Goal: Task Accomplishment & Management: Manage account settings

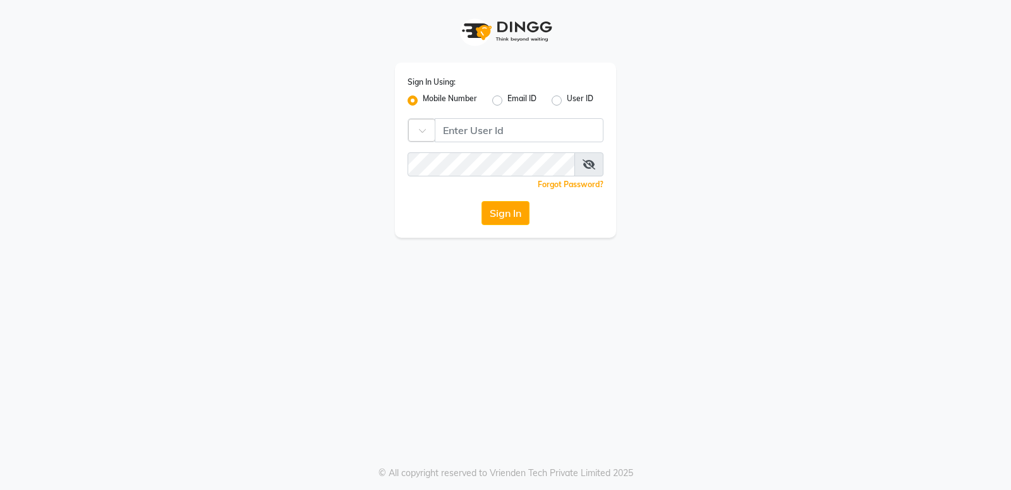
type input "9915156600"
click at [500, 220] on button "Sign In" at bounding box center [505, 213] width 48 height 24
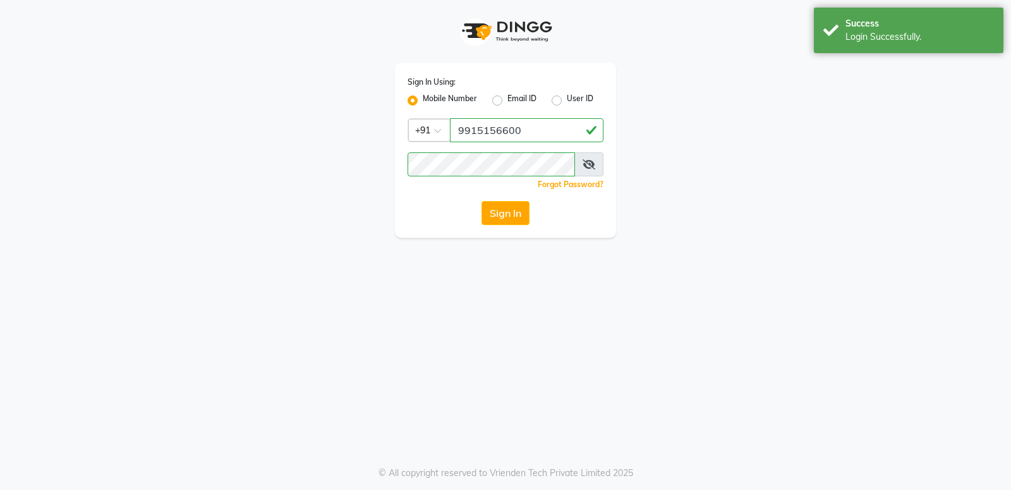
select select "service"
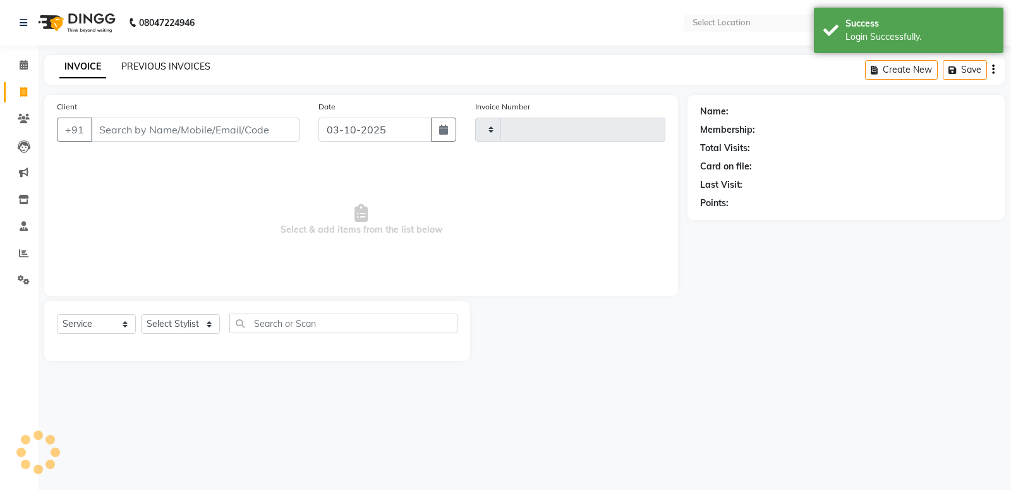
type input "0956"
select select "649"
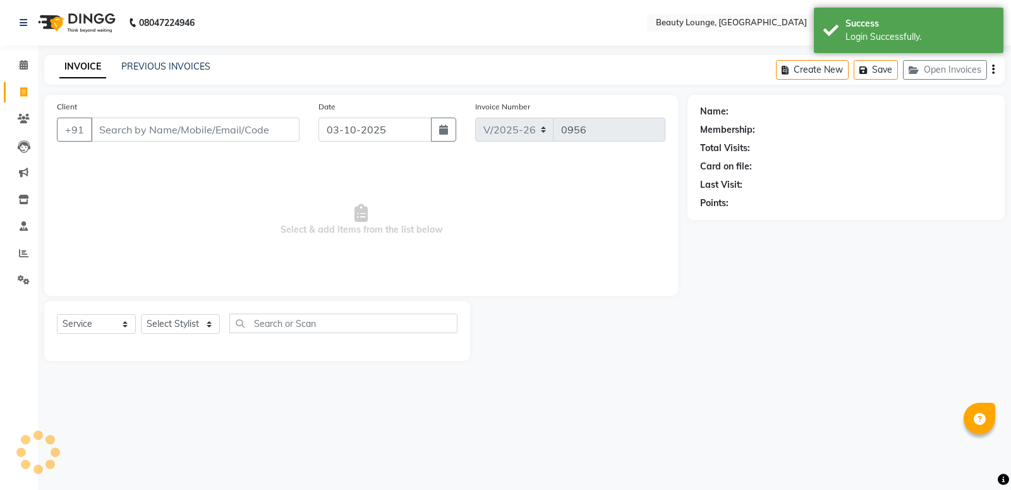
select select "en"
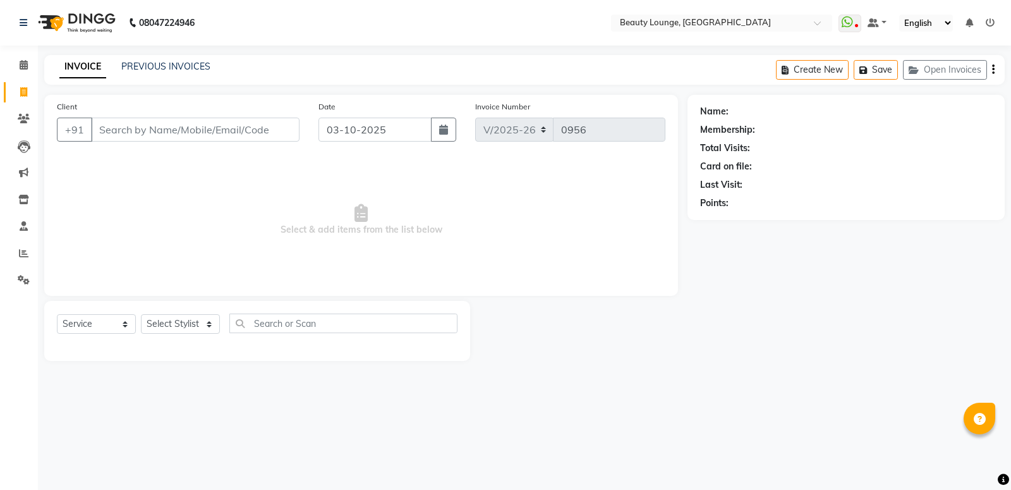
select select "product"
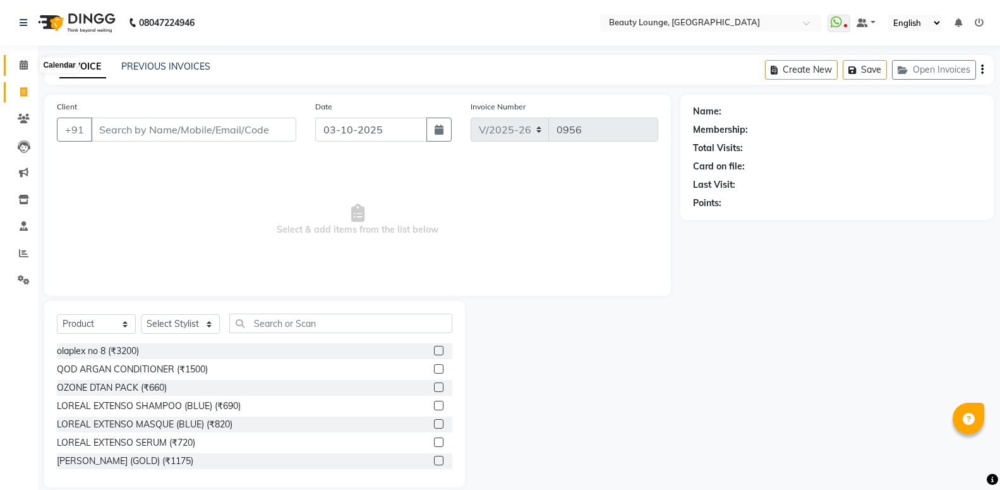
click at [23, 68] on icon at bounding box center [24, 64] width 8 height 9
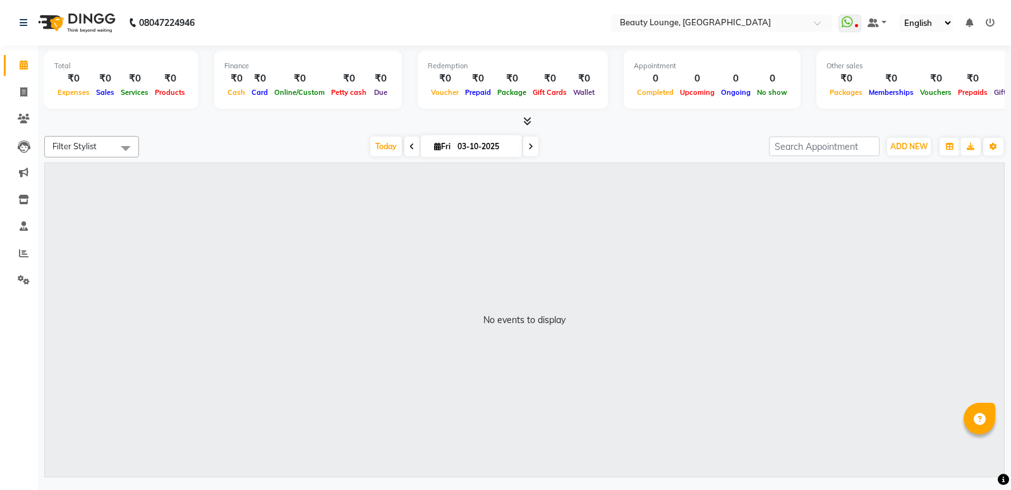
click at [15, 80] on li "Invoice" at bounding box center [19, 92] width 38 height 27
drag, startPoint x: 20, startPoint y: 92, endPoint x: 58, endPoint y: 102, distance: 39.2
click at [21, 92] on icon at bounding box center [23, 91] width 7 height 9
select select "service"
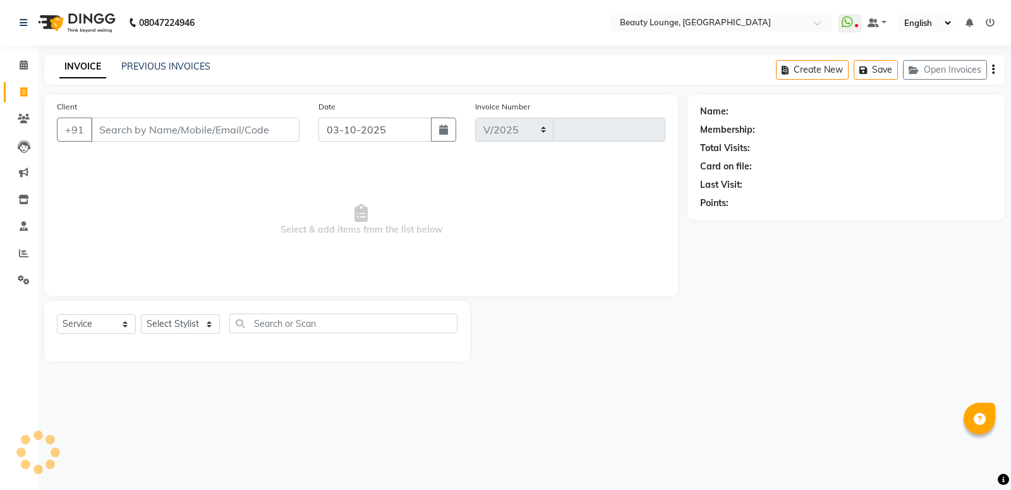
select select "649"
type input "0956"
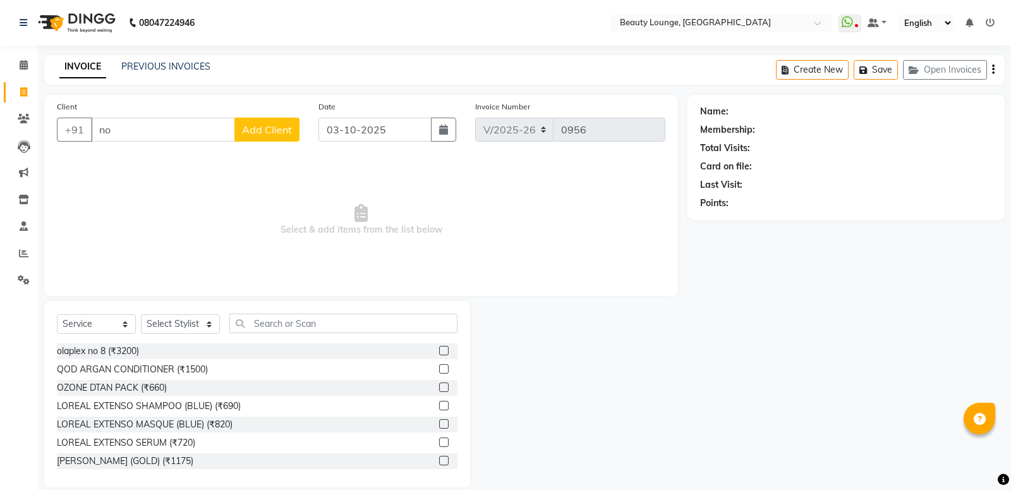
type input "no n"
select select "product"
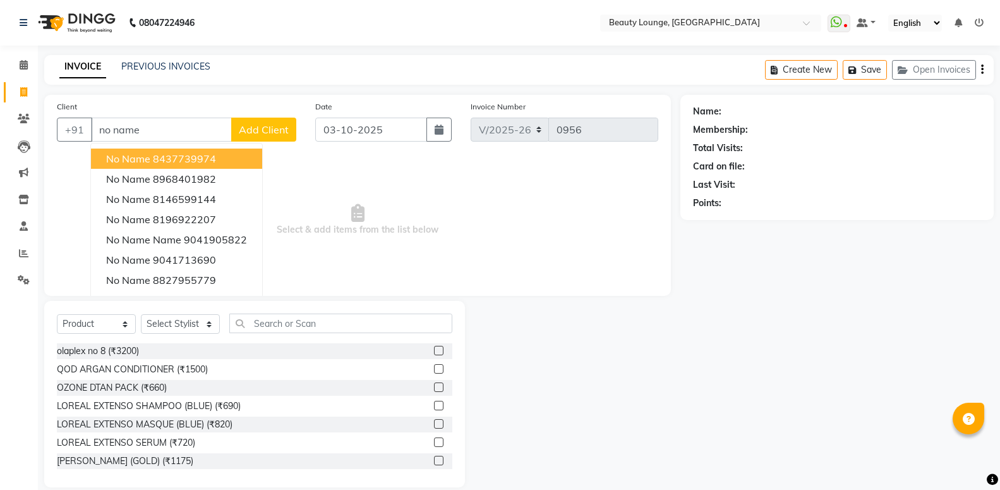
click at [147, 156] on span "no name" at bounding box center [128, 158] width 44 height 13
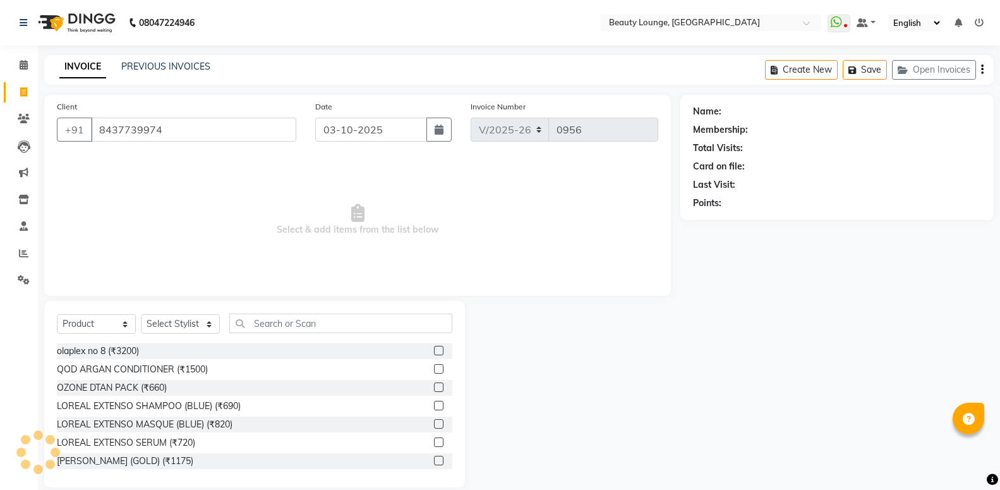
type input "8437739974"
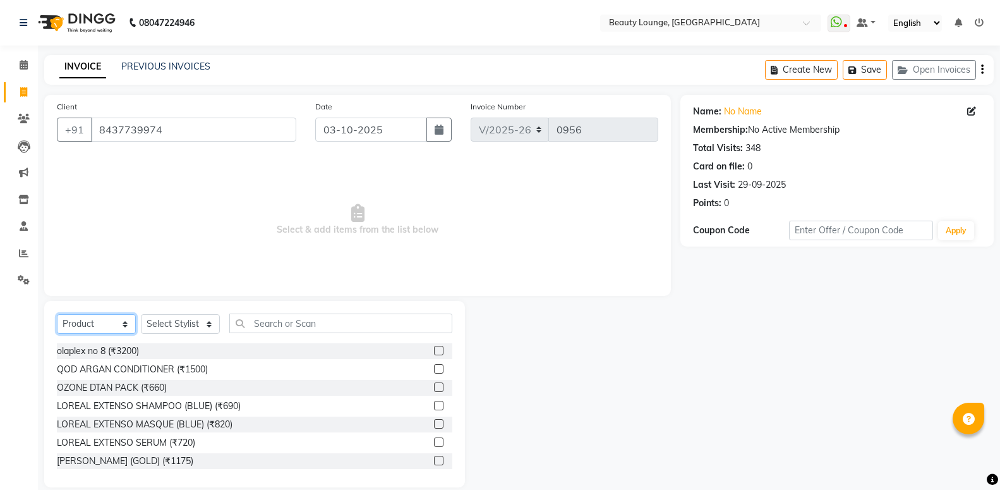
click at [57, 314] on select "Select Service Product Membership Package Voucher Prepaid Gift Card" at bounding box center [96, 324] width 79 height 20
select select "service"
click option "Service" at bounding box center [0, 0] width 0 height 0
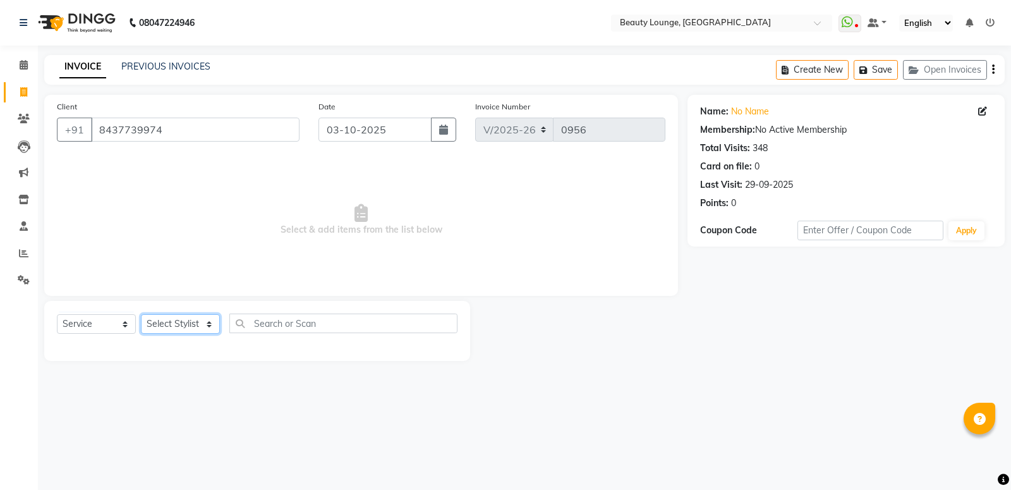
click at [141, 314] on select "Select Stylist [PERSON_NAME] [PERSON_NAME] golu [PERSON_NAME] [PERSON_NAME] [PE…" at bounding box center [180, 324] width 79 height 20
select select "76785"
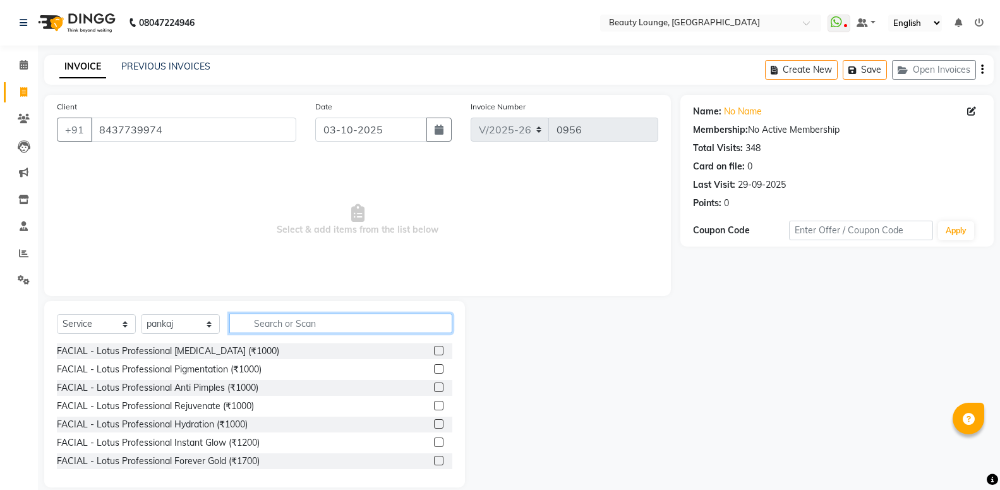
click at [294, 326] on input "text" at bounding box center [340, 323] width 223 height 20
type input "n"
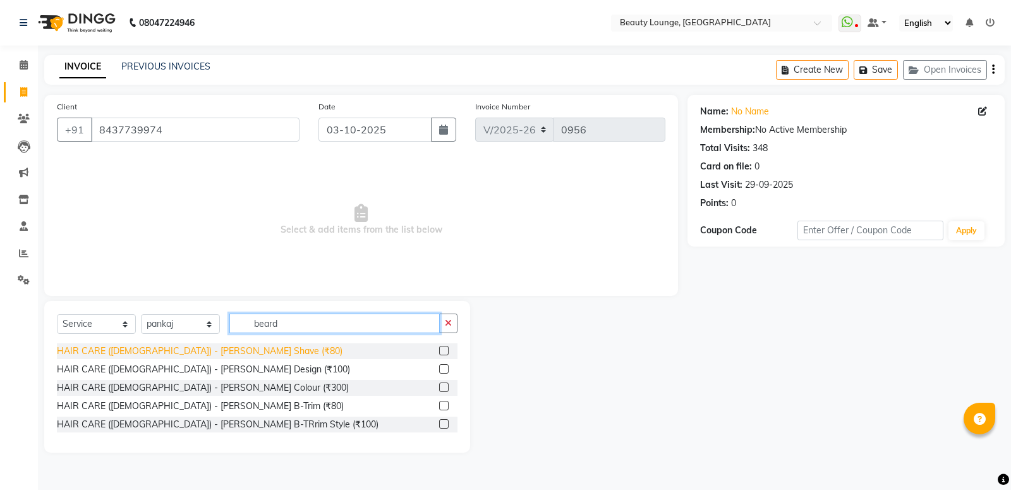
type input "beard"
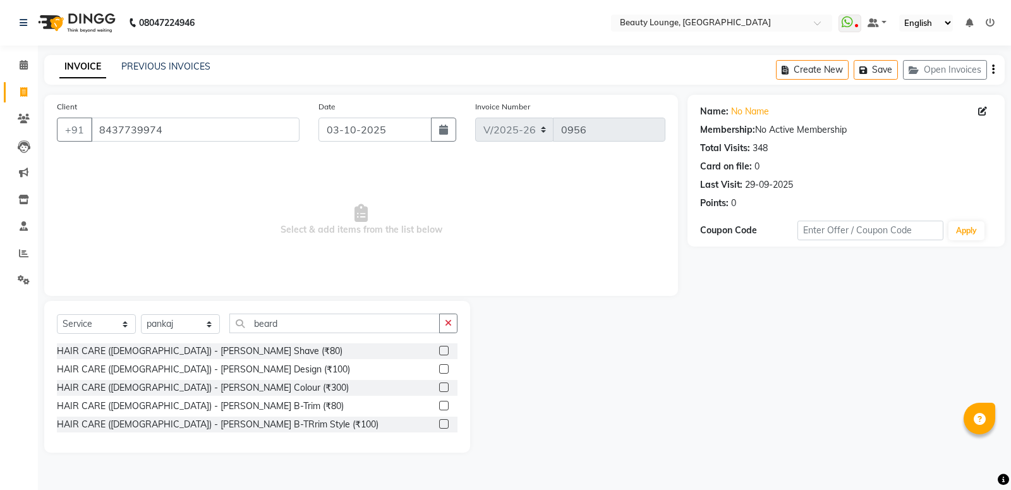
drag, startPoint x: 187, startPoint y: 351, endPoint x: 199, endPoint y: 363, distance: 16.5
click at [188, 353] on div "HAIR CARE ([DEMOGRAPHIC_DATA]) - [PERSON_NAME] Shave (₹80)" at bounding box center [200, 350] width 286 height 13
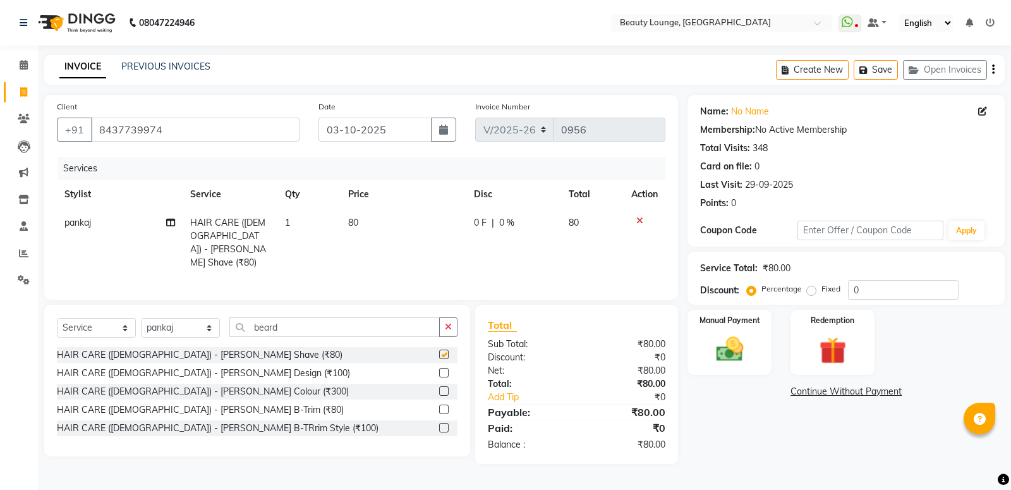
checkbox input "false"
click at [353, 227] on span "80" at bounding box center [353, 222] width 10 height 11
select select "76785"
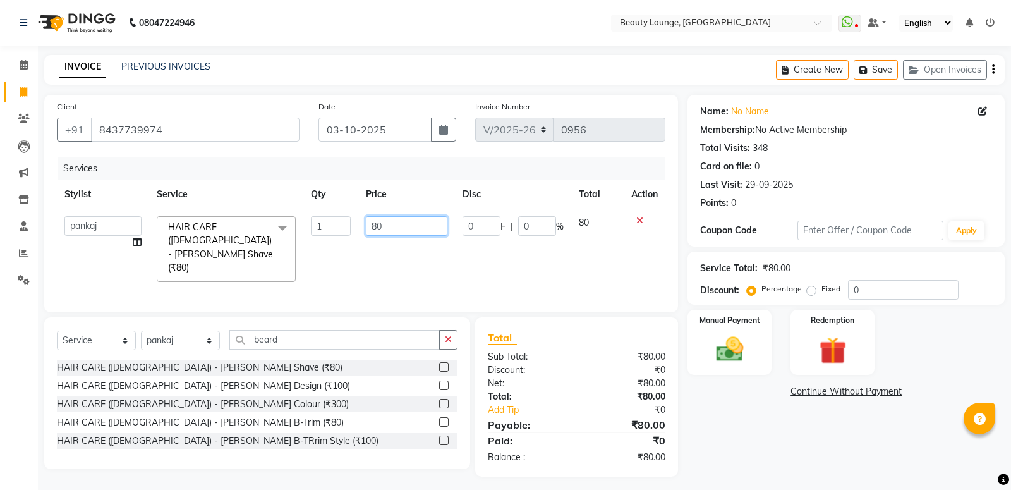
drag, startPoint x: 399, startPoint y: 229, endPoint x: 309, endPoint y: 213, distance: 91.7
click at [366, 216] on input "80" at bounding box center [406, 226] width 81 height 20
type input "150"
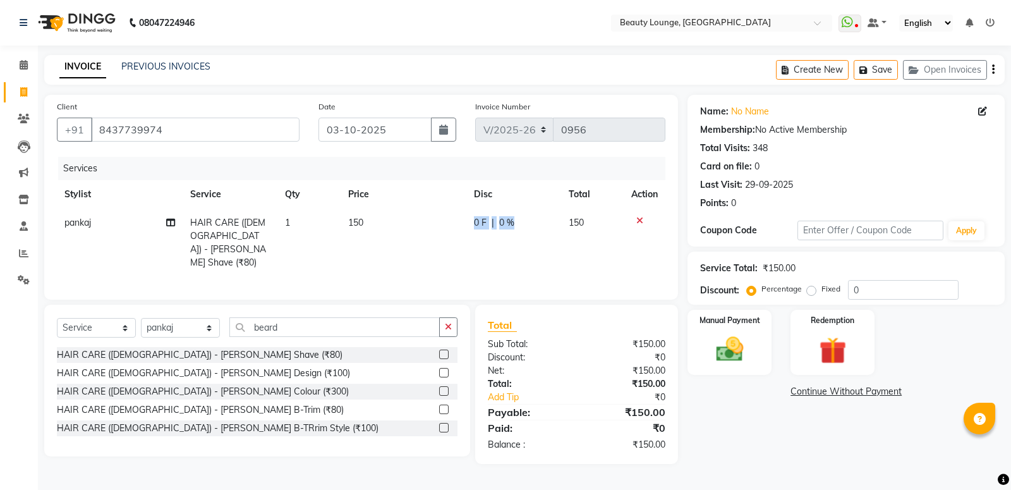
click at [510, 251] on td "0 F | 0 %" at bounding box center [513, 242] width 95 height 68
select select "76785"
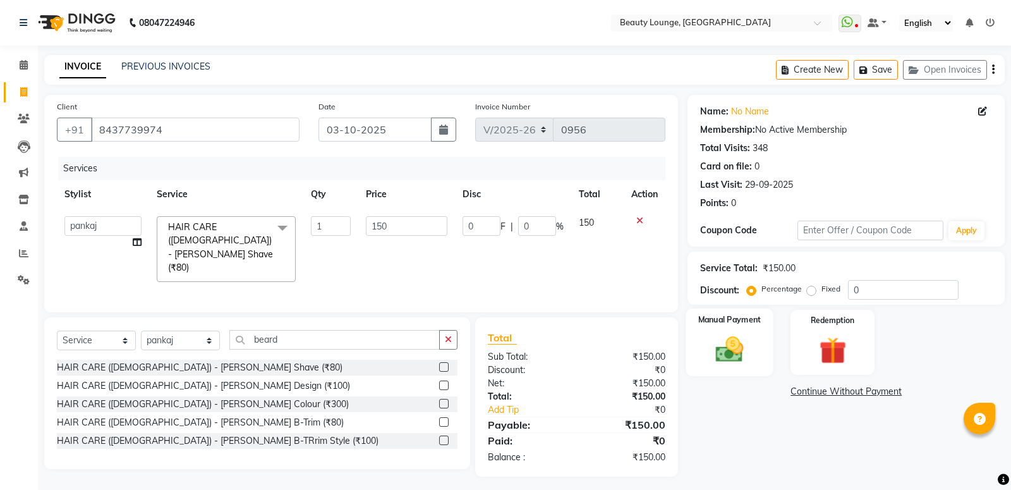
click at [718, 351] on img at bounding box center [729, 349] width 45 height 32
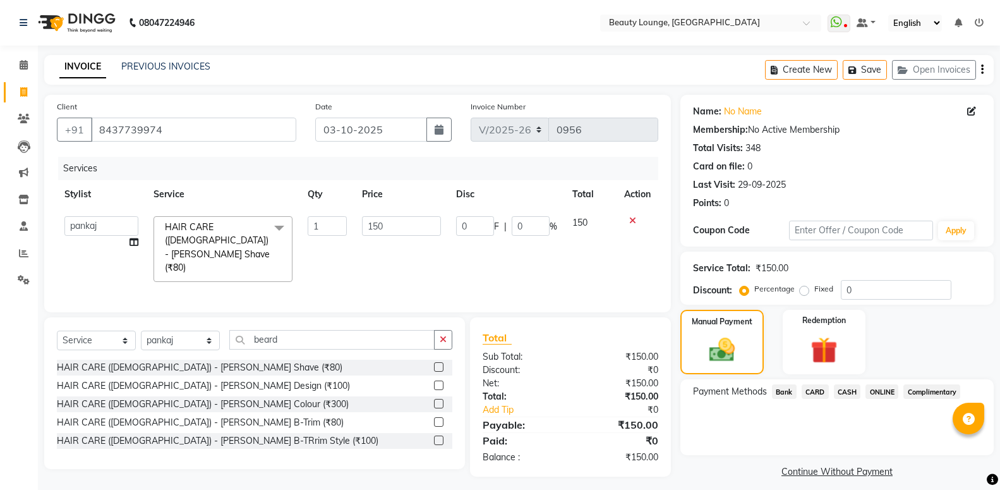
click at [843, 390] on span "CASH" at bounding box center [847, 391] width 27 height 15
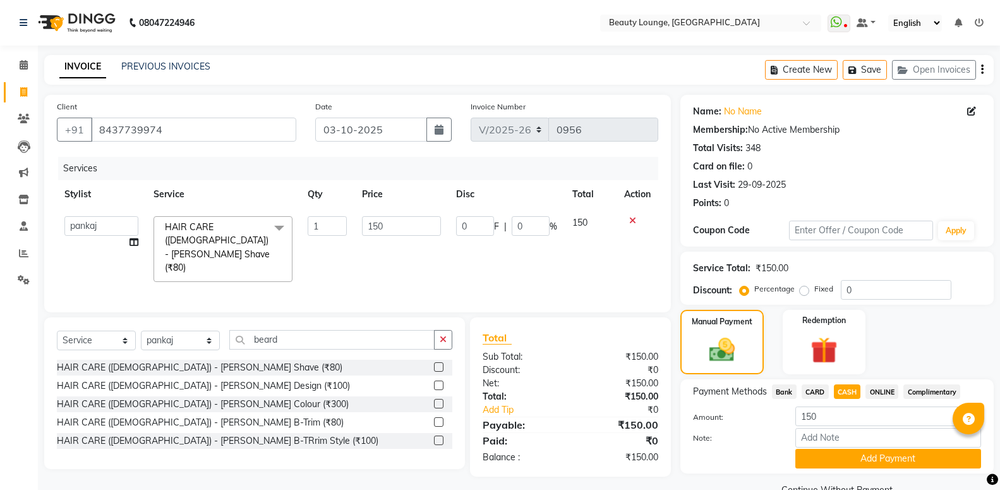
scroll to position [28, 0]
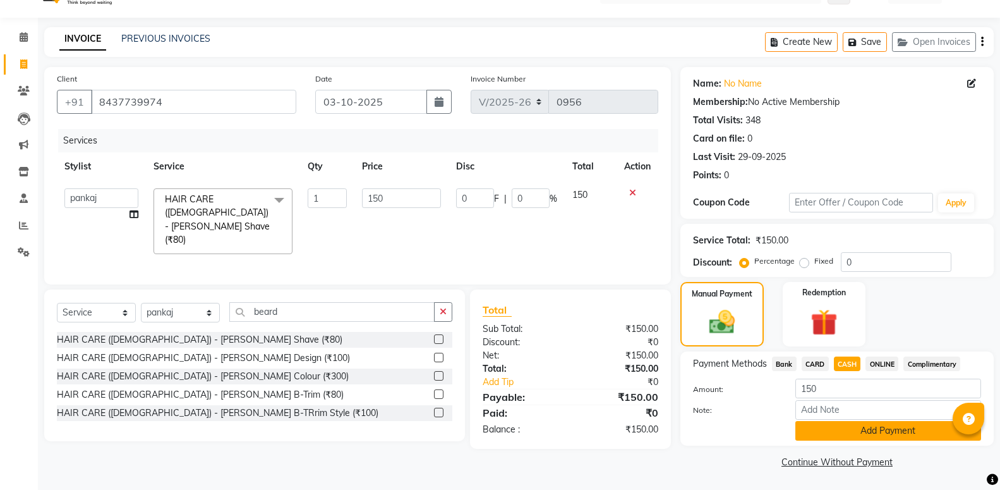
click at [876, 430] on button "Add Payment" at bounding box center [888, 431] width 186 height 20
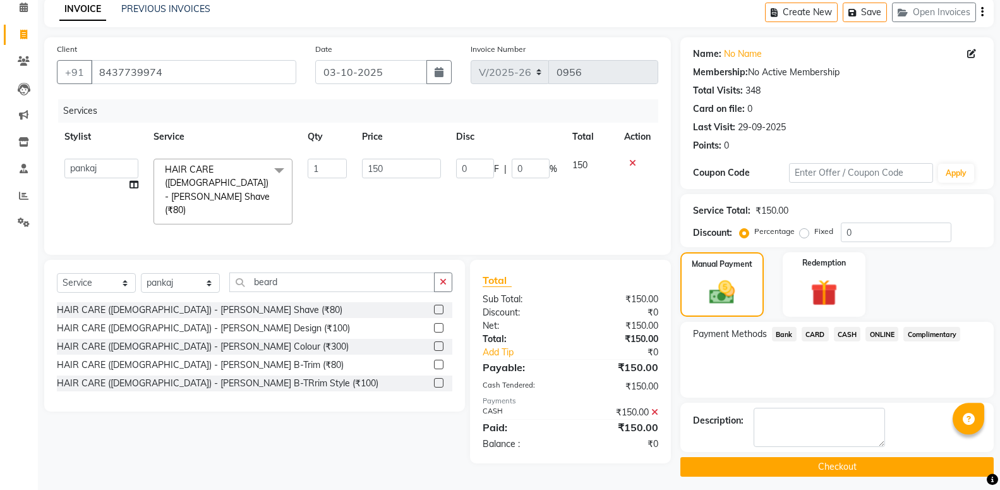
scroll to position [78, 0]
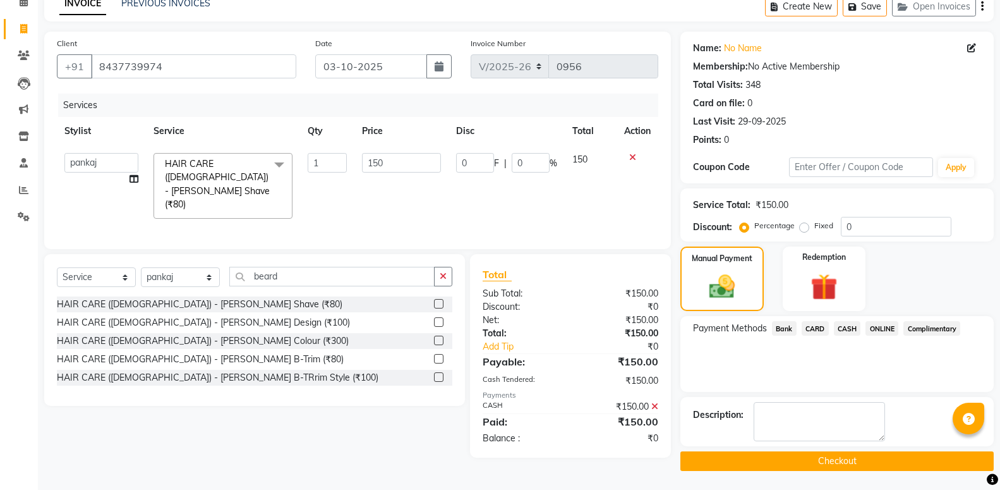
click at [857, 459] on button "Checkout" at bounding box center [836, 461] width 313 height 20
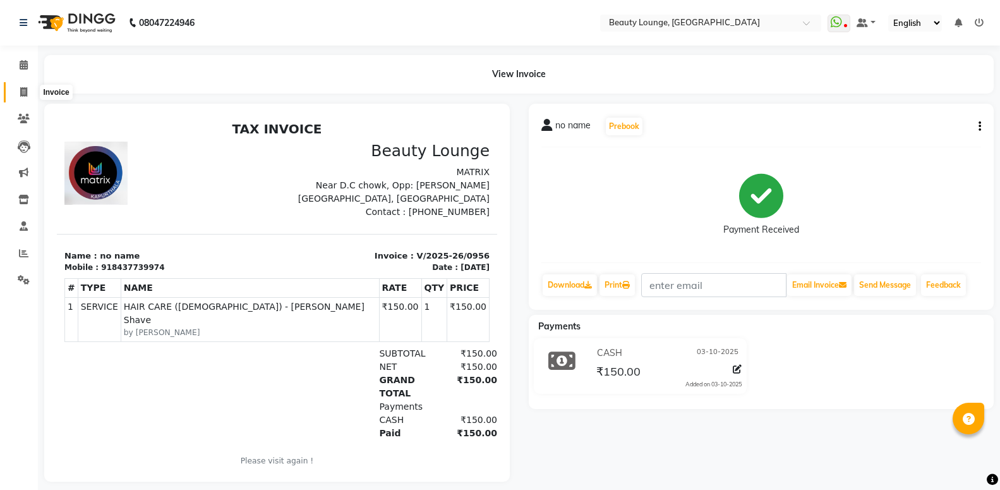
click at [21, 91] on icon at bounding box center [23, 91] width 7 height 9
select select "649"
select select "service"
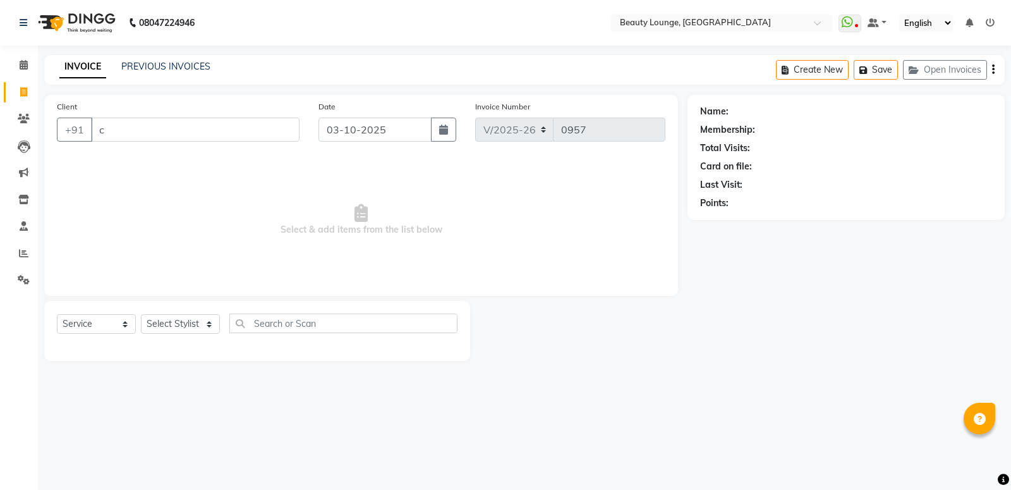
type input "ch"
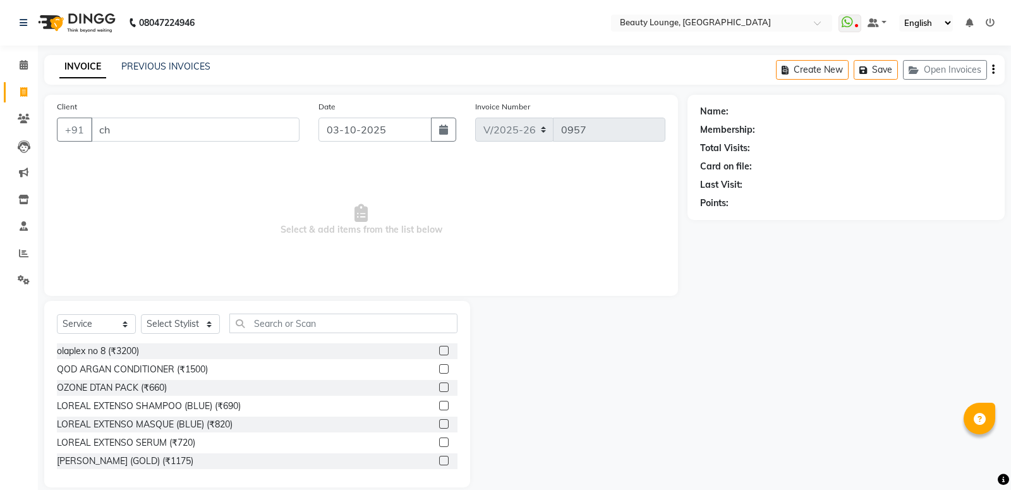
select select "product"
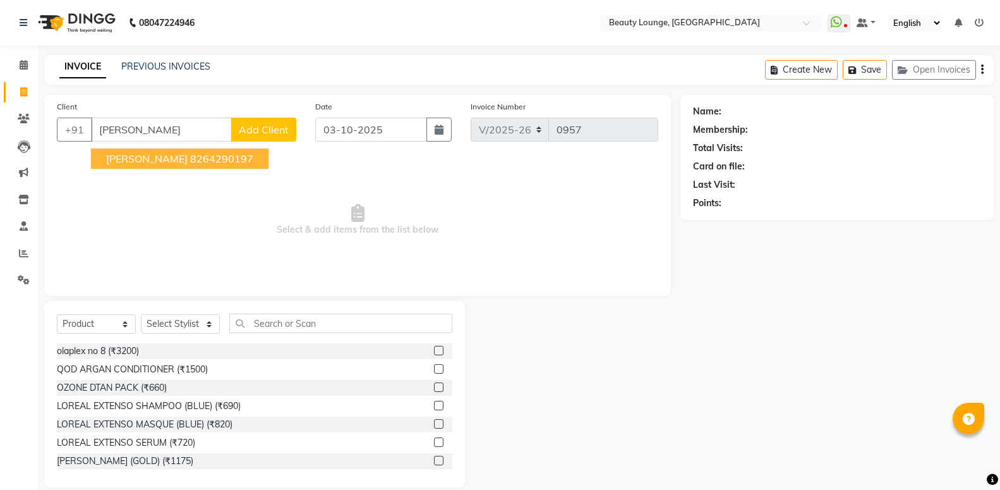
click at [182, 152] on button "[PERSON_NAME] 8264290197" at bounding box center [179, 158] width 177 height 20
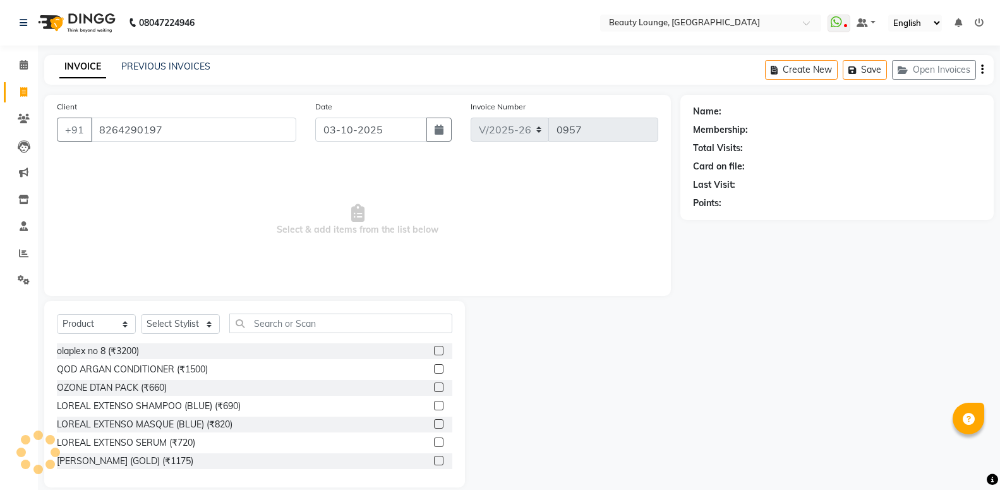
type input "8264290197"
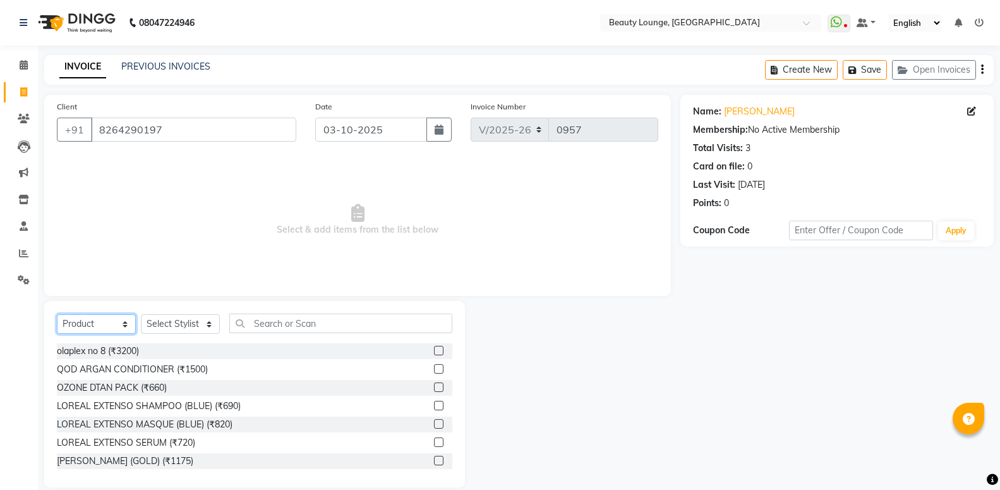
click at [57, 314] on select "Select Service Product Membership Package Voucher Prepaid Gift Card" at bounding box center [96, 324] width 79 height 20
select select "service"
click option "Service" at bounding box center [0, 0] width 0 height 0
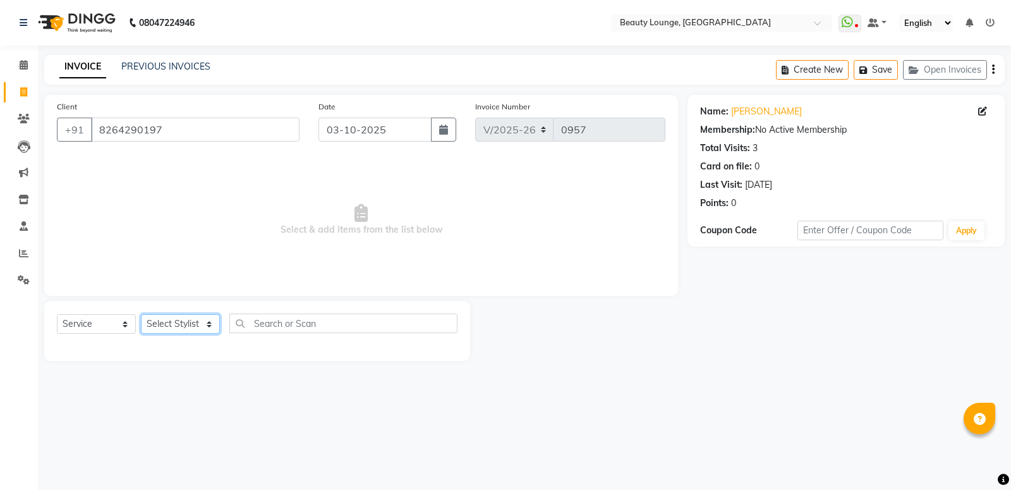
click at [141, 314] on select "Select Stylist [PERSON_NAME] [PERSON_NAME] golu [PERSON_NAME] [PERSON_NAME] [PE…" at bounding box center [180, 324] width 79 height 20
select select "76785"
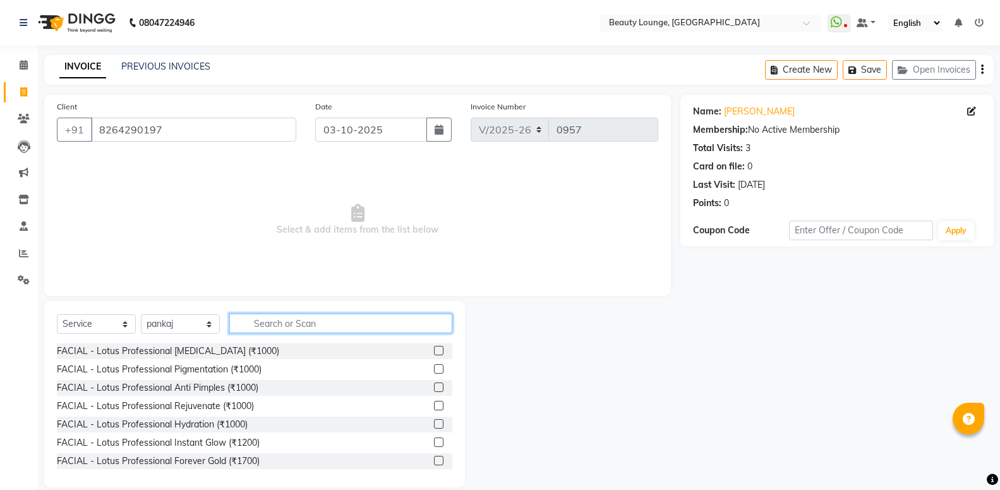
click at [272, 322] on input "text" at bounding box center [340, 323] width 223 height 20
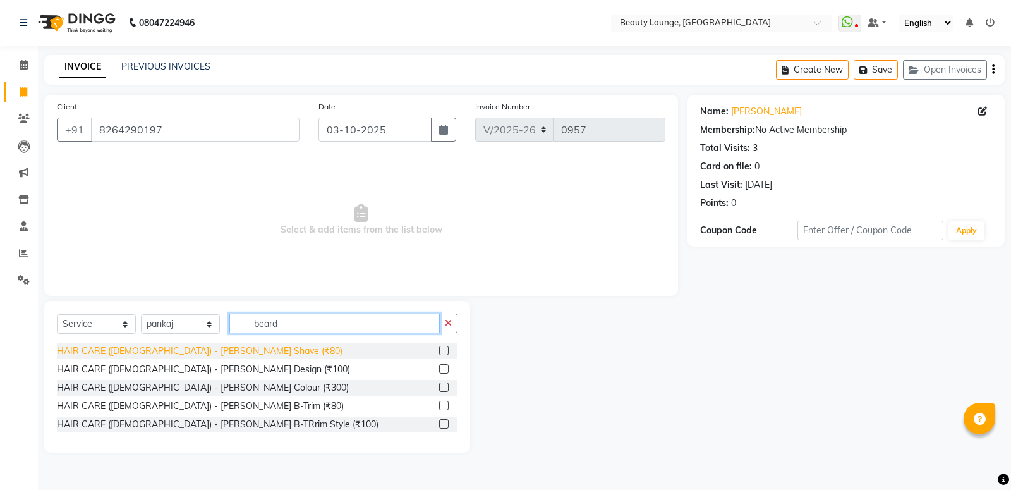
type input "beard"
drag, startPoint x: 191, startPoint y: 348, endPoint x: 251, endPoint y: 354, distance: 60.9
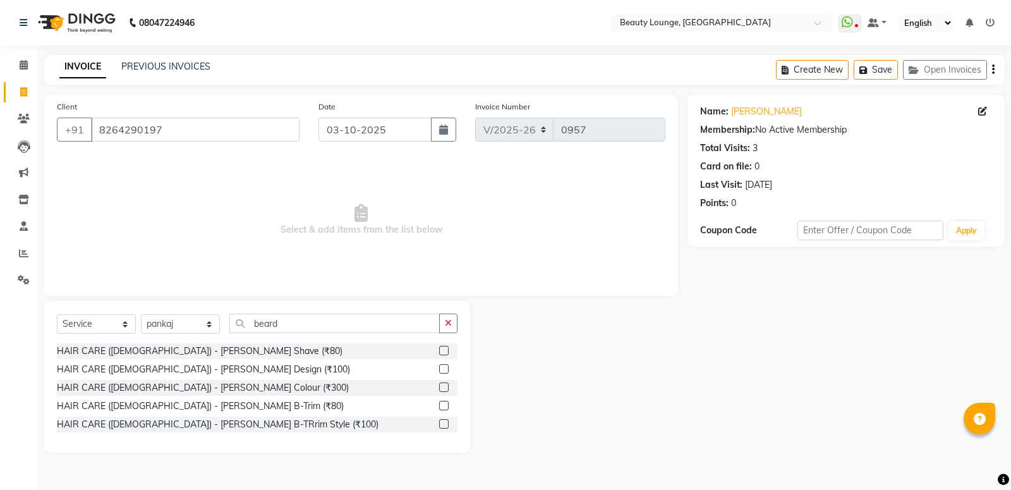
click at [191, 349] on div "HAIR CARE ([DEMOGRAPHIC_DATA]) - [PERSON_NAME] Shave (₹80)" at bounding box center [200, 350] width 286 height 13
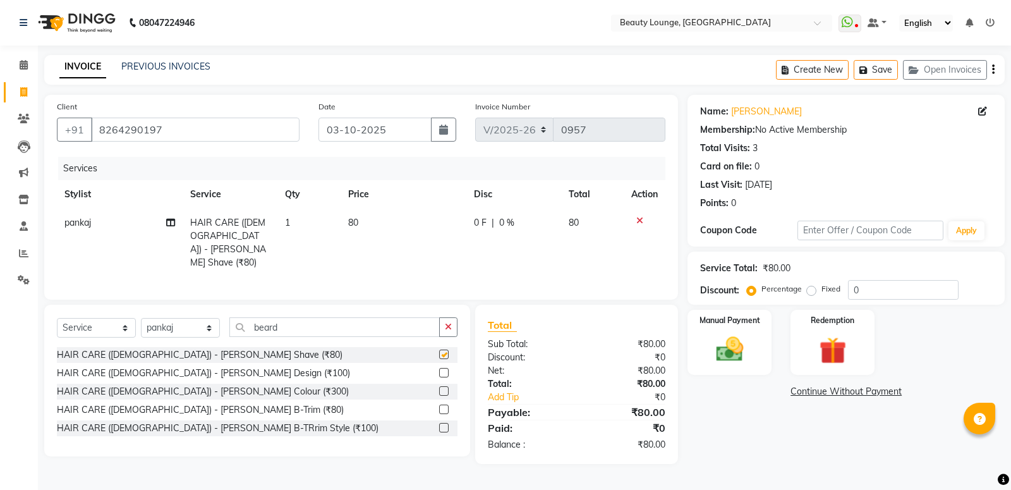
checkbox input "false"
drag, startPoint x: 313, startPoint y: 328, endPoint x: 159, endPoint y: 324, distance: 154.2
click at [229, 324] on input "beard" at bounding box center [334, 327] width 210 height 20
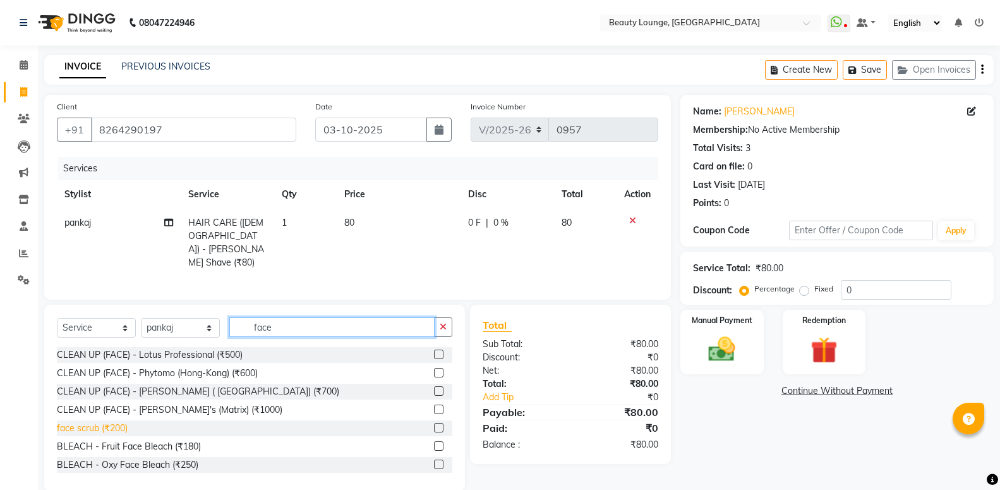
type input "face"
drag, startPoint x: 78, startPoint y: 429, endPoint x: 85, endPoint y: 426, distance: 7.4
click at [79, 428] on div "face scrub (₹200)" at bounding box center [92, 427] width 71 height 13
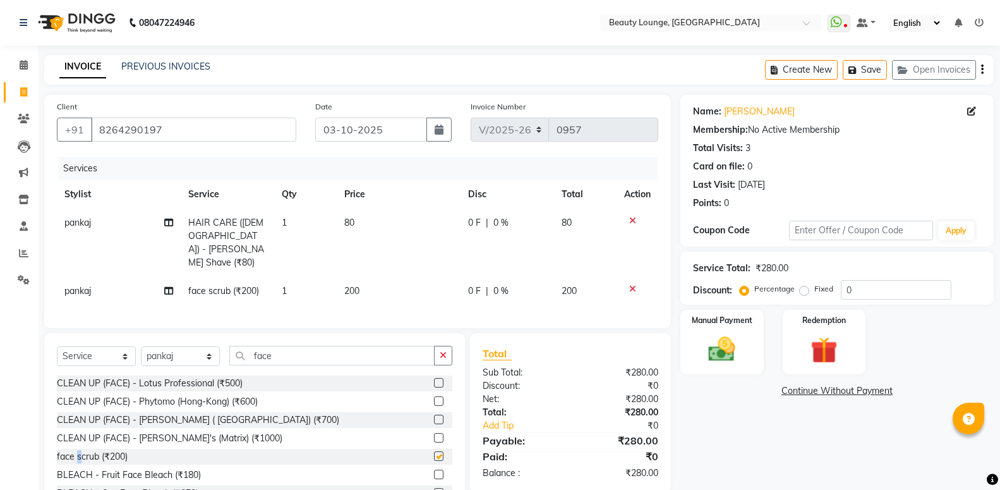
checkbox input "false"
drag, startPoint x: 348, startPoint y: 219, endPoint x: 392, endPoint y: 236, distance: 47.6
click at [348, 219] on span "80" at bounding box center [349, 222] width 10 height 11
select select "76785"
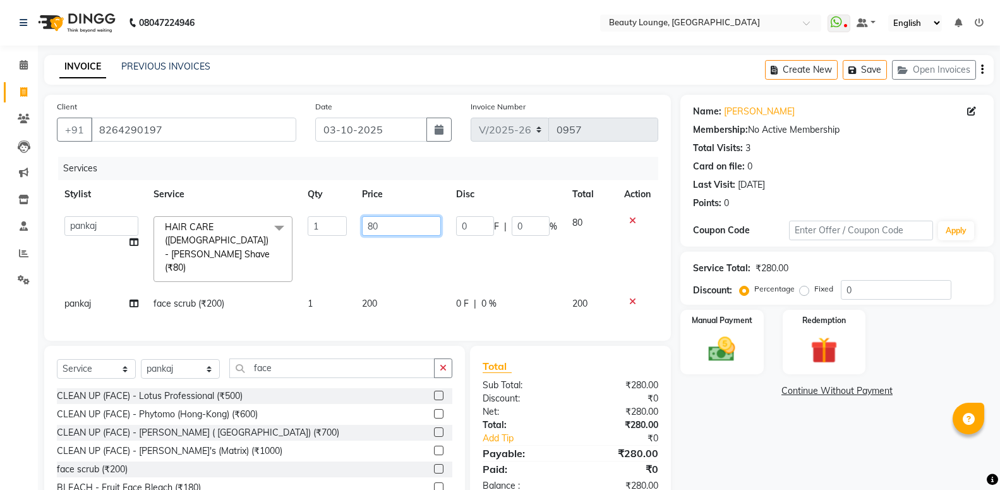
drag, startPoint x: 311, startPoint y: 196, endPoint x: 154, endPoint y: 188, distance: 157.5
click at [362, 216] on input "80" at bounding box center [401, 226] width 79 height 20
type input "150"
click at [406, 261] on td "150" at bounding box center [401, 248] width 94 height 81
select select "76785"
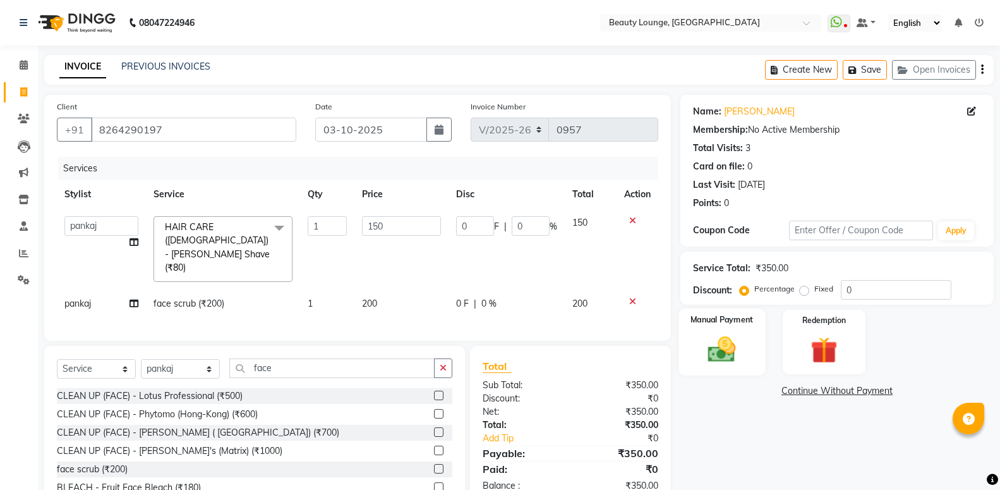
click at [719, 351] on img at bounding box center [721, 349] width 45 height 32
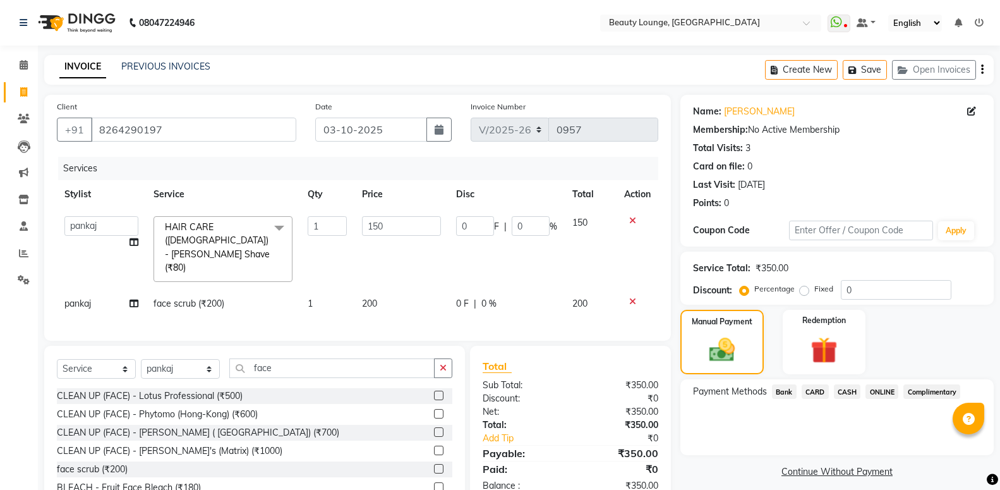
click at [847, 390] on span "CASH" at bounding box center [847, 391] width 27 height 15
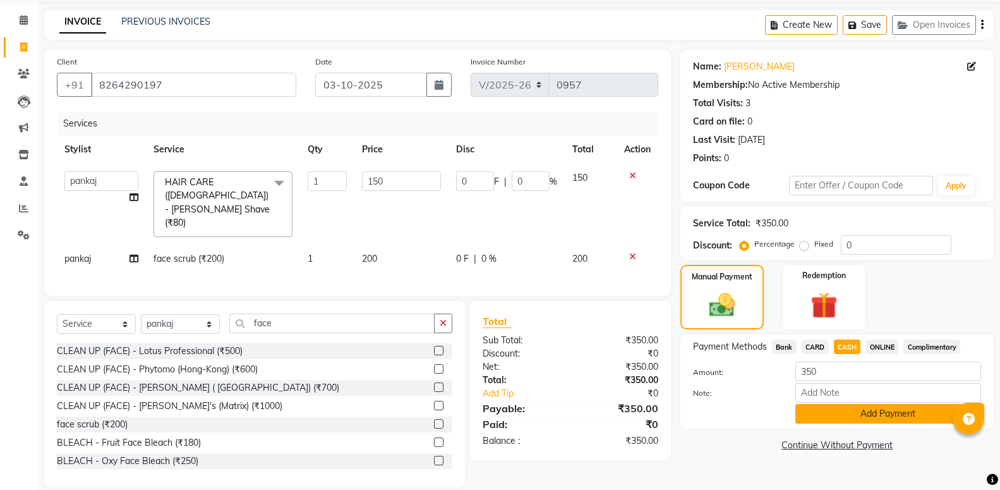
click at [870, 414] on button "Add Payment" at bounding box center [888, 414] width 186 height 20
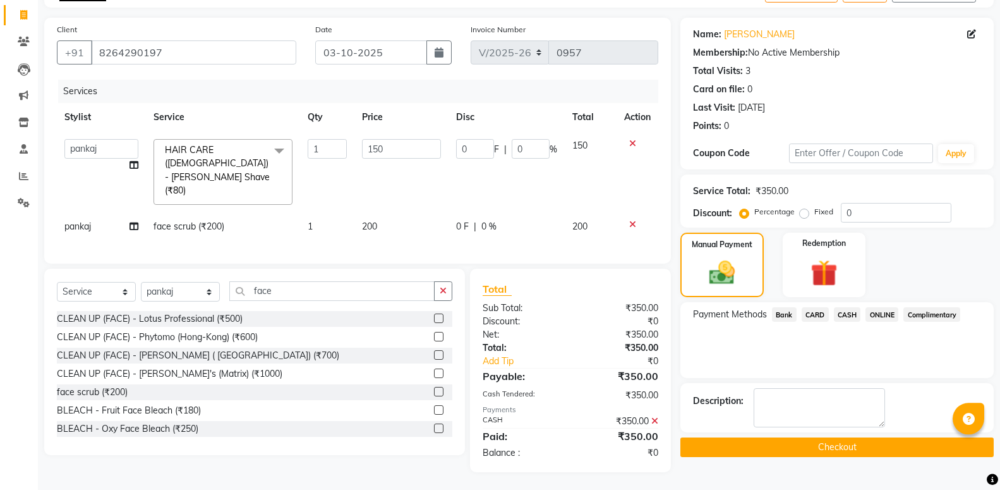
scroll to position [78, 0]
click at [876, 456] on button "Checkout" at bounding box center [836, 446] width 313 height 20
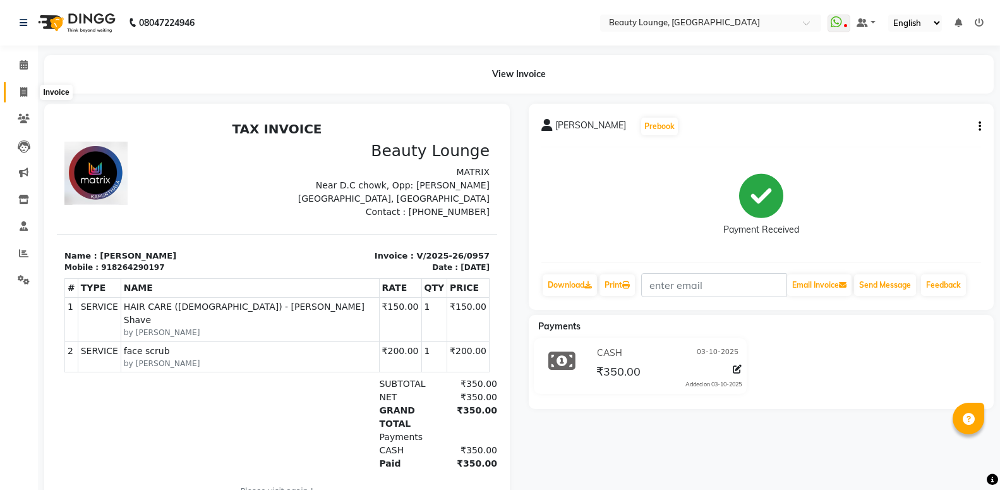
click at [27, 93] on icon at bounding box center [23, 91] width 7 height 9
select select "service"
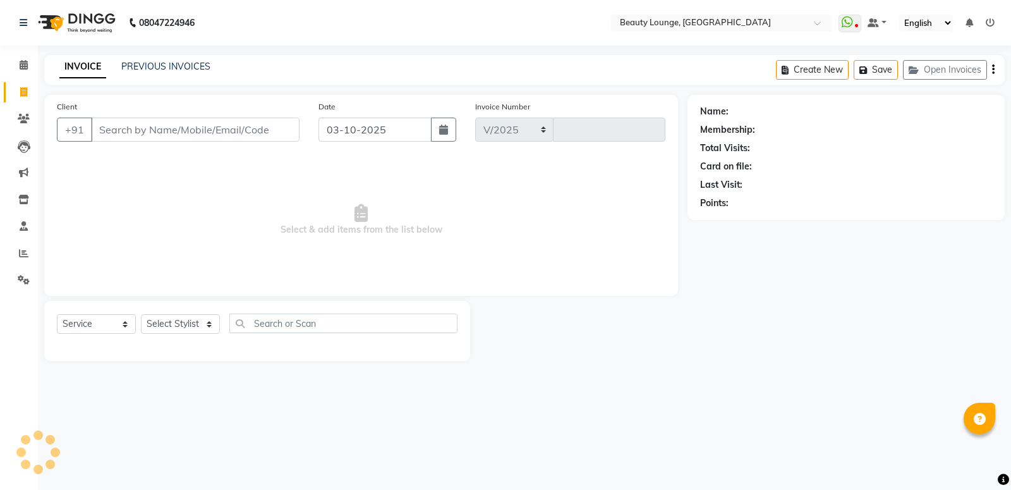
select select "649"
type input "0958"
select select "product"
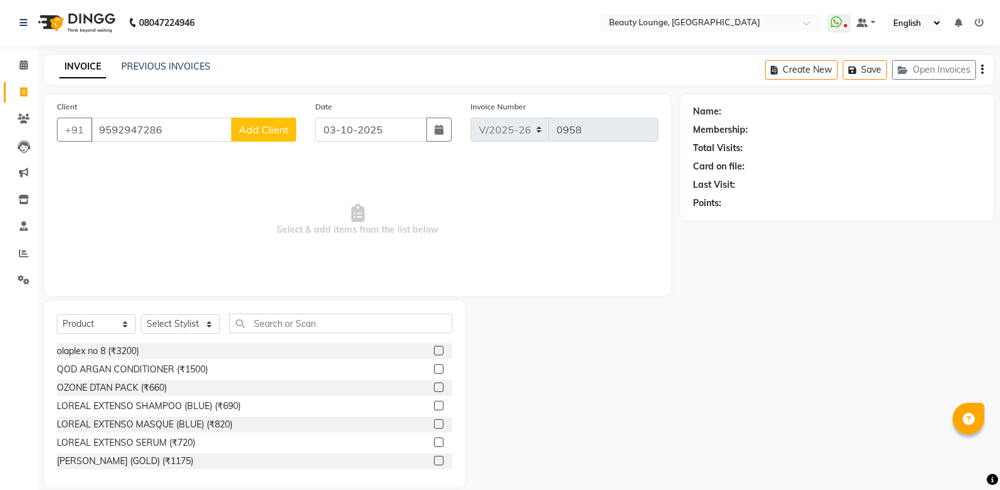
type input "9592947286"
click at [244, 146] on div "Client [PHONE_NUMBER] Add Client" at bounding box center [176, 126] width 258 height 52
click at [244, 135] on span "Add Client" at bounding box center [264, 129] width 50 height 13
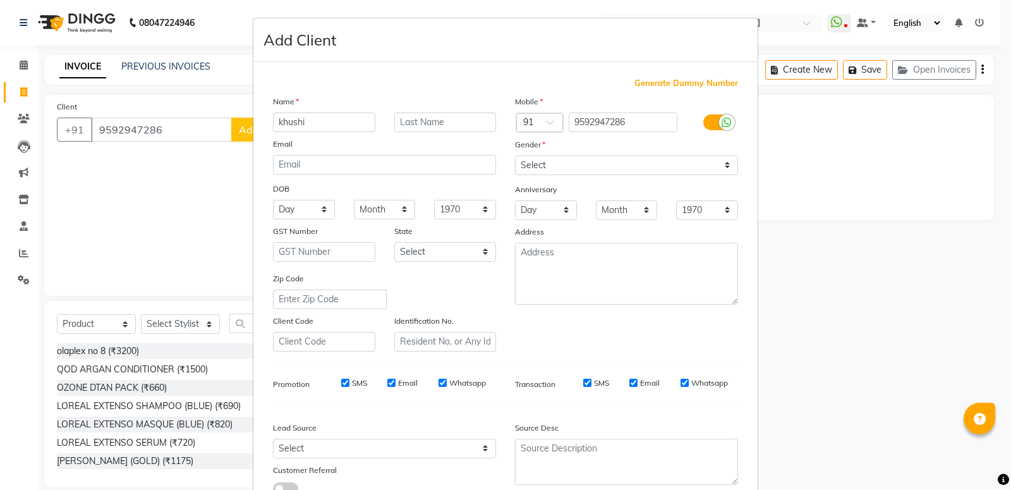
type input "khushi"
click at [515, 155] on select "Select [DEMOGRAPHIC_DATA] [DEMOGRAPHIC_DATA] Other Prefer Not To Say" at bounding box center [626, 165] width 223 height 20
select select "[DEMOGRAPHIC_DATA]"
click option "[DEMOGRAPHIC_DATA]" at bounding box center [0, 0] width 0 height 0
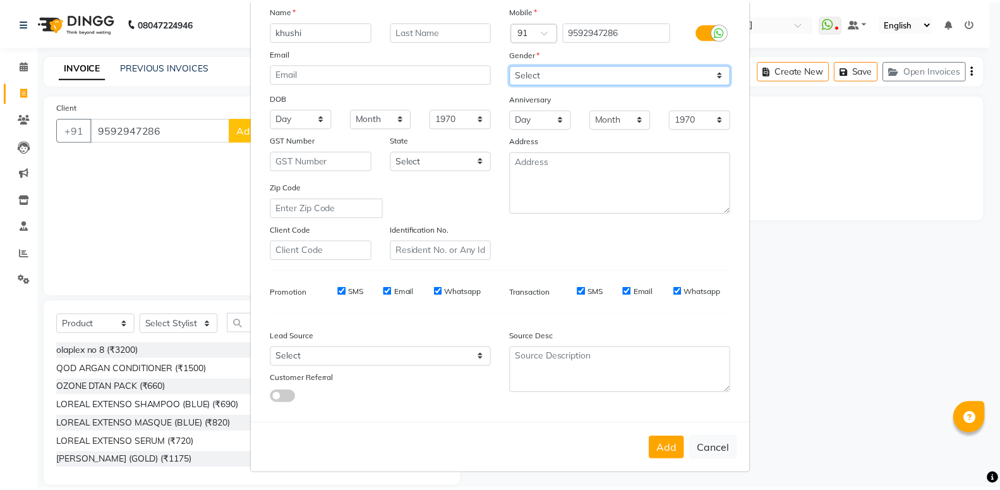
scroll to position [94, 0]
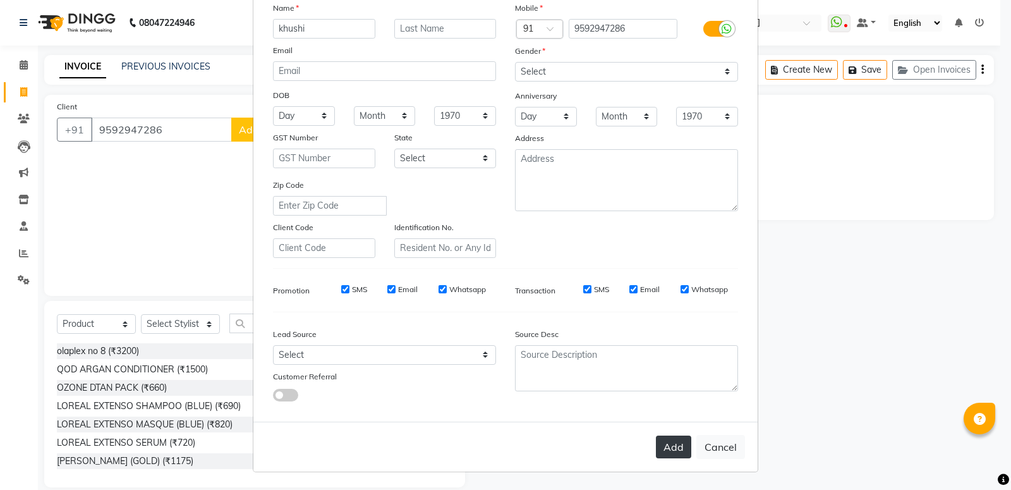
click at [666, 447] on button "Add" at bounding box center [673, 446] width 35 height 23
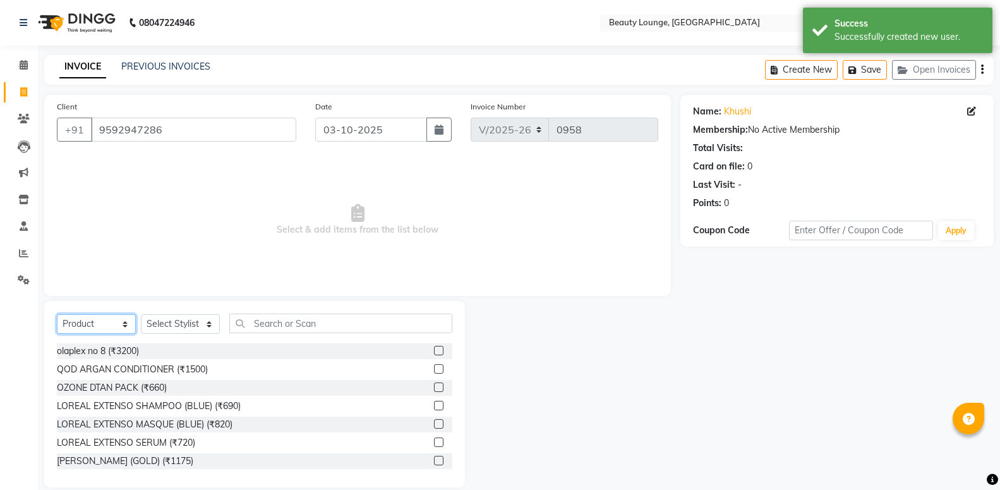
click at [57, 314] on select "Select Service Product Membership Package Voucher Prepaid Gift Card" at bounding box center [96, 324] width 79 height 20
select select "service"
click option "Service" at bounding box center [0, 0] width 0 height 0
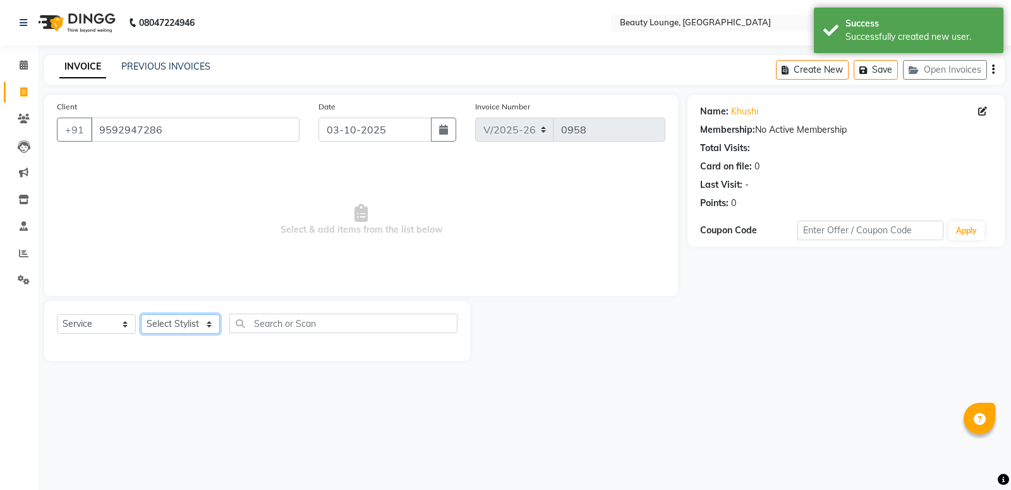
click at [141, 314] on select "Select Stylist [PERSON_NAME] [PERSON_NAME] golu [PERSON_NAME] [PERSON_NAME] [PE…" at bounding box center [180, 324] width 79 height 20
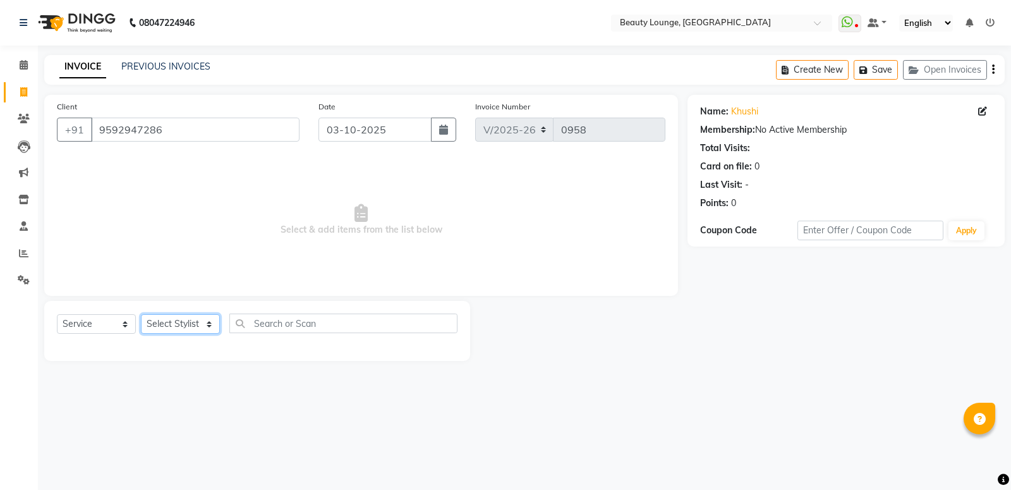
select select "90508"
click option "[PERSON_NAME]" at bounding box center [0, 0] width 0 height 0
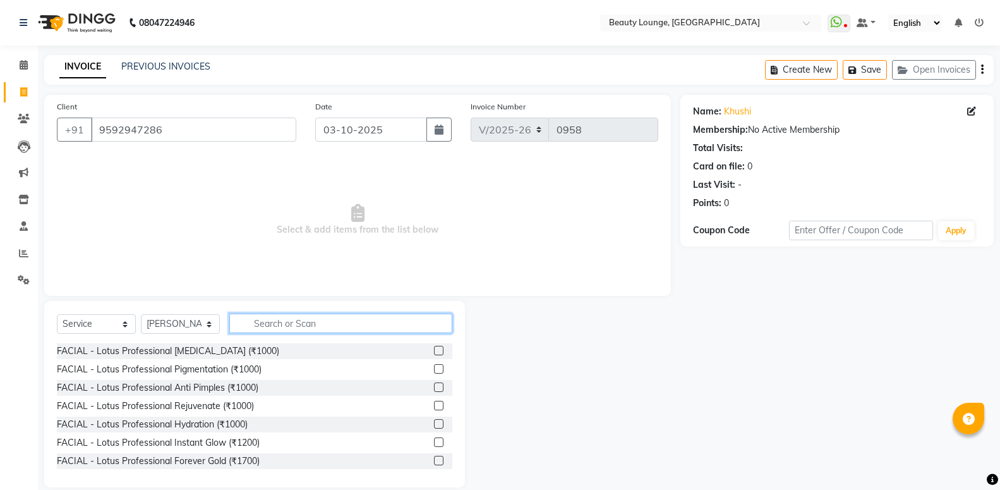
click at [352, 324] on input "text" at bounding box center [340, 323] width 223 height 20
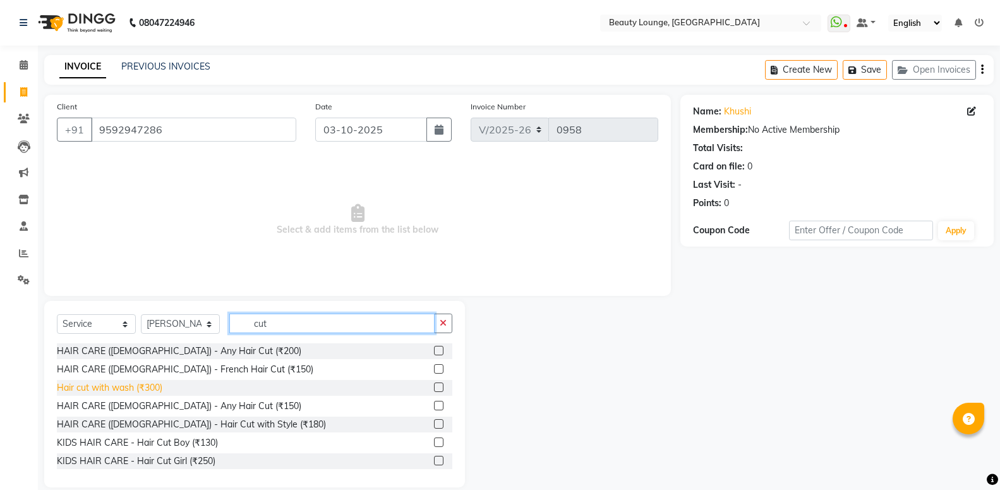
type input "cut"
click at [102, 389] on div "Hair cut with wash (₹300)" at bounding box center [109, 387] width 105 height 13
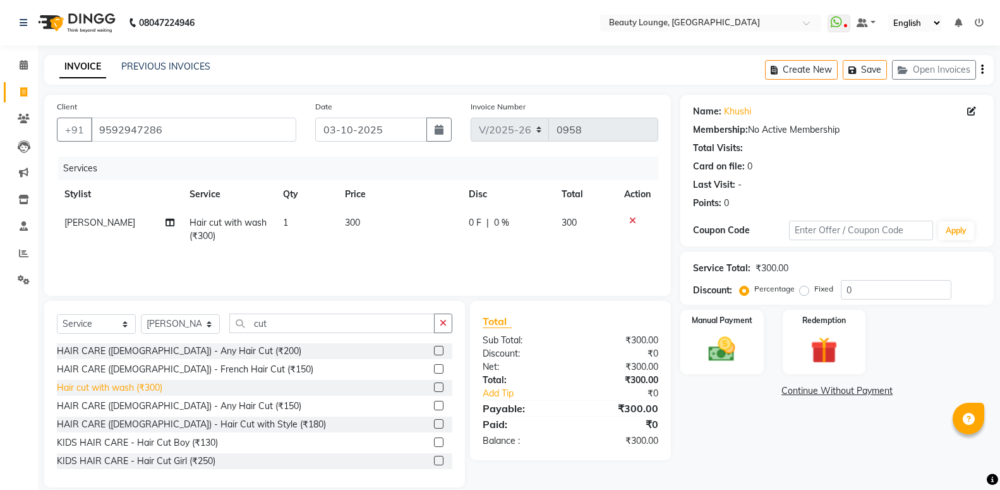
click at [102, 389] on div "Hair cut with wash (₹300)" at bounding box center [109, 387] width 105 height 13
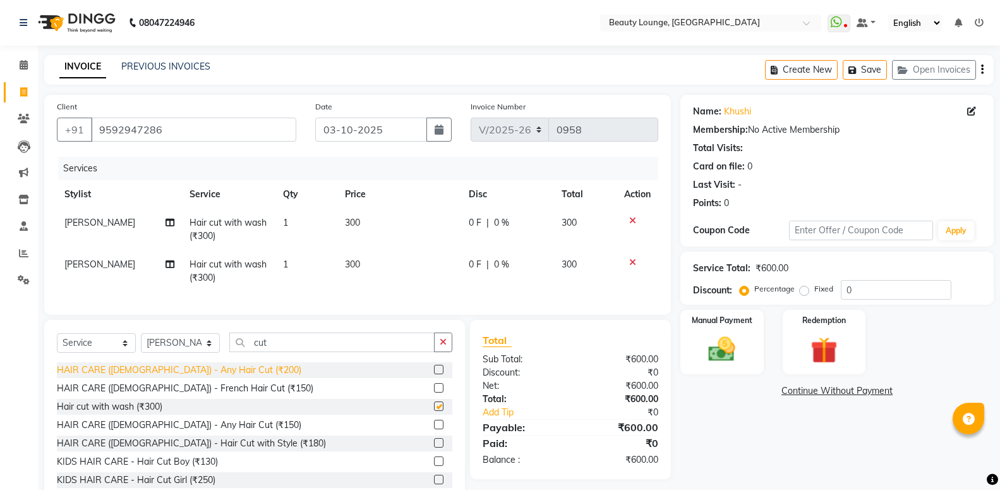
checkbox input "false"
click at [349, 225] on span "300" at bounding box center [352, 222] width 15 height 11
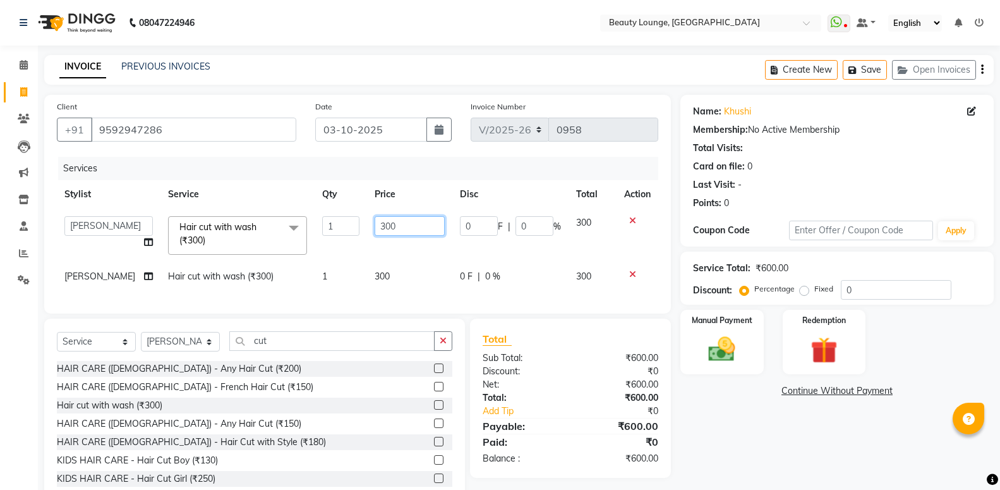
drag, startPoint x: 394, startPoint y: 224, endPoint x: 270, endPoint y: 210, distance: 125.2
click at [375, 216] on input "300" at bounding box center [410, 226] width 70 height 20
type input "400"
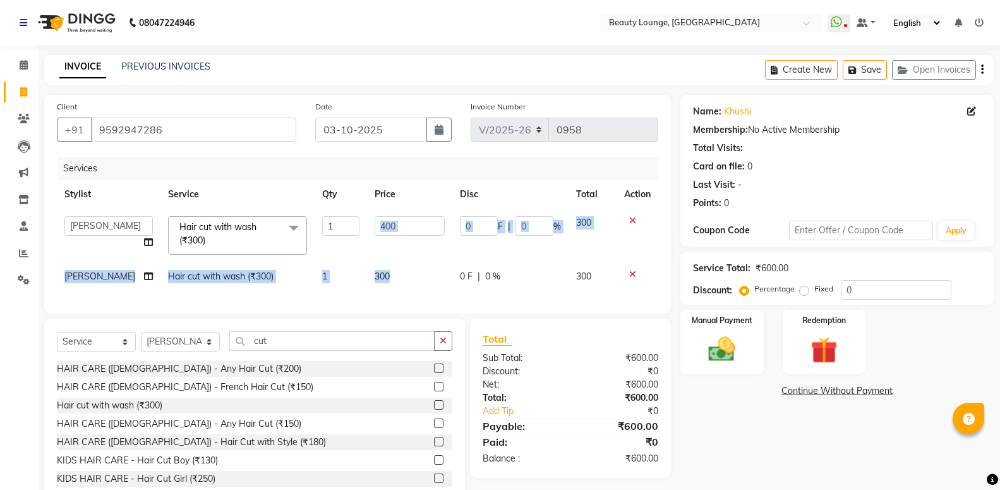
click at [407, 260] on tbody "[PERSON_NAME] [PERSON_NAME] golu jasmeen [PERSON_NAME] [PERSON_NAME] A neha mam…" at bounding box center [357, 249] width 601 height 82
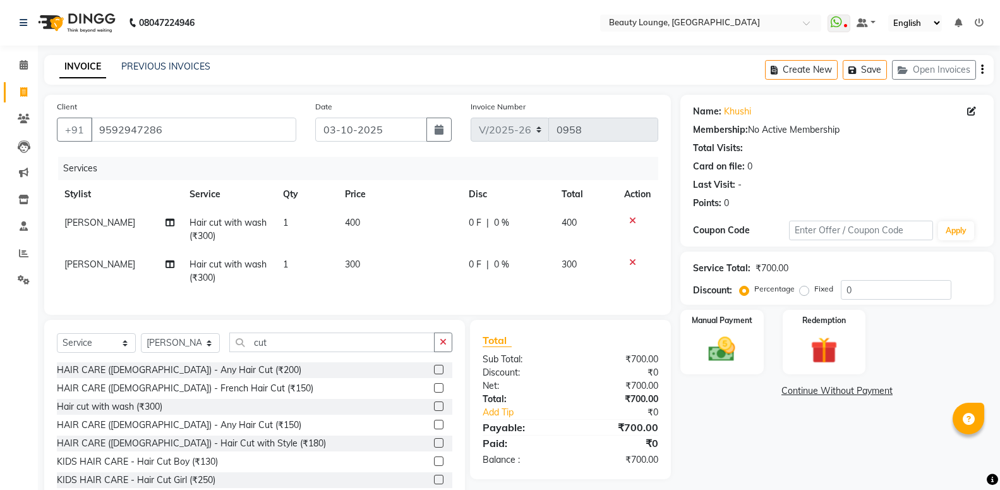
click at [542, 287] on td "0 F | 0 %" at bounding box center [507, 271] width 93 height 42
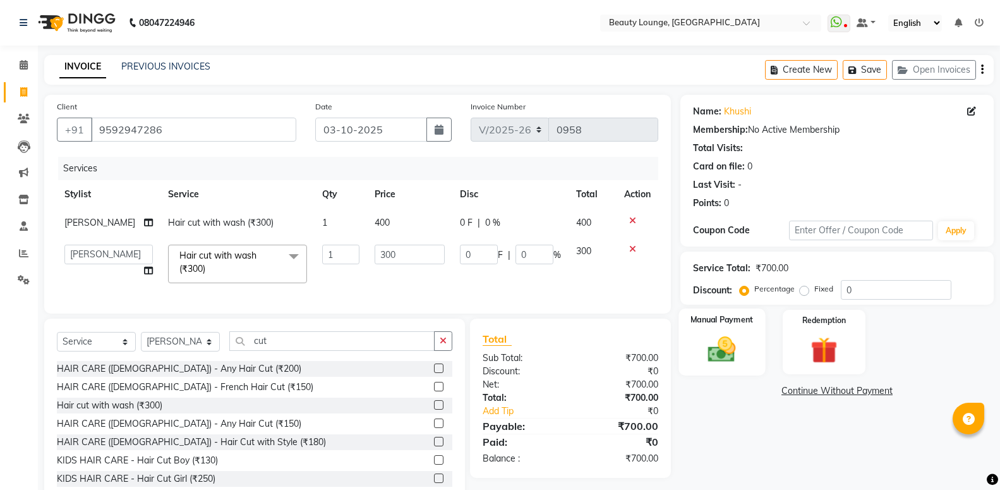
click at [726, 345] on img at bounding box center [721, 349] width 45 height 32
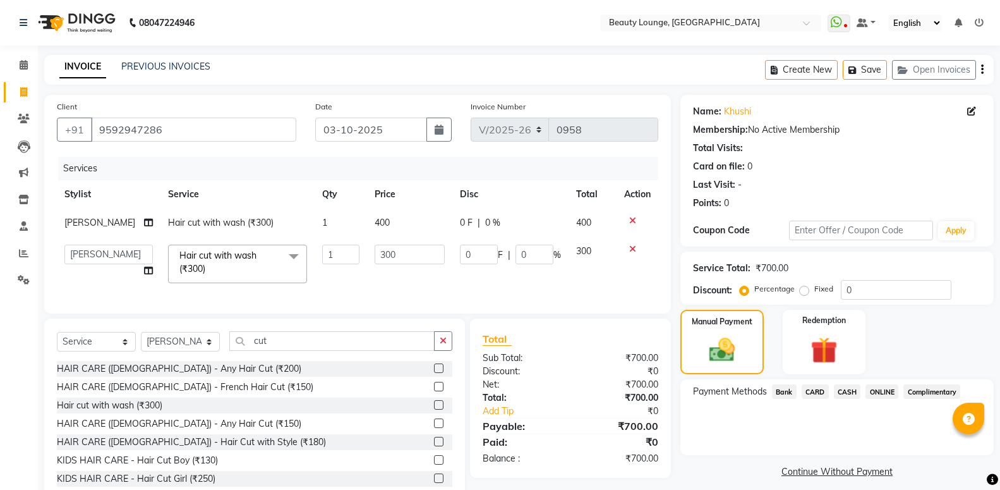
click at [848, 388] on span "CASH" at bounding box center [847, 391] width 27 height 15
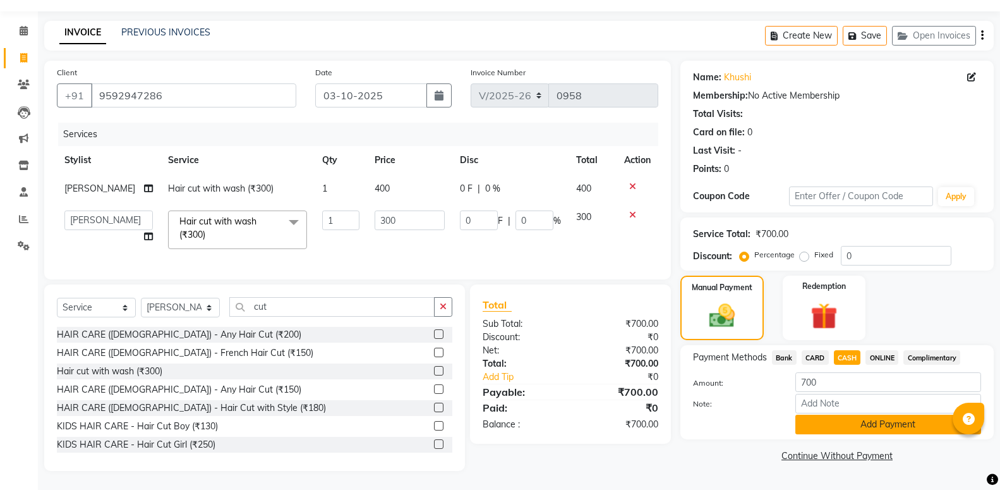
click at [862, 414] on button "Add Payment" at bounding box center [888, 424] width 186 height 20
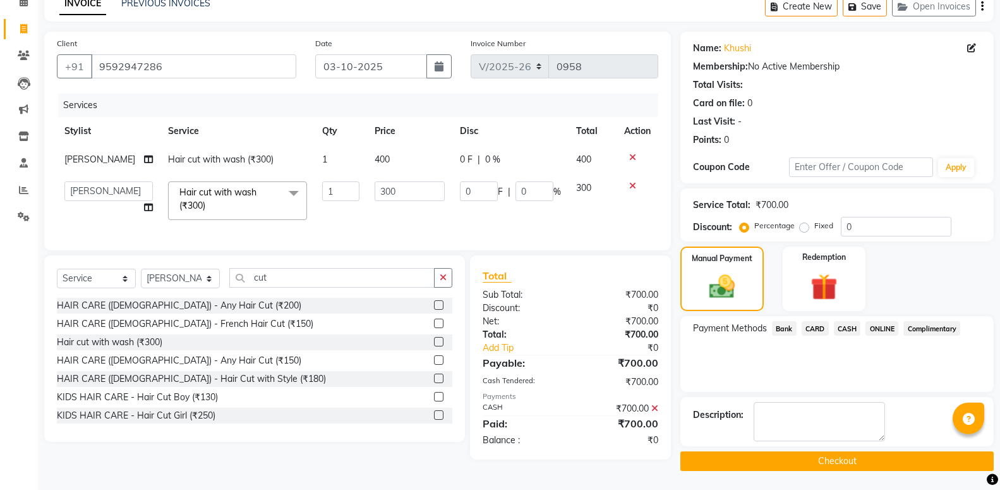
scroll to position [78, 0]
click at [900, 457] on button "Checkout" at bounding box center [836, 461] width 313 height 20
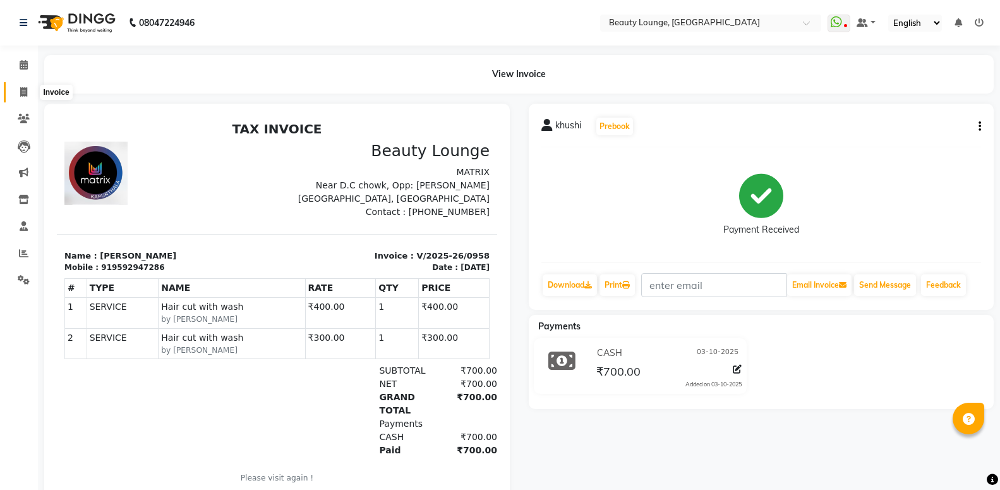
click at [23, 92] on icon at bounding box center [23, 91] width 7 height 9
select select "service"
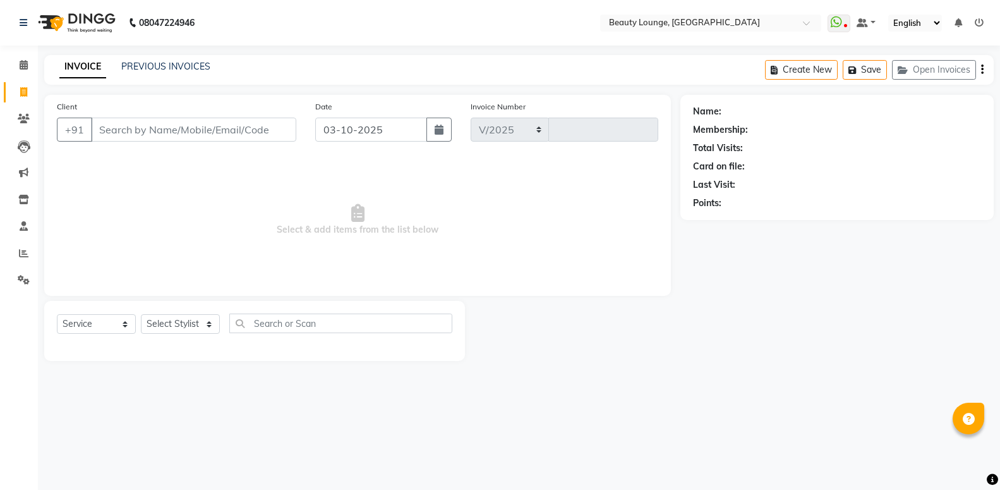
select select "649"
type input "0959"
select select "product"
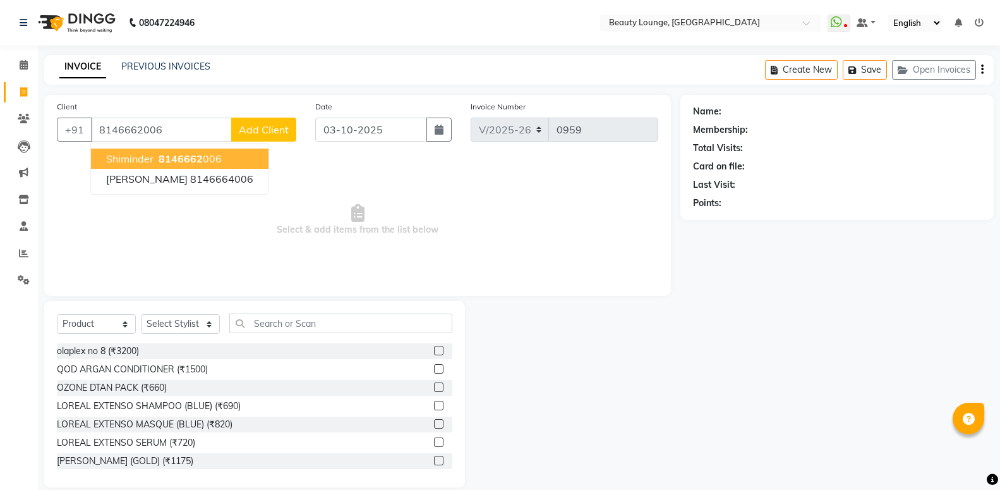
type input "8146662006"
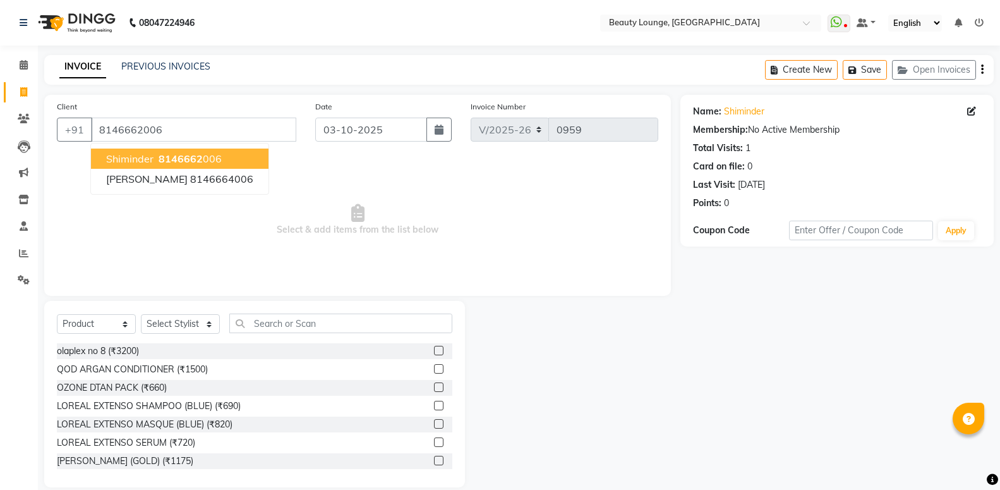
drag, startPoint x: 191, startPoint y: 164, endPoint x: 206, endPoint y: 170, distance: 15.8
click at [192, 164] on span "8146662" at bounding box center [181, 158] width 44 height 13
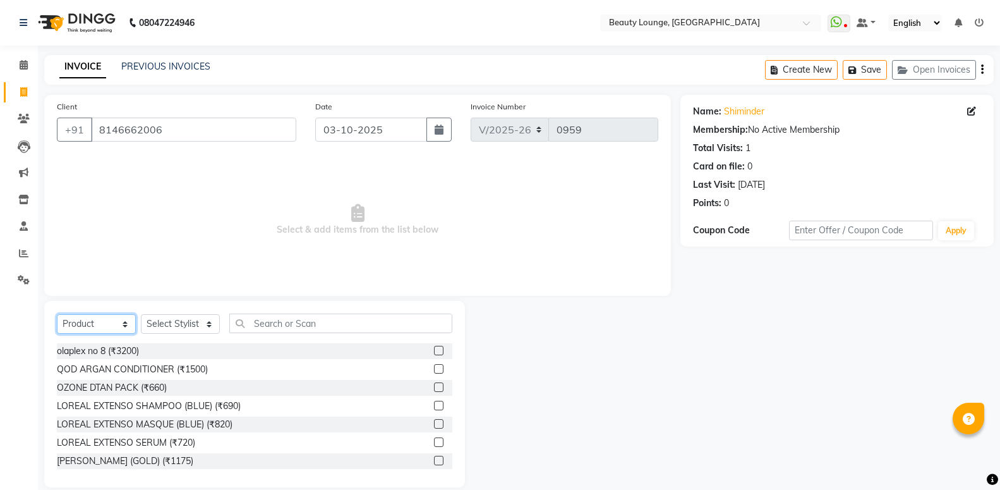
click at [57, 314] on select "Select Service Product Membership Package Voucher Prepaid Gift Card" at bounding box center [96, 324] width 79 height 20
select select "service"
click option "Service" at bounding box center [0, 0] width 0 height 0
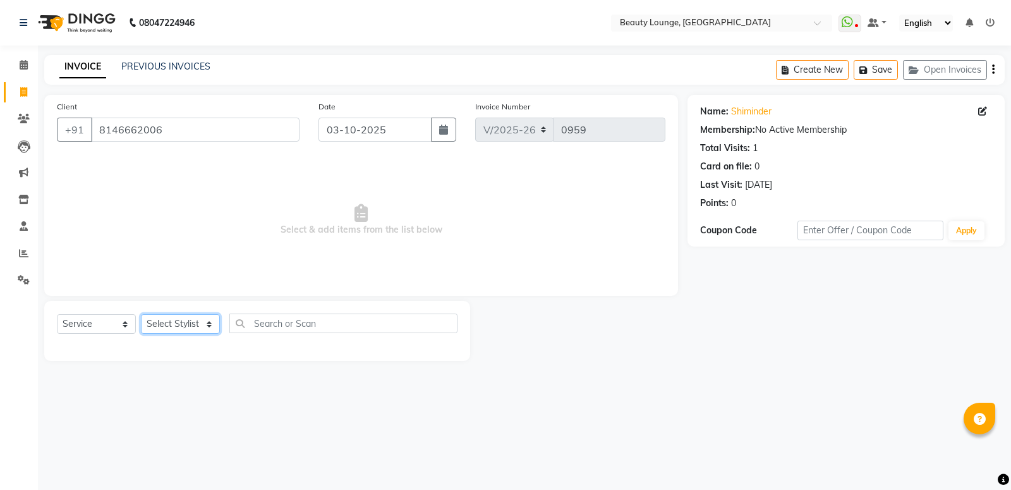
click at [141, 314] on select "Select Stylist [PERSON_NAME] [PERSON_NAME] golu [PERSON_NAME] [PERSON_NAME] [PE…" at bounding box center [180, 324] width 79 height 20
select select "61372"
click option "[PERSON_NAME]" at bounding box center [0, 0] width 0 height 0
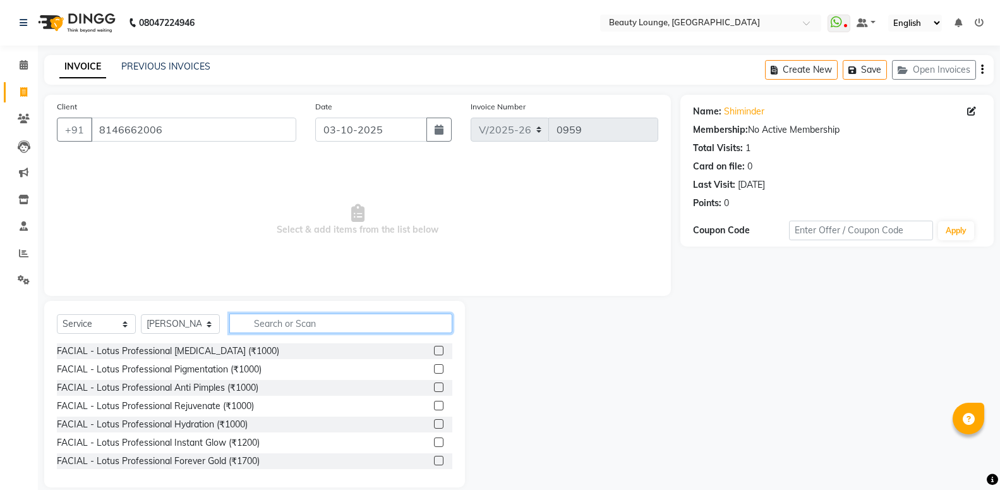
click at [282, 328] on input "text" at bounding box center [340, 323] width 223 height 20
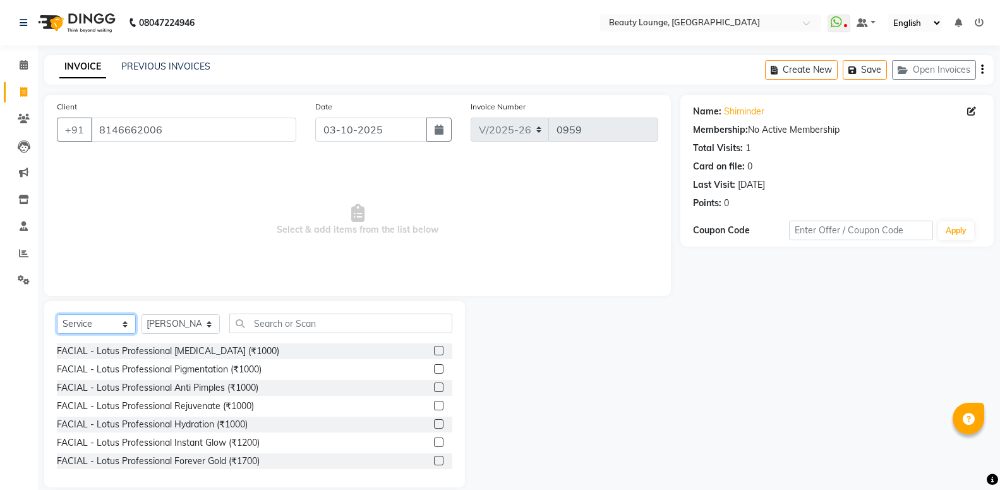
click at [57, 314] on select "Select Service Product Membership Package Voucher Prepaid Gift Card" at bounding box center [96, 324] width 79 height 20
select select "product"
click option "Product" at bounding box center [0, 0] width 0 height 0
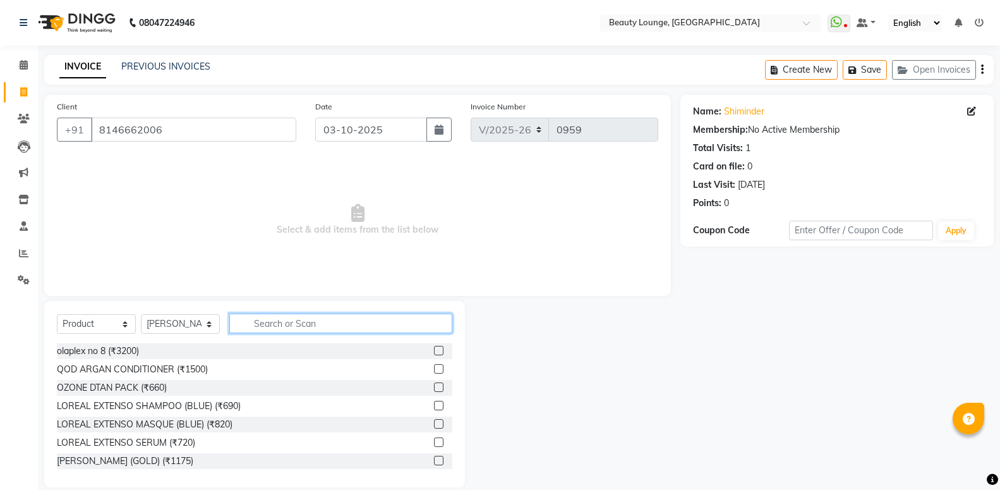
click at [310, 321] on input "text" at bounding box center [340, 323] width 223 height 20
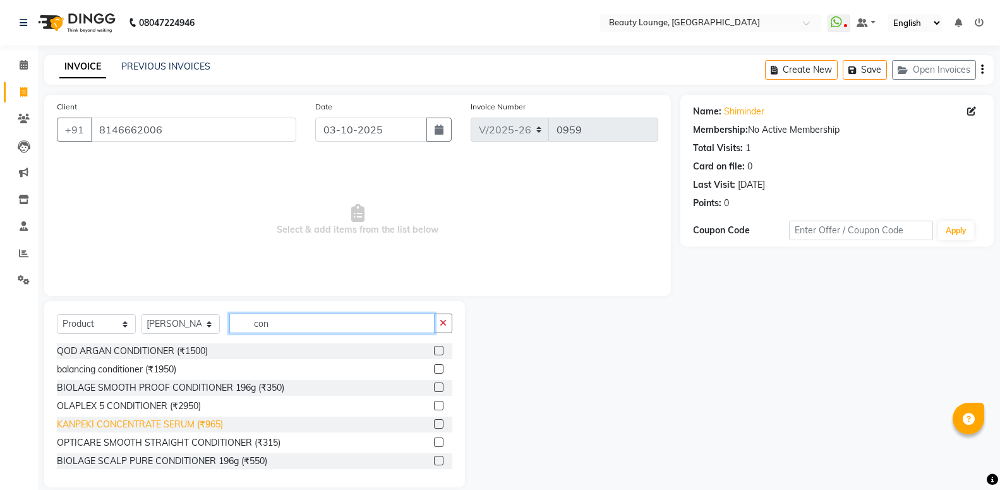
type input "con"
click at [185, 426] on div "KANPEKI CONCENTRATE SERUM (₹965)" at bounding box center [140, 424] width 166 height 13
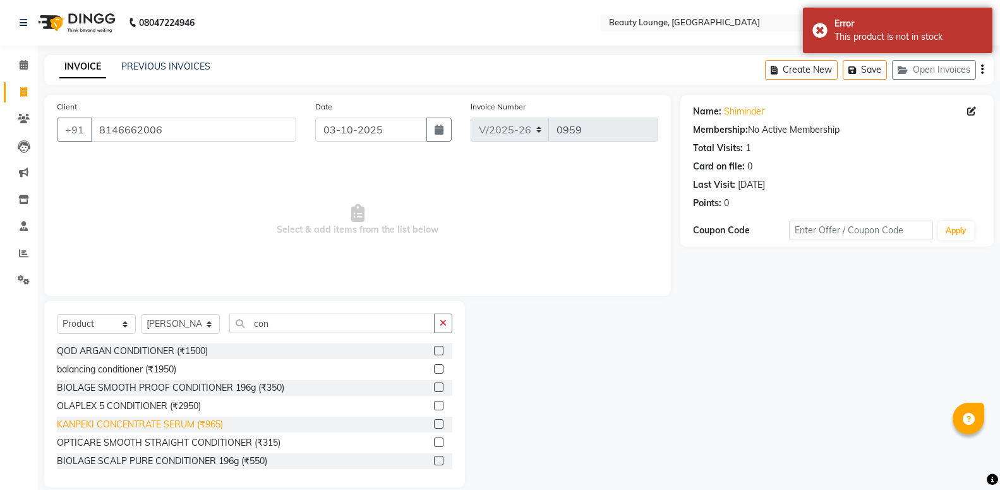
click at [185, 426] on div "KANPEKI CONCENTRATE SERUM (₹965)" at bounding box center [140, 424] width 166 height 13
checkbox input "false"
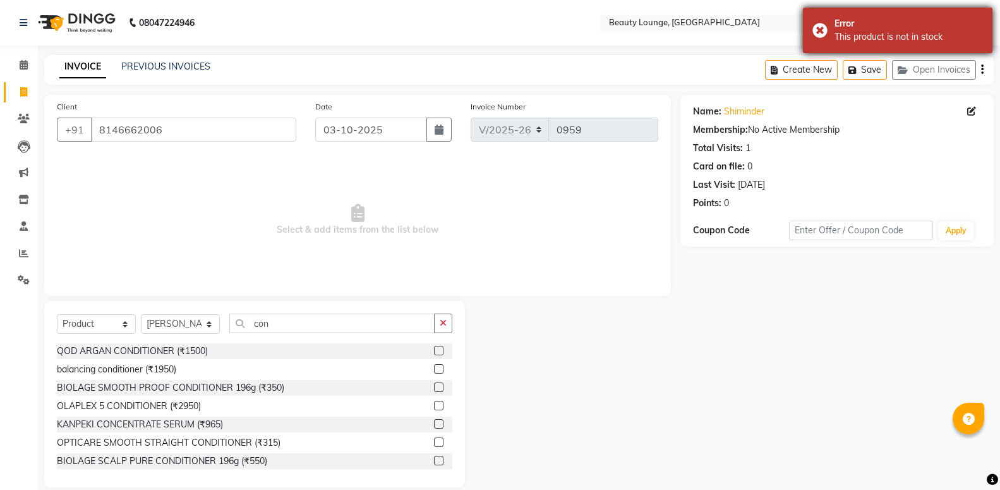
click at [889, 32] on div "This product is not in stock" at bounding box center [908, 36] width 148 height 13
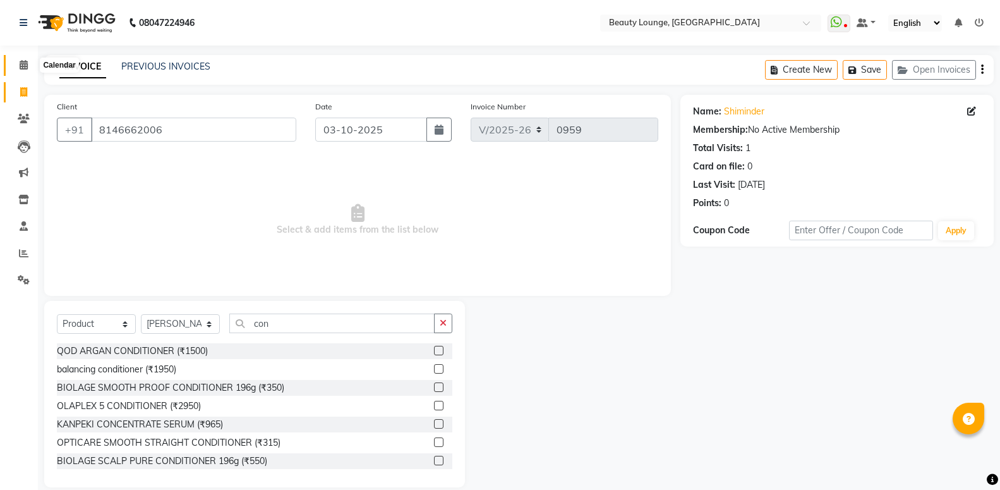
click at [25, 71] on span at bounding box center [24, 65] width 22 height 15
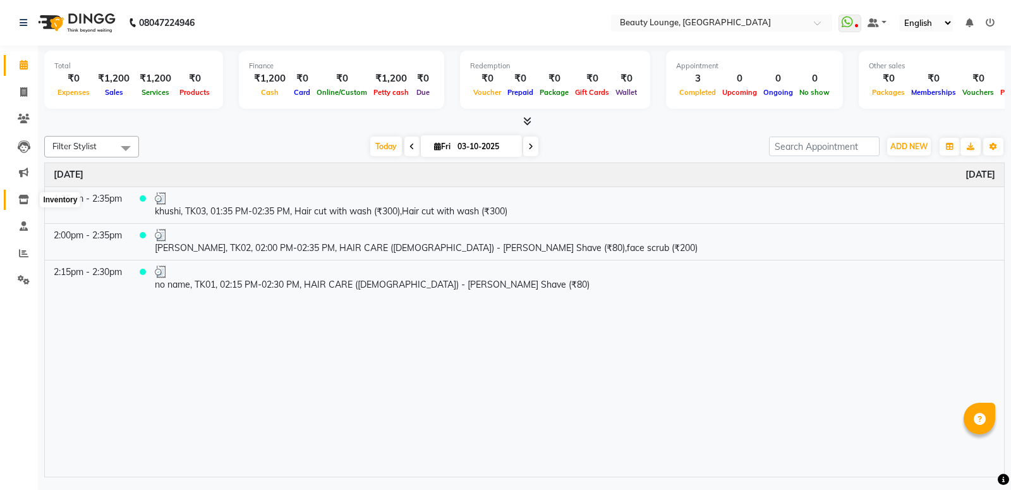
drag, startPoint x: 23, startPoint y: 199, endPoint x: 41, endPoint y: 207, distance: 19.2
click at [24, 199] on icon at bounding box center [23, 199] width 11 height 9
select select
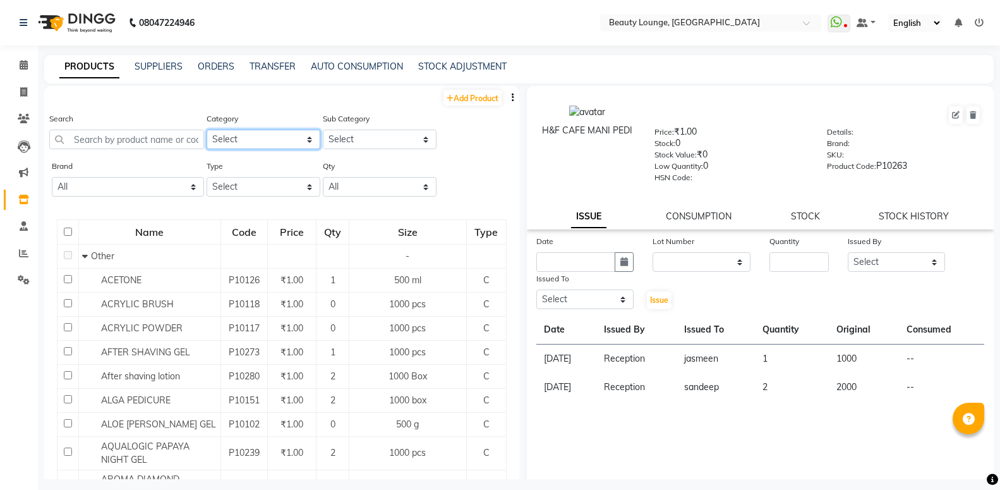
click at [207, 129] on select "Select Hair Skin Makeup Personal Care Appliances [PERSON_NAME] Waxing Disposabl…" at bounding box center [264, 139] width 114 height 20
click at [259, 134] on select "Select Hair Skin Makeup Personal Care Appliances [PERSON_NAME] Waxing Disposabl…" at bounding box center [264, 139] width 114 height 20
click at [207, 177] on select "Select Both Retail Consumable" at bounding box center [264, 187] width 114 height 20
select select "R"
click option "Retail" at bounding box center [0, 0] width 0 height 0
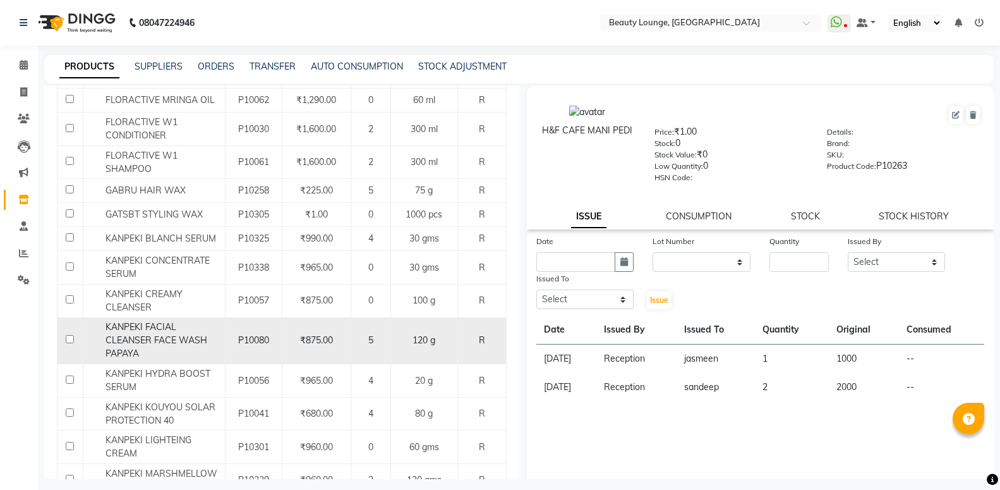
scroll to position [1419, 0]
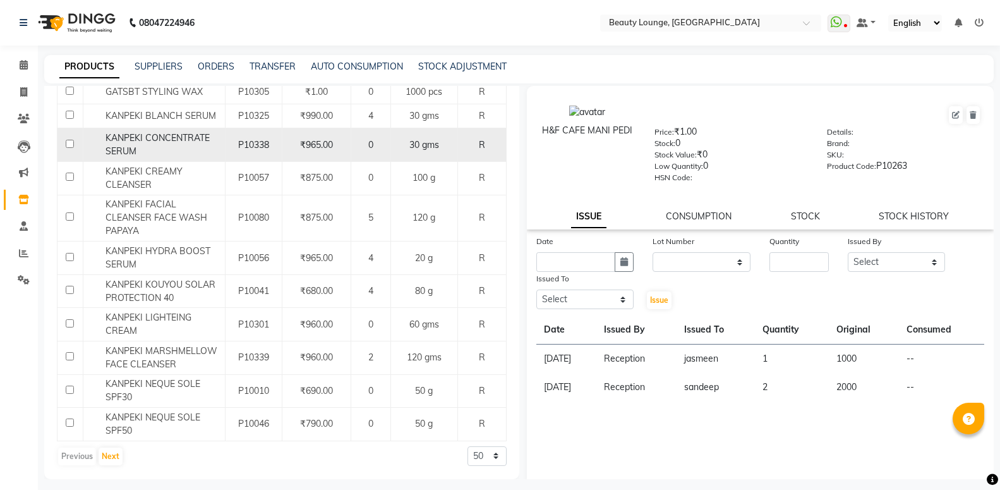
click at [70, 144] on input "checkbox" at bounding box center [70, 144] width 8 height 8
checkbox input "true"
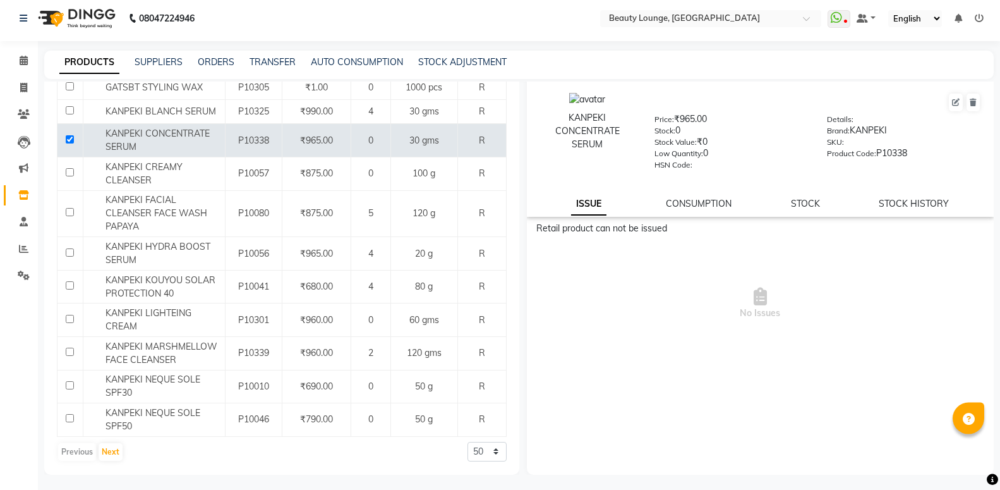
scroll to position [8, 0]
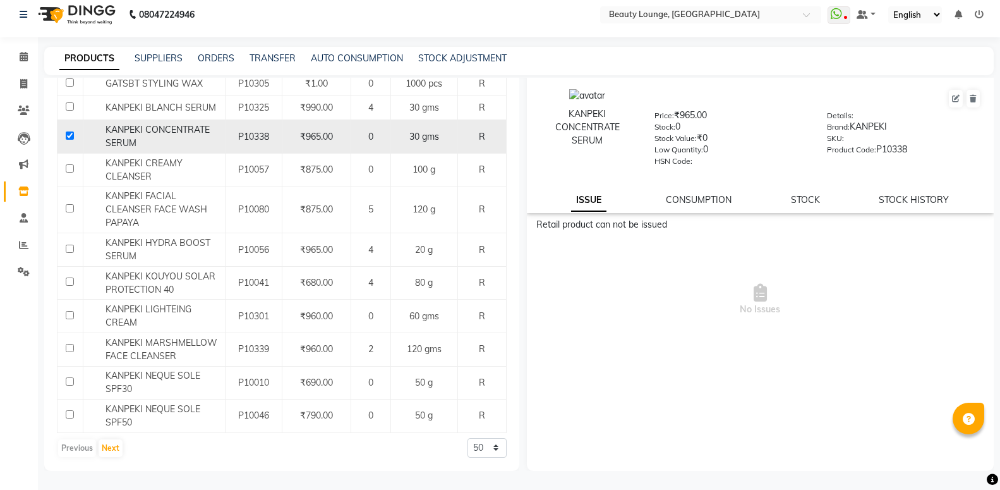
click at [257, 139] on span "P10338" at bounding box center [253, 136] width 31 height 11
click at [131, 129] on span "KANPEKI CONCENTRATE SERUM" at bounding box center [157, 136] width 104 height 25
click at [174, 146] on div "KANPEKI CONCENTRATE SERUM" at bounding box center [154, 136] width 135 height 27
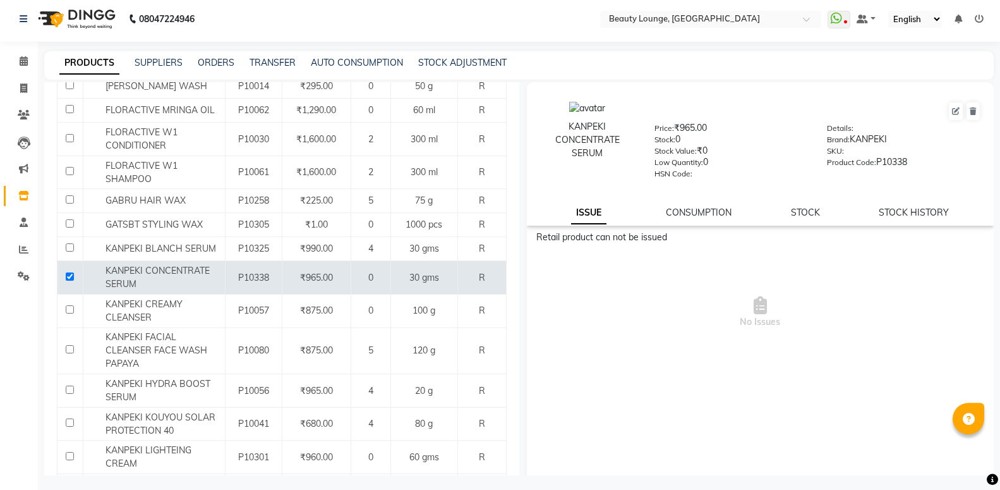
scroll to position [0, 0]
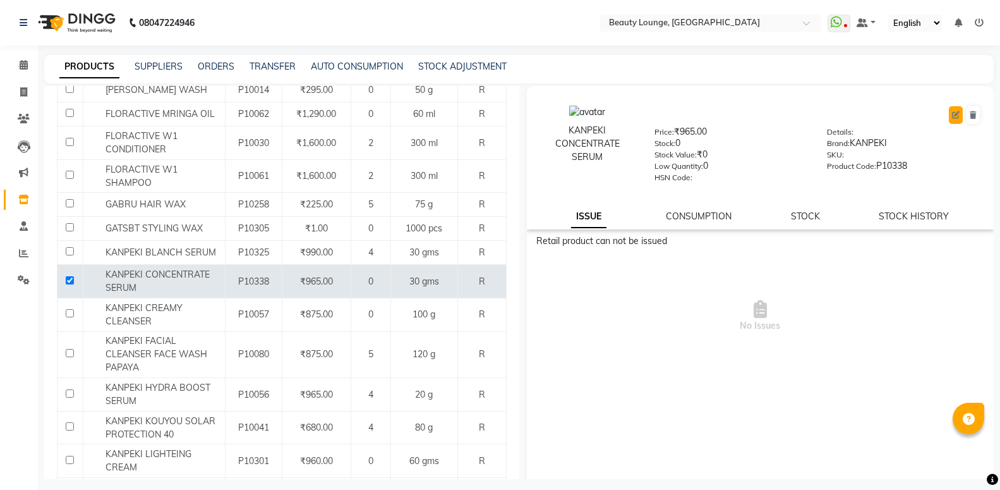
click at [949, 114] on button at bounding box center [956, 115] width 14 height 18
select select "true"
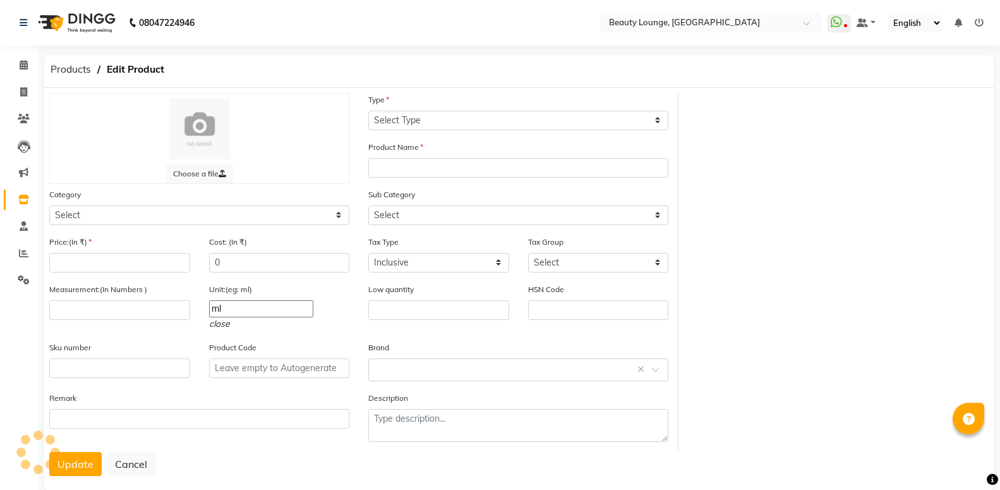
select select "R"
type input "KANPEKI CONCENTRATE SERUM"
type input "965"
type input "30"
type input "gms"
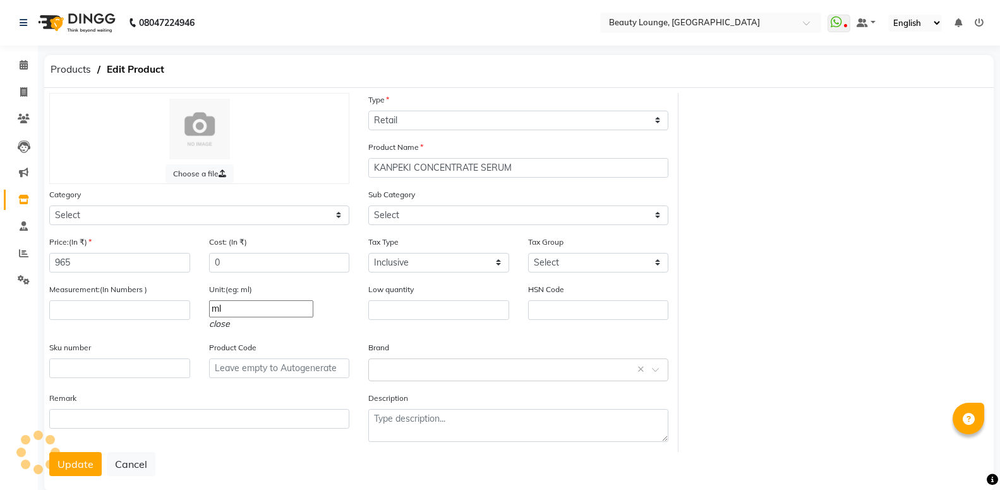
type input "0"
type input "P10338"
select select "1000"
select select "1002"
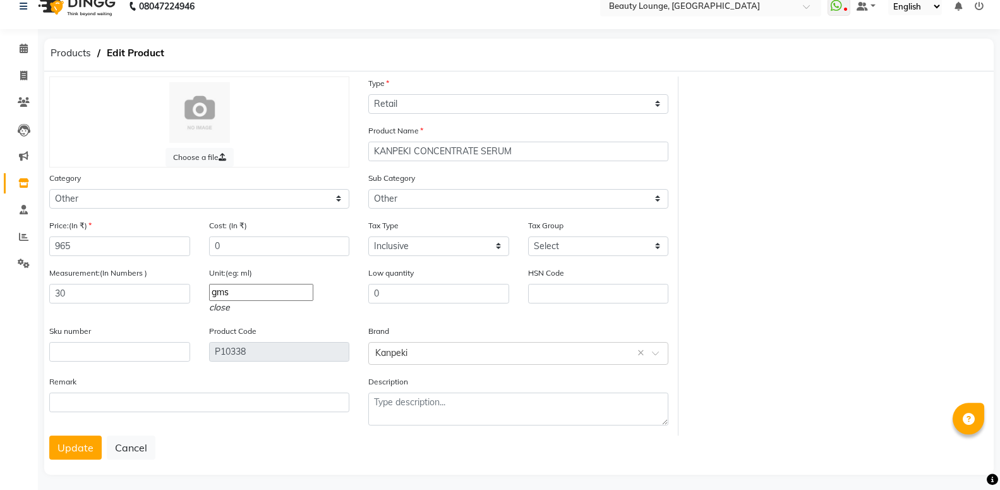
scroll to position [28, 0]
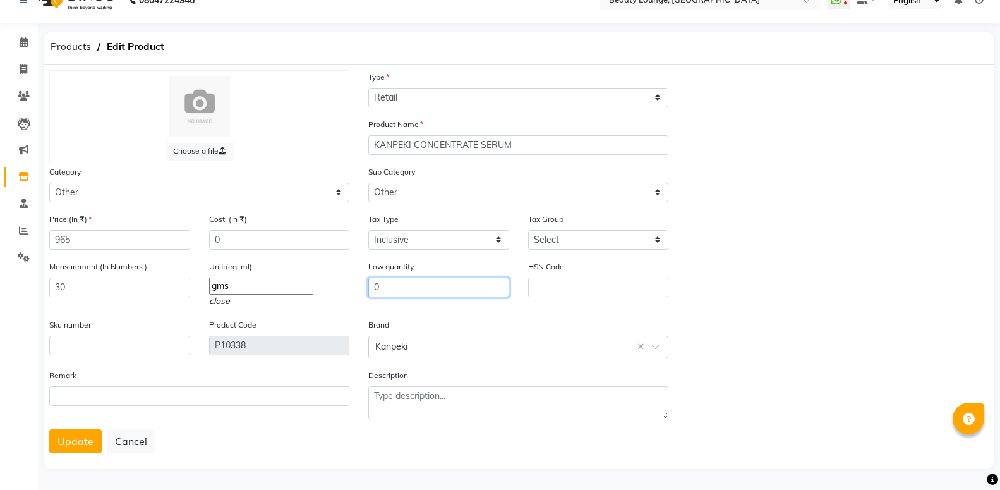
click at [389, 279] on input "0" at bounding box center [438, 287] width 141 height 20
type input "2"
click at [71, 442] on button "Update" at bounding box center [75, 441] width 52 height 24
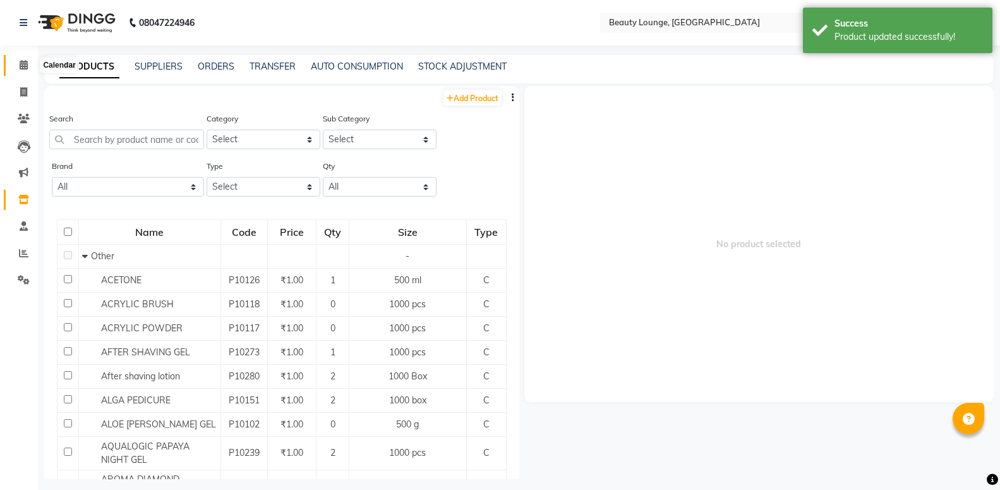
click at [22, 67] on icon at bounding box center [24, 64] width 8 height 9
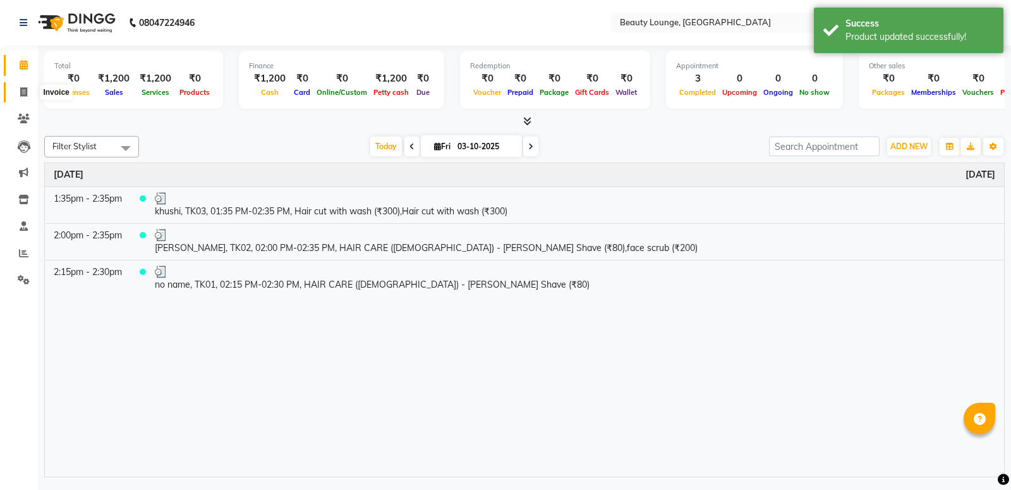
click at [26, 88] on icon at bounding box center [23, 91] width 7 height 9
select select "service"
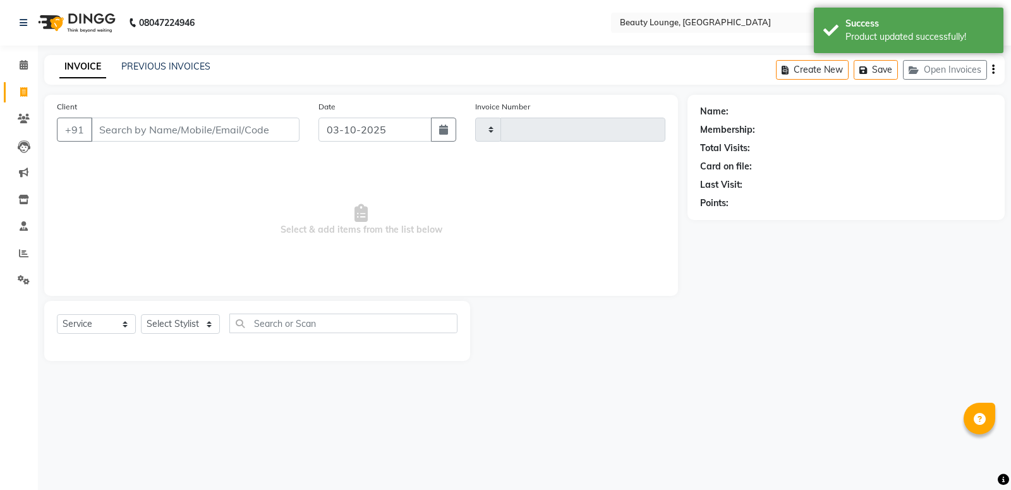
type input "0959"
select select "649"
select select "product"
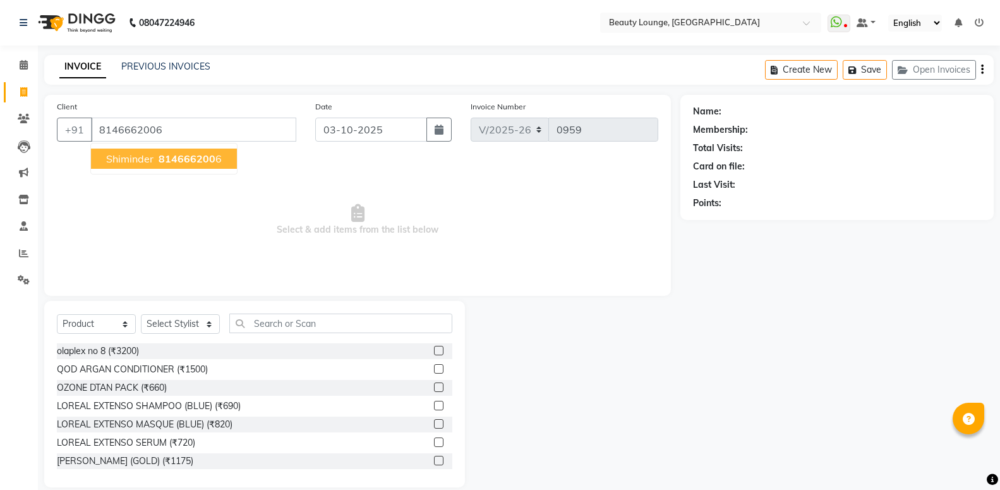
type input "8146662006"
click at [136, 158] on span "shiminder" at bounding box center [129, 158] width 47 height 13
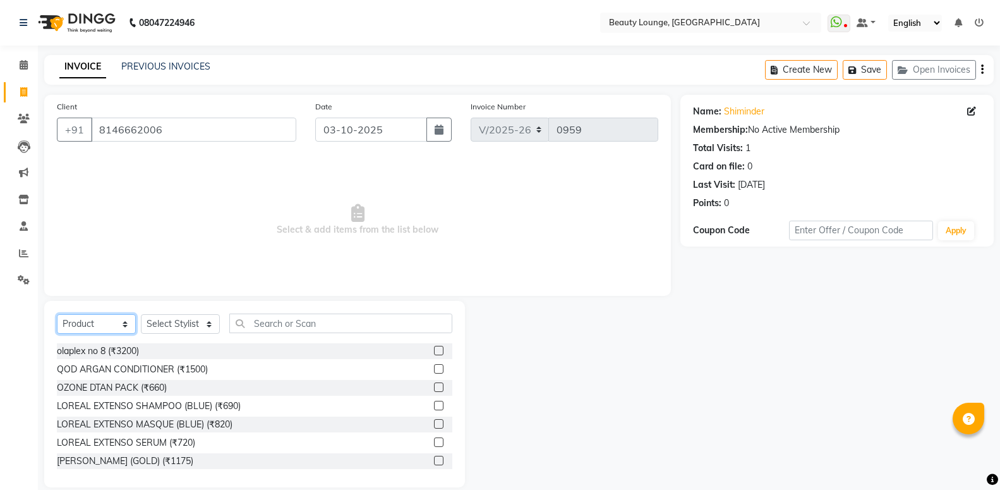
click at [57, 314] on select "Select Service Product Membership Package Voucher Prepaid Gift Card" at bounding box center [96, 324] width 79 height 20
click option "Service" at bounding box center [0, 0] width 0 height 0
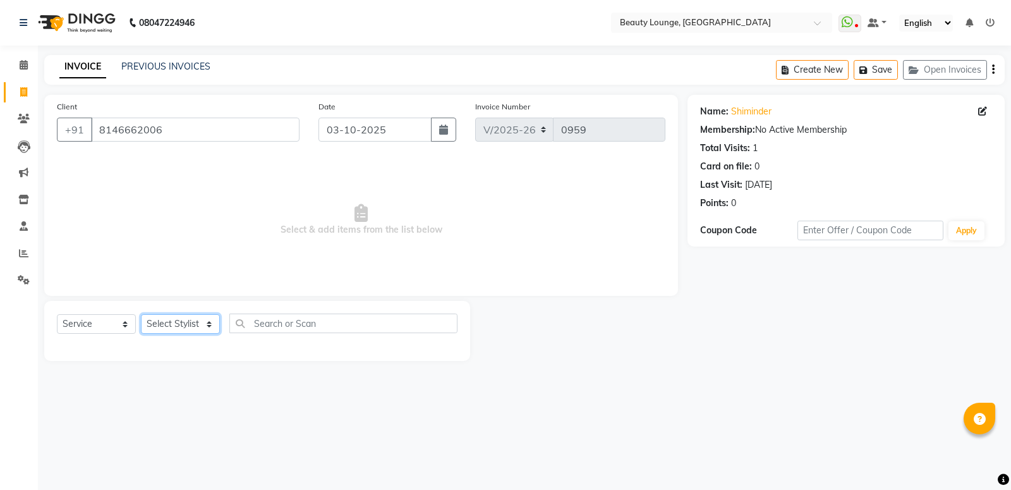
click at [141, 314] on select "Select Stylist [PERSON_NAME] [PERSON_NAME] golu [PERSON_NAME] [PERSON_NAME] [PE…" at bounding box center [180, 324] width 79 height 20
click at [57, 314] on select "Select Service Product Membership Package Voucher Prepaid Gift Card" at bounding box center [96, 324] width 79 height 20
select select "product"
click option "Product" at bounding box center [0, 0] width 0 height 0
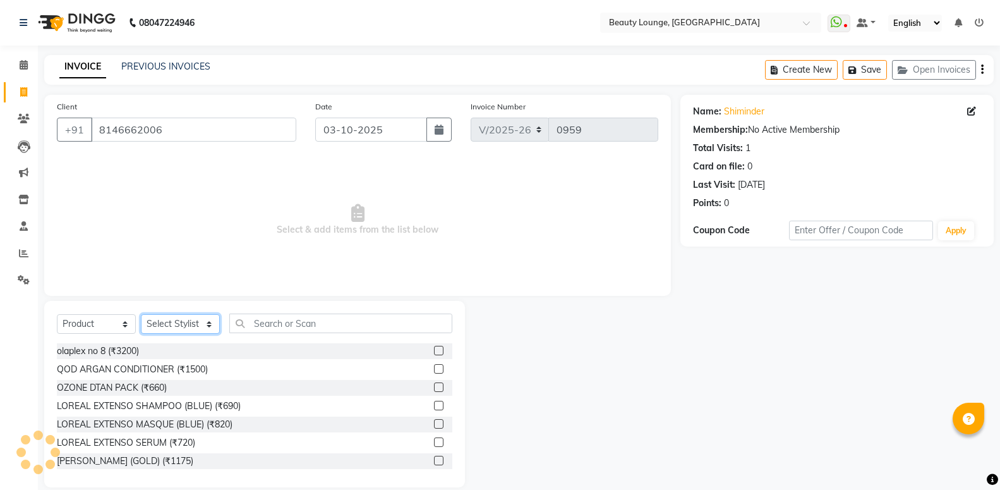
click at [141, 314] on select "Select Stylist [PERSON_NAME] [PERSON_NAME] golu [PERSON_NAME] [PERSON_NAME] [PE…" at bounding box center [180, 324] width 79 height 20
select select "61372"
click option "[PERSON_NAME]" at bounding box center [0, 0] width 0 height 0
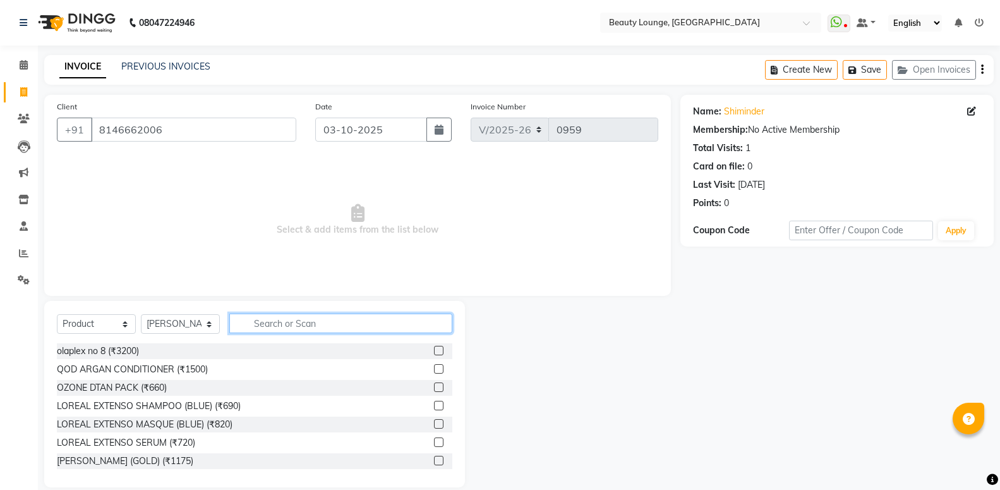
click at [276, 320] on input "text" at bounding box center [340, 323] width 223 height 20
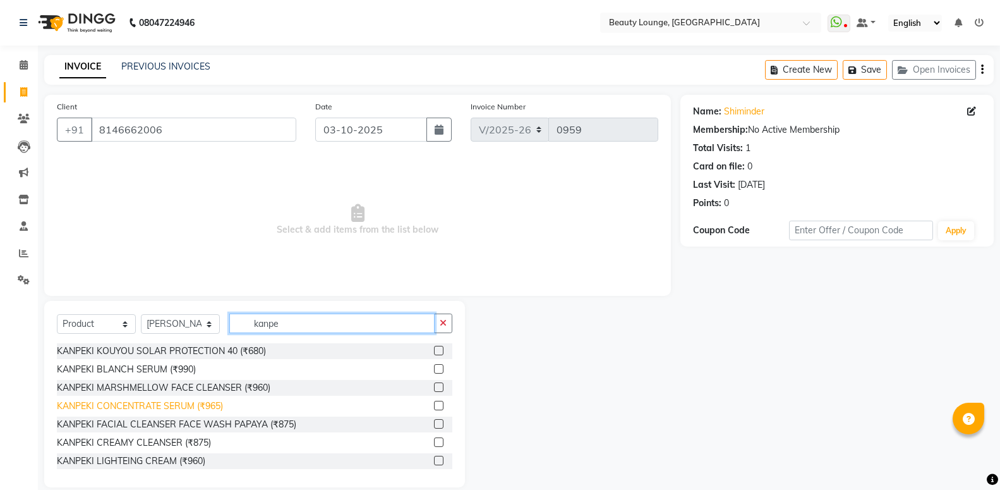
type input "kanpe"
click at [200, 410] on div "KANPEKI CONCENTRATE SERUM (₹965)" at bounding box center [140, 405] width 166 height 13
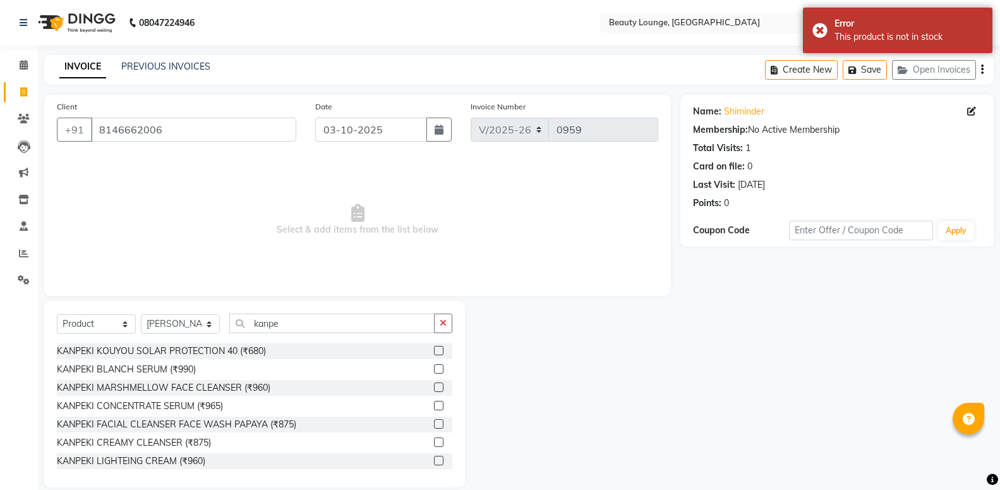
click at [434, 405] on label at bounding box center [438, 404] width 9 height 9
click at [434, 405] on input "checkbox" at bounding box center [438, 406] width 8 height 8
checkbox input "false"
click at [22, 69] on icon at bounding box center [24, 64] width 8 height 9
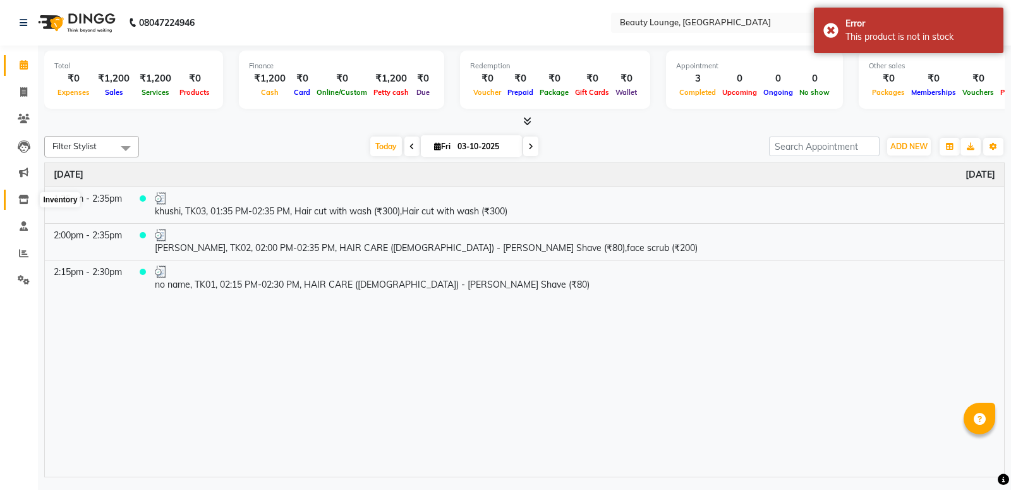
click at [20, 195] on icon at bounding box center [23, 199] width 11 height 9
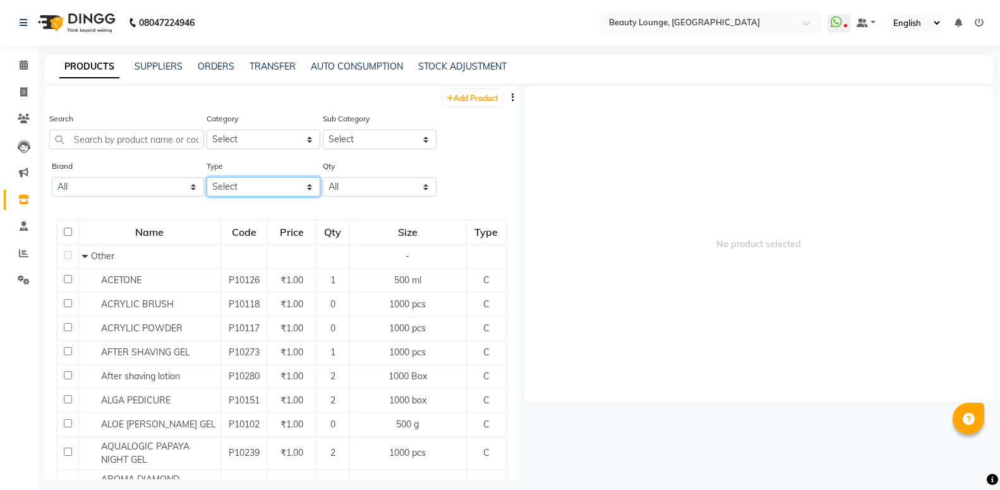
click at [207, 177] on select "Select Both Retail Consumable" at bounding box center [264, 187] width 114 height 20
select select "R"
click option "Retail" at bounding box center [0, 0] width 0 height 0
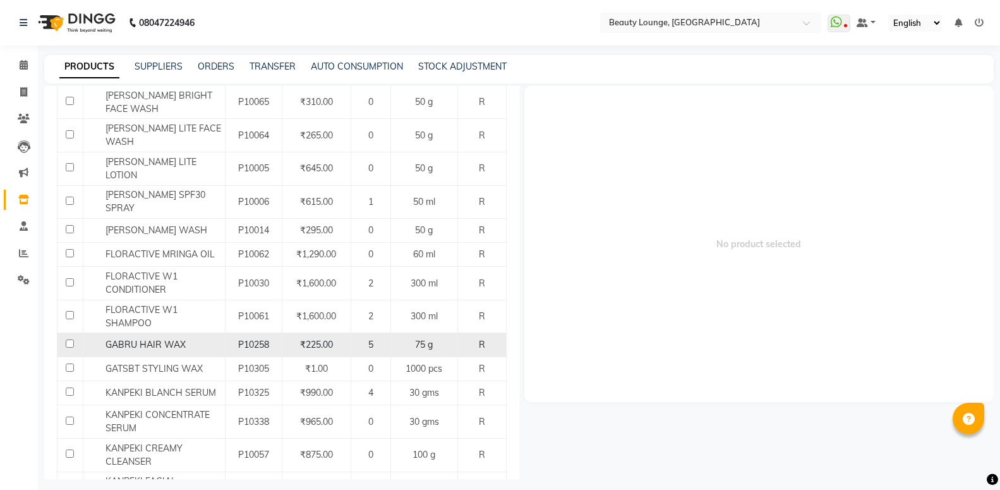
scroll to position [1160, 0]
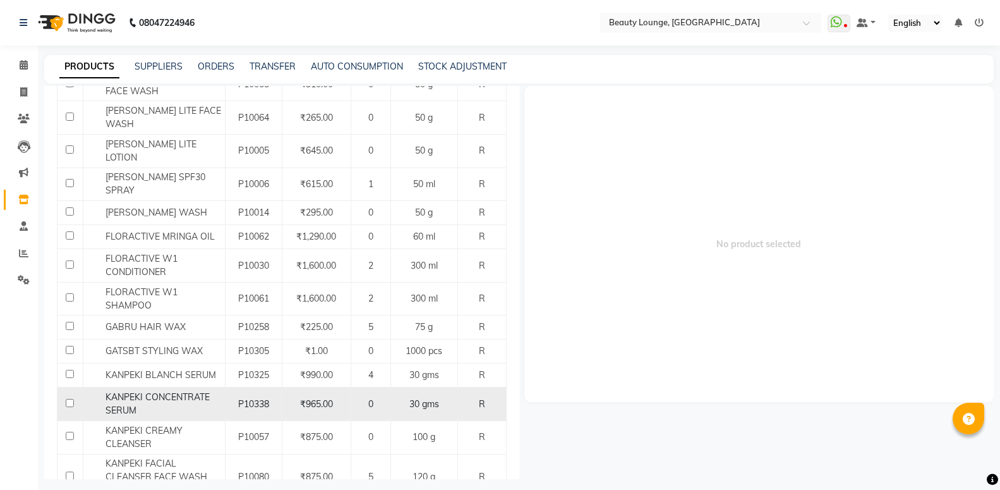
click at [68, 411] on td at bounding box center [70, 403] width 26 height 33
click at [127, 407] on span "KANPEKI CONCENTRATE SERUM" at bounding box center [157, 403] width 104 height 25
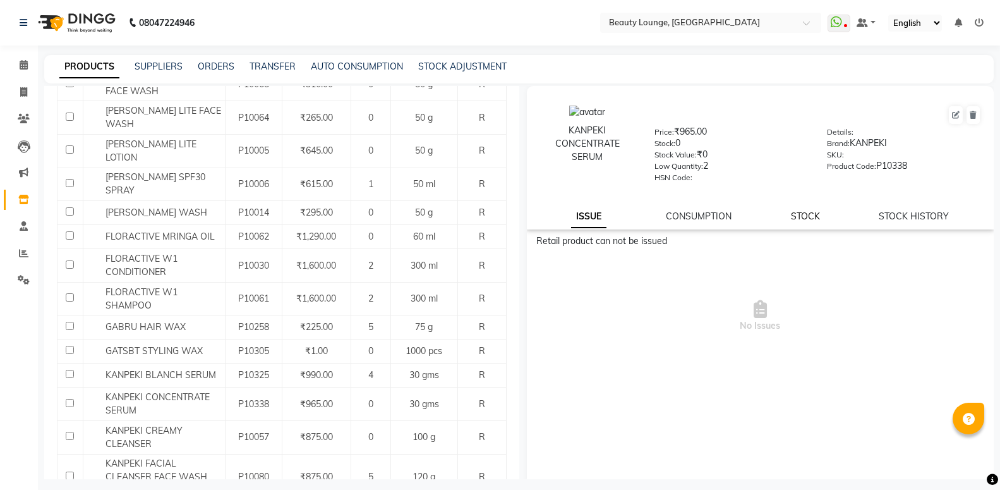
click at [795, 219] on link "STOCK" at bounding box center [805, 215] width 29 height 11
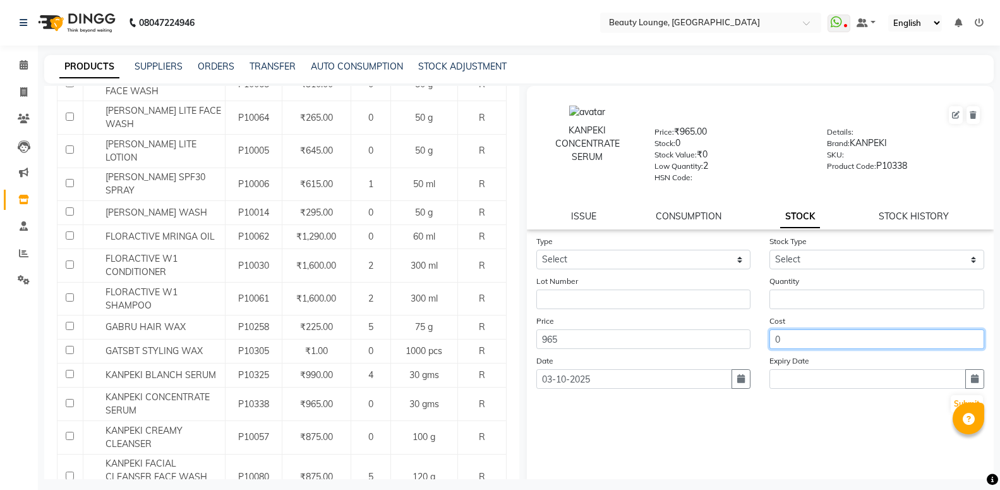
drag, startPoint x: 788, startPoint y: 344, endPoint x: 716, endPoint y: 339, distance: 72.9
click at [769, 339] on input "0" at bounding box center [876, 339] width 215 height 20
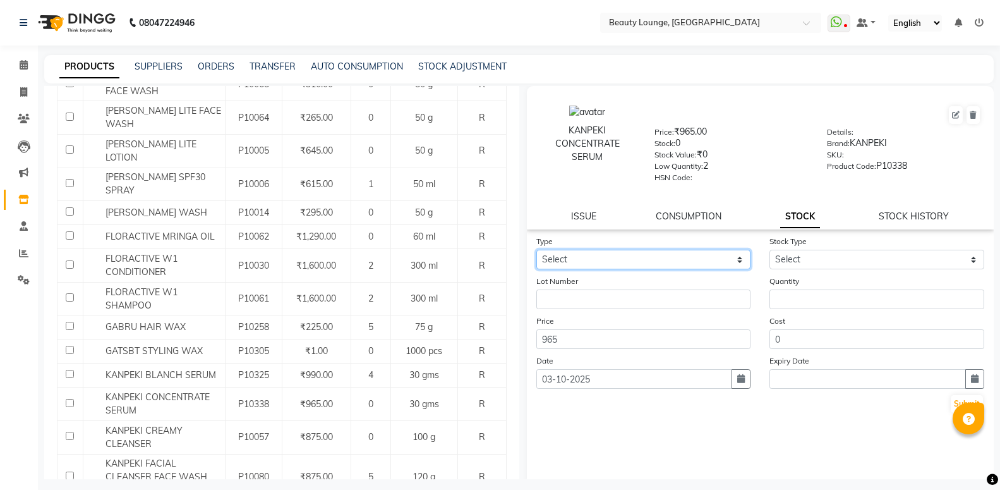
click at [536, 250] on select "Select In Out" at bounding box center [643, 260] width 215 height 20
select select "in"
click option "In" at bounding box center [0, 0] width 0 height 0
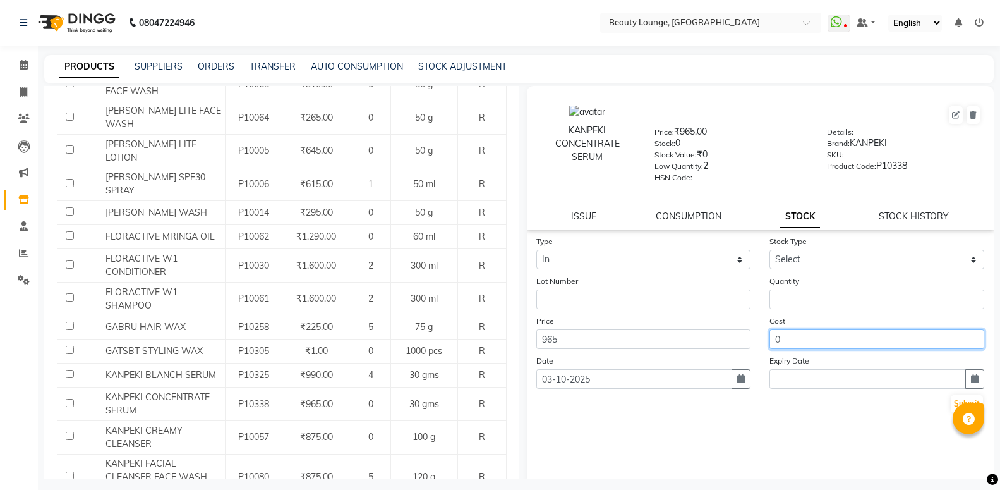
drag, startPoint x: 792, startPoint y: 341, endPoint x: 690, endPoint y: 325, distance: 103.0
click at [769, 329] on input "0" at bounding box center [876, 339] width 215 height 20
type input "2"
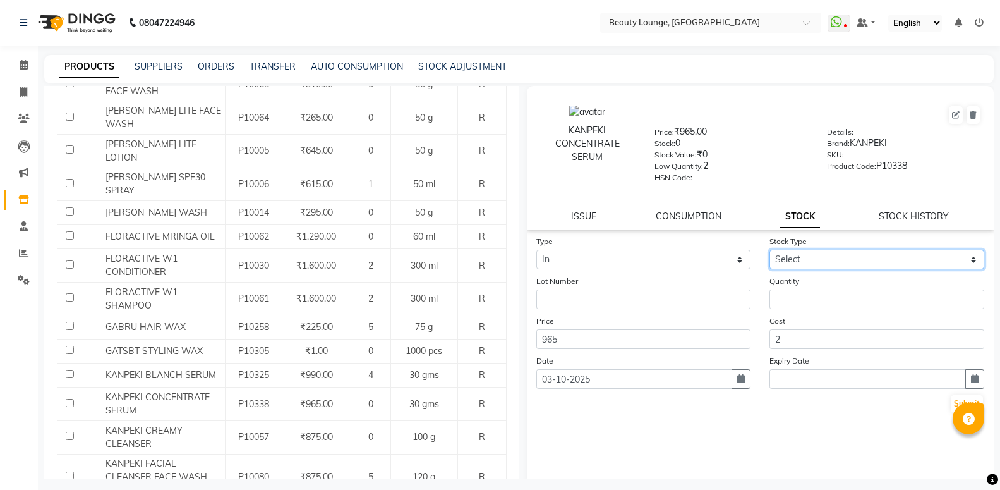
click at [769, 250] on select "Select New Stock Adjustment Return Other" at bounding box center [876, 260] width 215 height 20
select select "new stock"
click option "New Stock" at bounding box center [0, 0] width 0 height 0
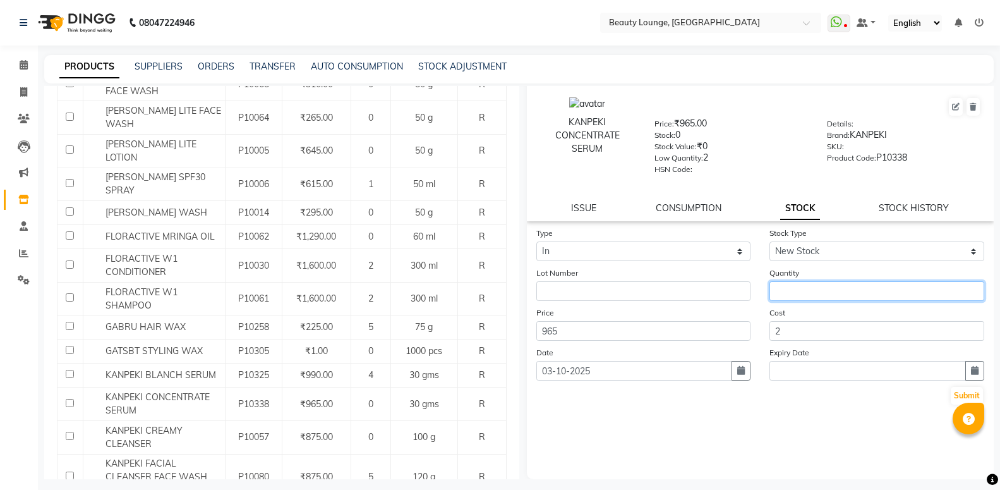
click at [794, 290] on input "number" at bounding box center [876, 291] width 215 height 20
type input "2"
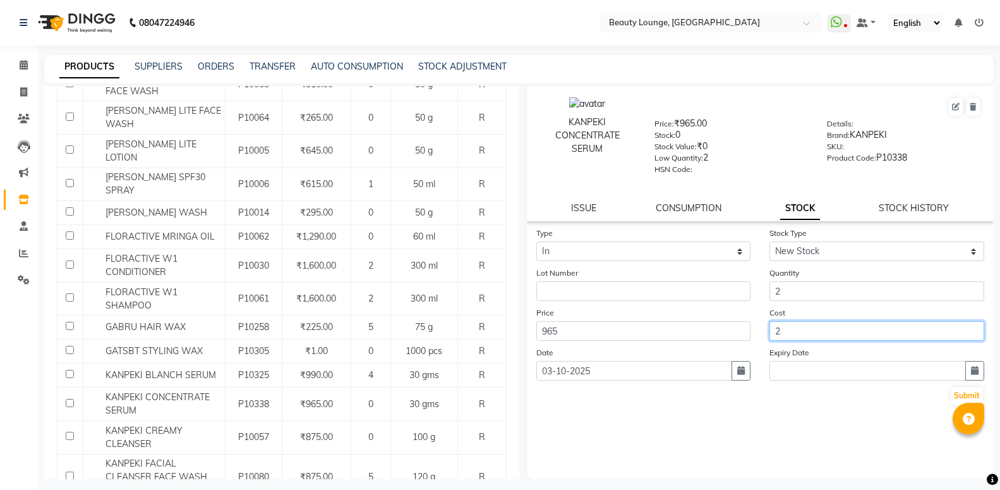
drag, startPoint x: 802, startPoint y: 322, endPoint x: 760, endPoint y: 335, distance: 43.7
click at [769, 327] on input "2" at bounding box center [876, 331] width 215 height 20
type input "0"
click at [958, 399] on button "Submit" at bounding box center [967, 396] width 32 height 18
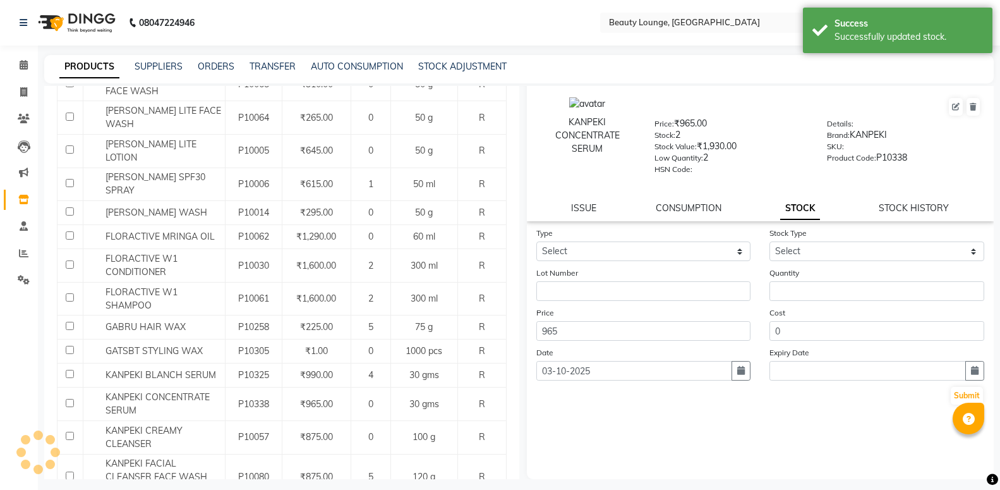
scroll to position [0, 0]
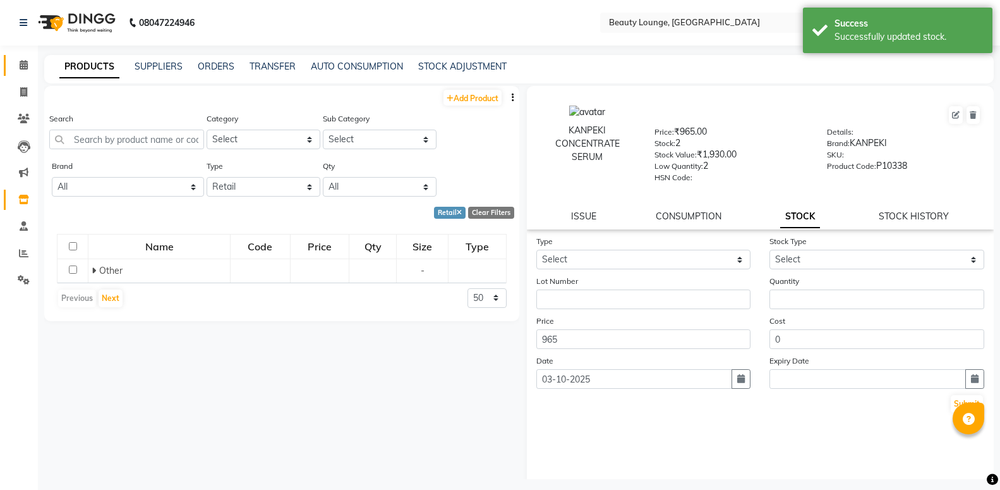
click at [21, 63] on span at bounding box center [24, 65] width 22 height 15
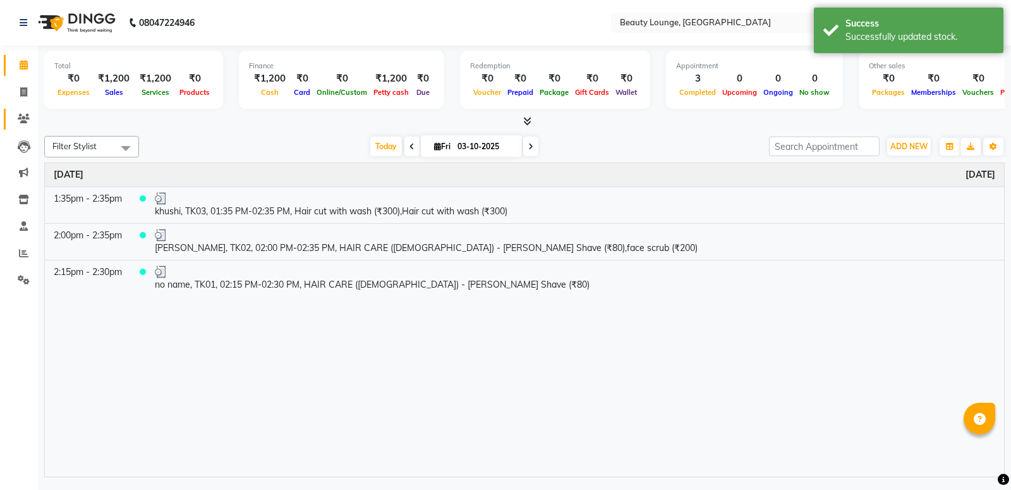
drag, startPoint x: 24, startPoint y: 70, endPoint x: 33, endPoint y: 112, distance: 42.6
click at [25, 71] on span at bounding box center [24, 65] width 22 height 15
drag, startPoint x: 24, startPoint y: 97, endPoint x: 54, endPoint y: 102, distance: 30.1
click at [25, 97] on span at bounding box center [24, 92] width 22 height 15
select select "649"
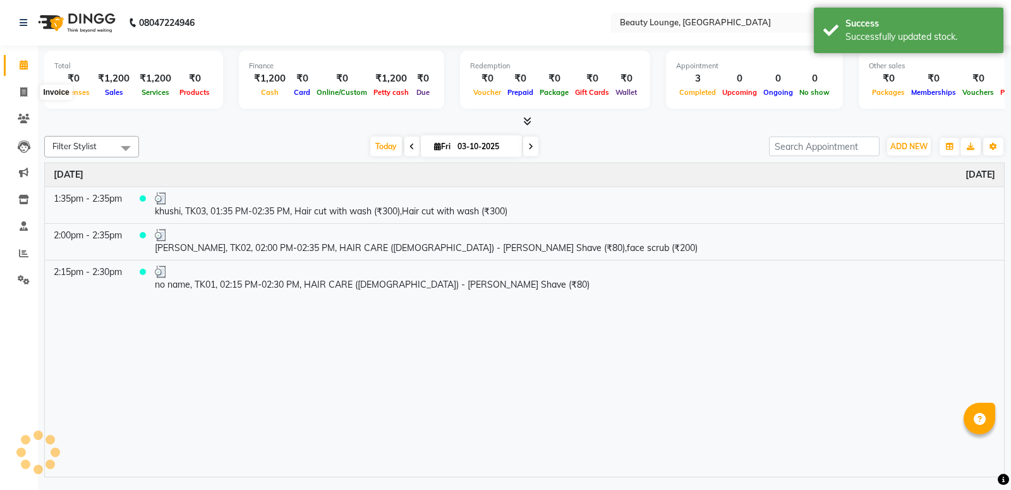
select select "service"
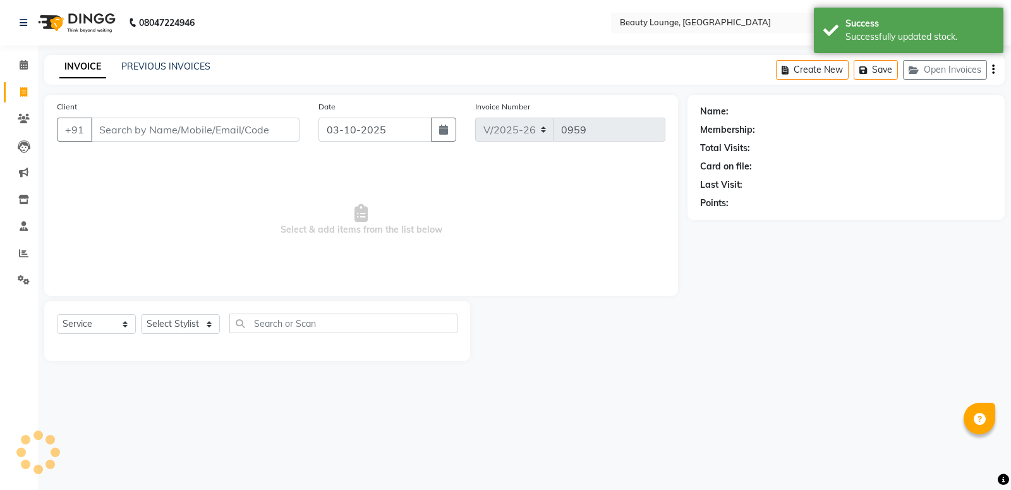
click at [144, 129] on input "Client" at bounding box center [195, 129] width 208 height 24
type input "sha"
select select "product"
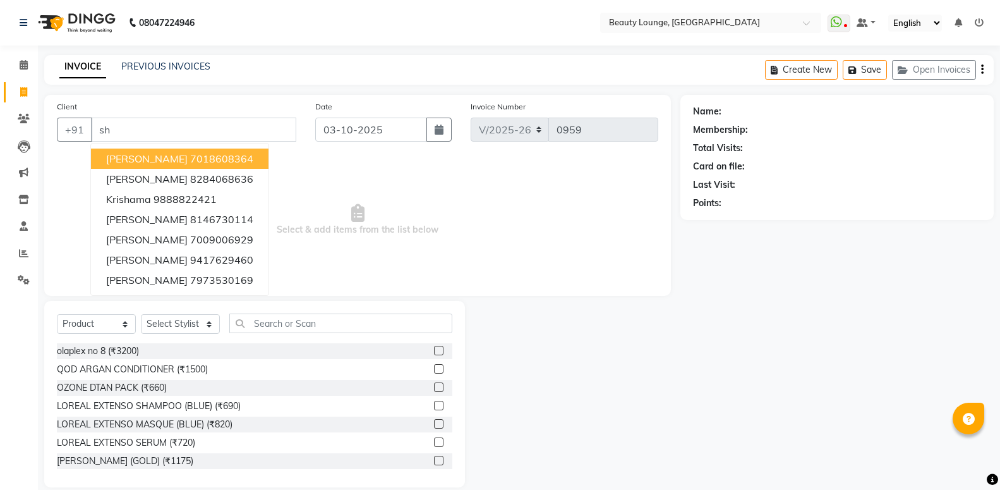
type input "s"
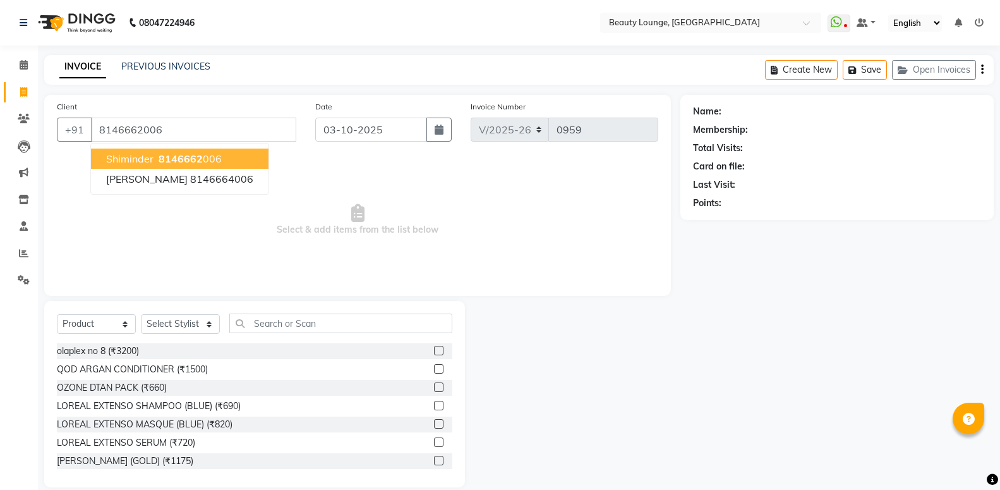
type input "8146662006"
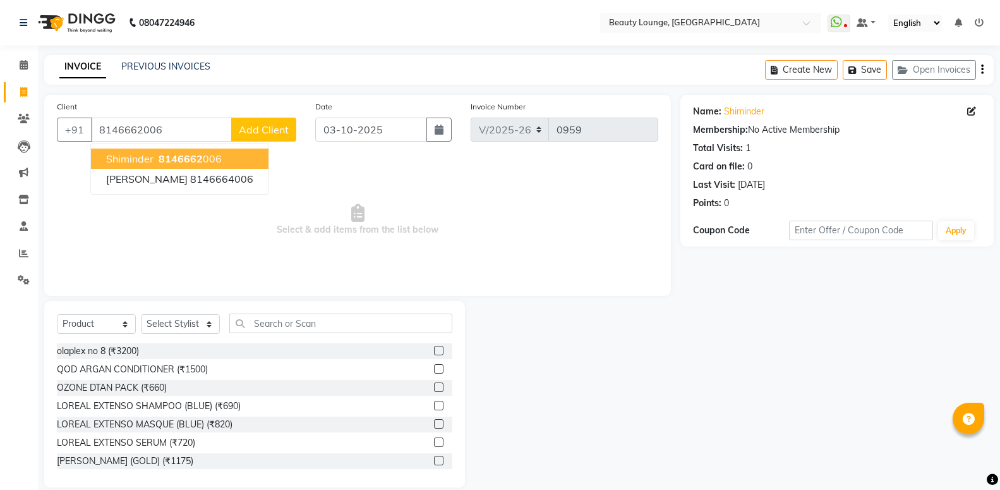
click at [167, 159] on span "8146662" at bounding box center [181, 158] width 44 height 13
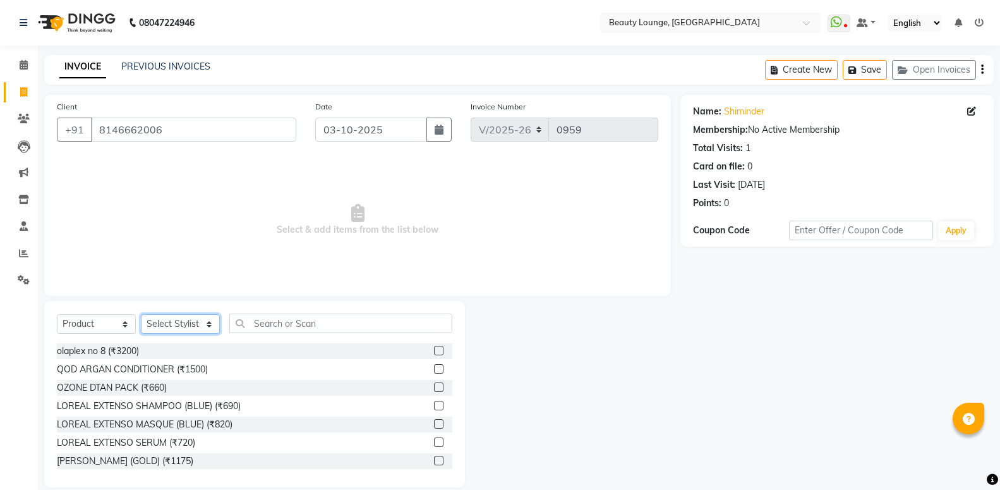
click at [141, 314] on select "Select Stylist [PERSON_NAME] [PERSON_NAME] golu [PERSON_NAME] [PERSON_NAME] [PE…" at bounding box center [180, 324] width 79 height 20
select select "61372"
click option "[PERSON_NAME]" at bounding box center [0, 0] width 0 height 0
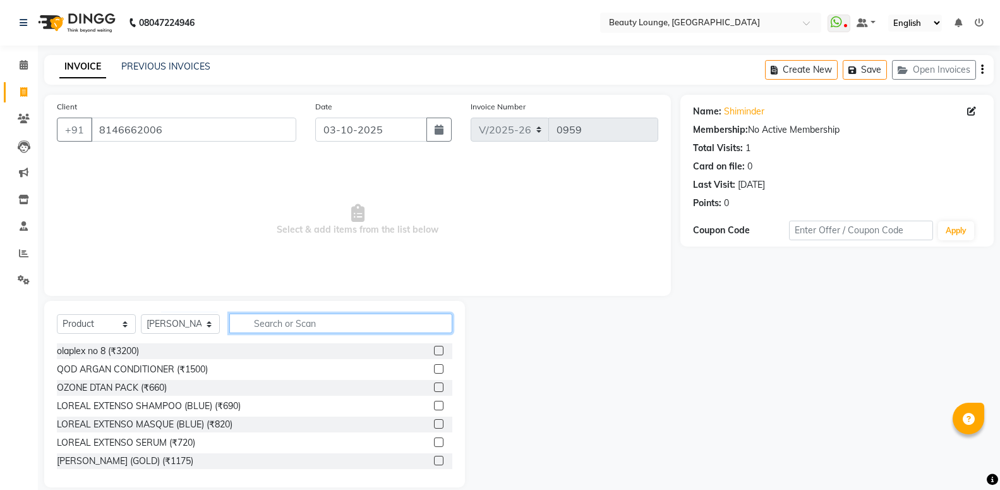
click at [288, 319] on input "text" at bounding box center [340, 323] width 223 height 20
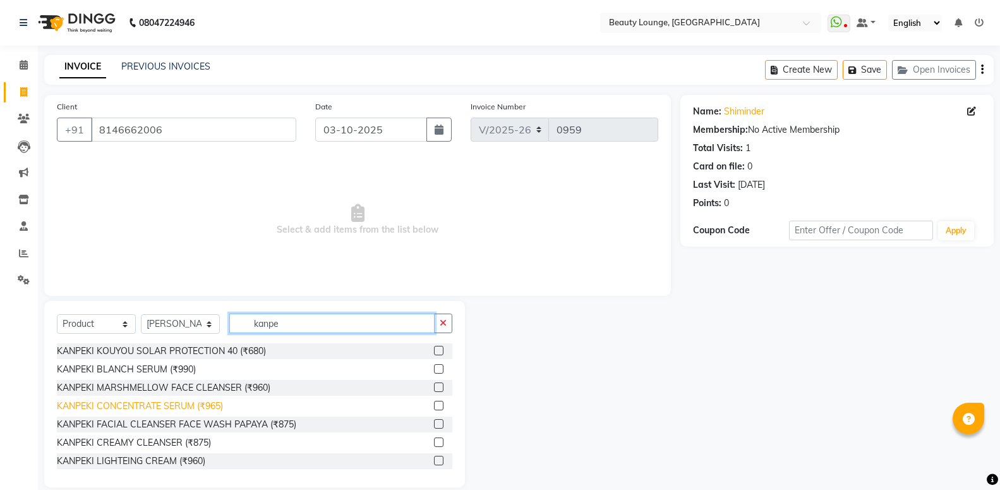
type input "kanpe"
click at [187, 404] on div "KANPEKI CONCENTRATE SERUM (₹965)" at bounding box center [140, 405] width 166 height 13
checkbox input "false"
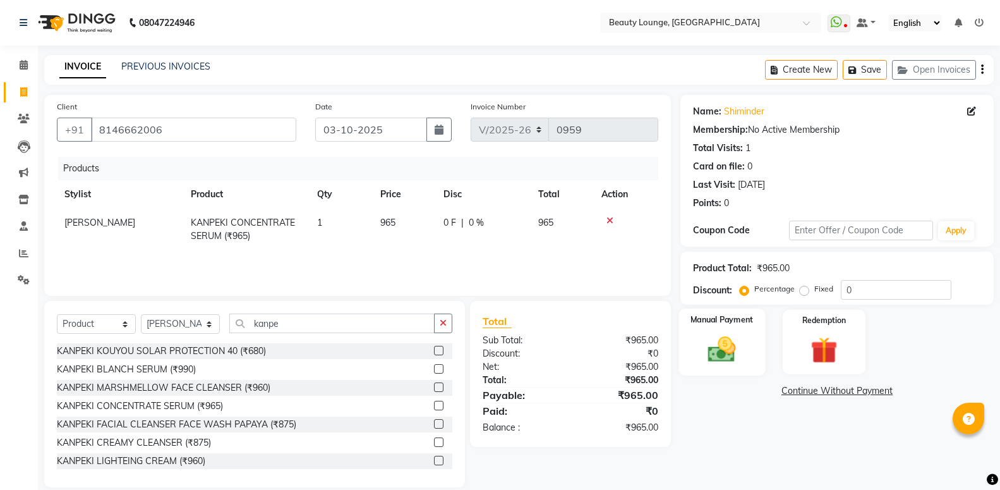
click at [718, 359] on img at bounding box center [721, 349] width 45 height 32
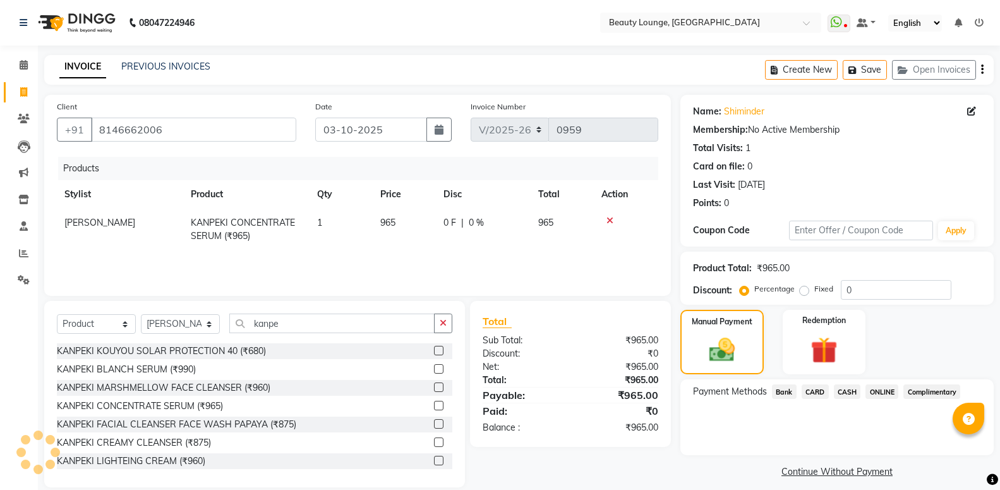
click at [841, 385] on span "CASH" at bounding box center [847, 391] width 27 height 15
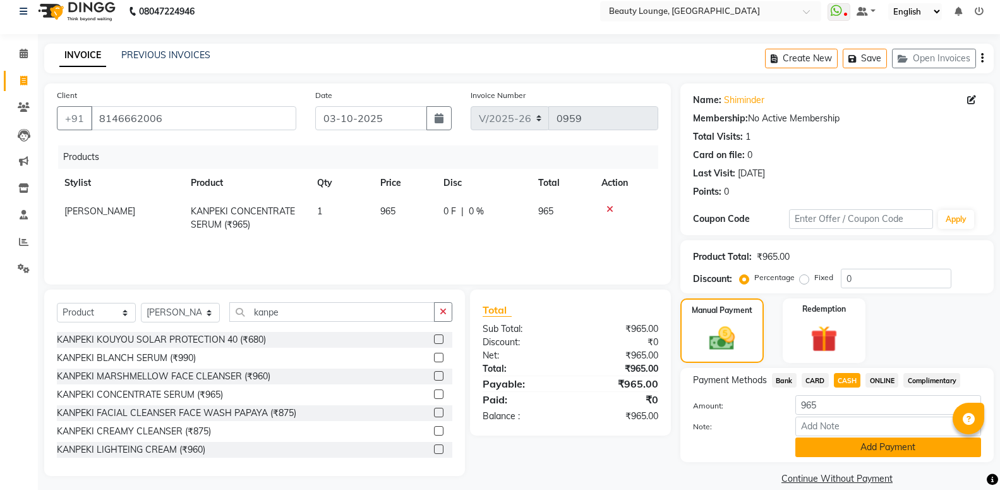
scroll to position [28, 0]
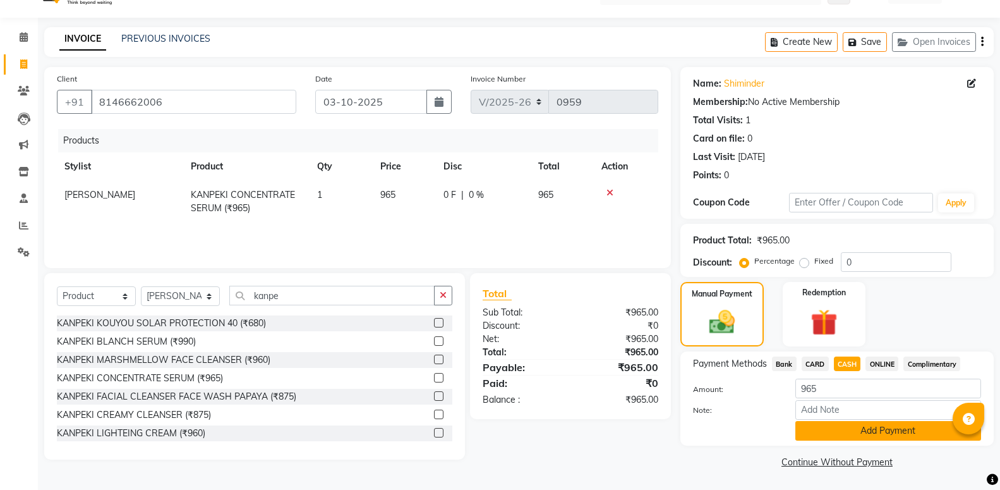
click at [864, 430] on button "Add Payment" at bounding box center [888, 431] width 186 height 20
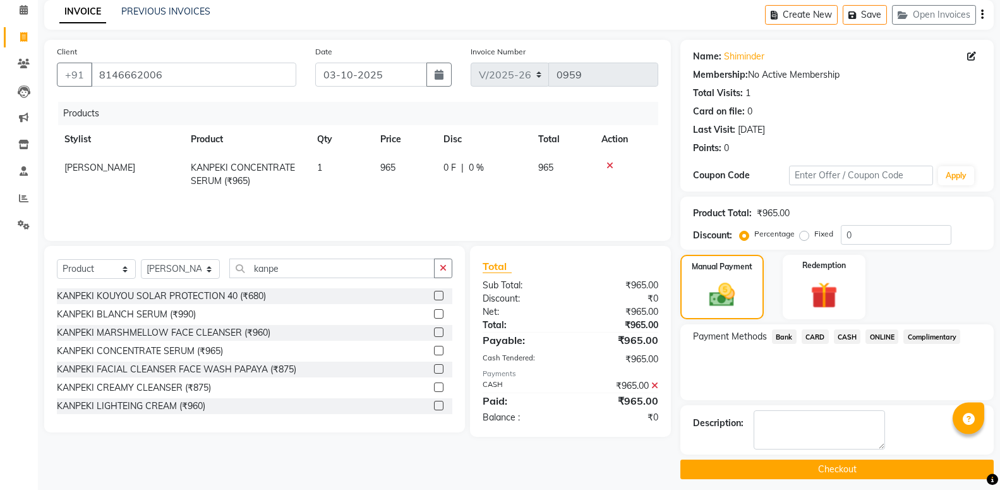
scroll to position [78, 0]
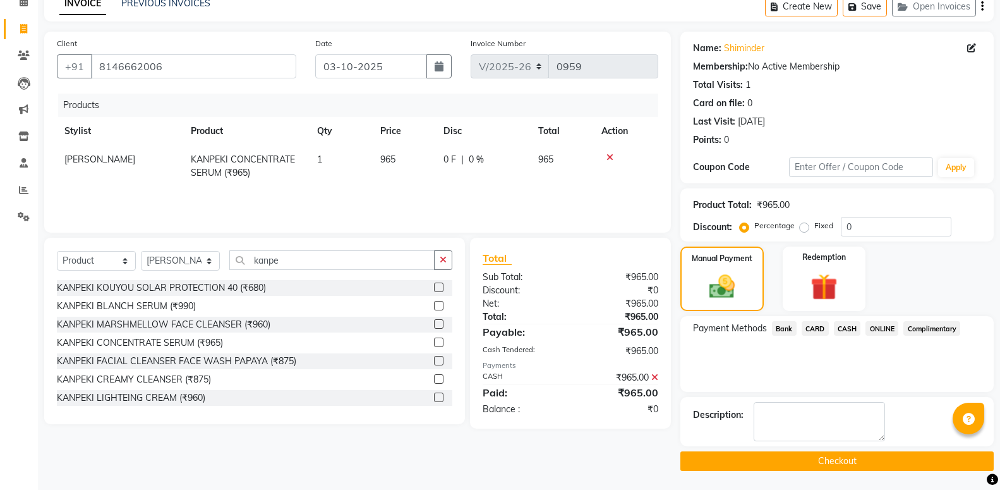
click at [864, 458] on button "Checkout" at bounding box center [836, 461] width 313 height 20
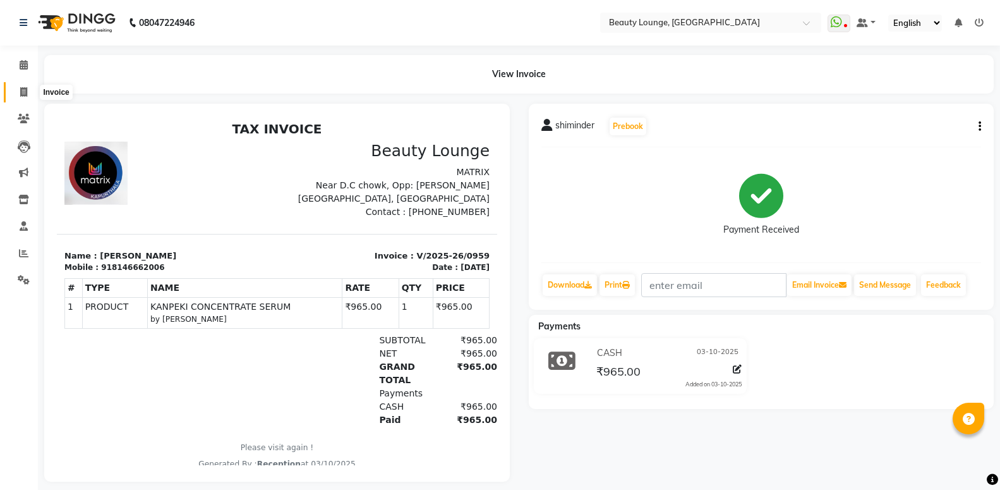
click at [28, 92] on span at bounding box center [24, 92] width 22 height 15
select select "service"
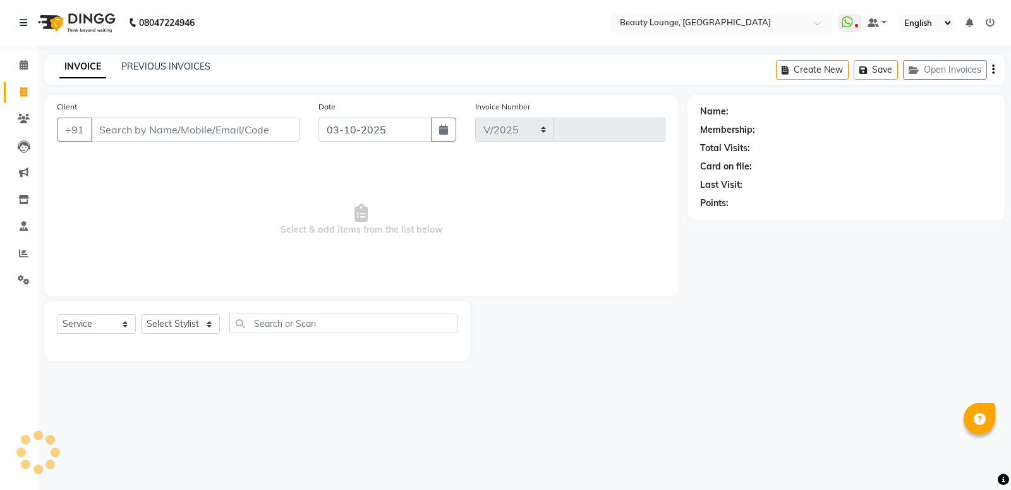
select select "649"
type input "0960"
select select "product"
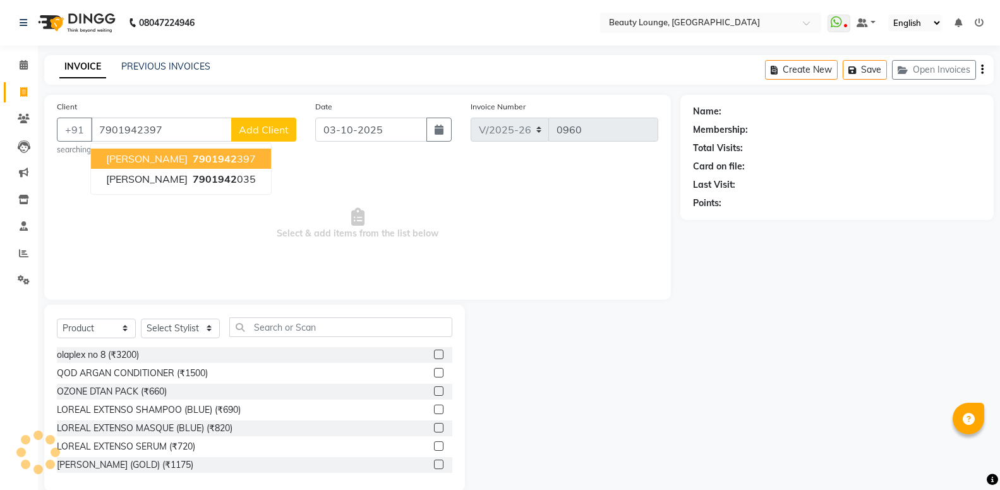
type input "7901942397"
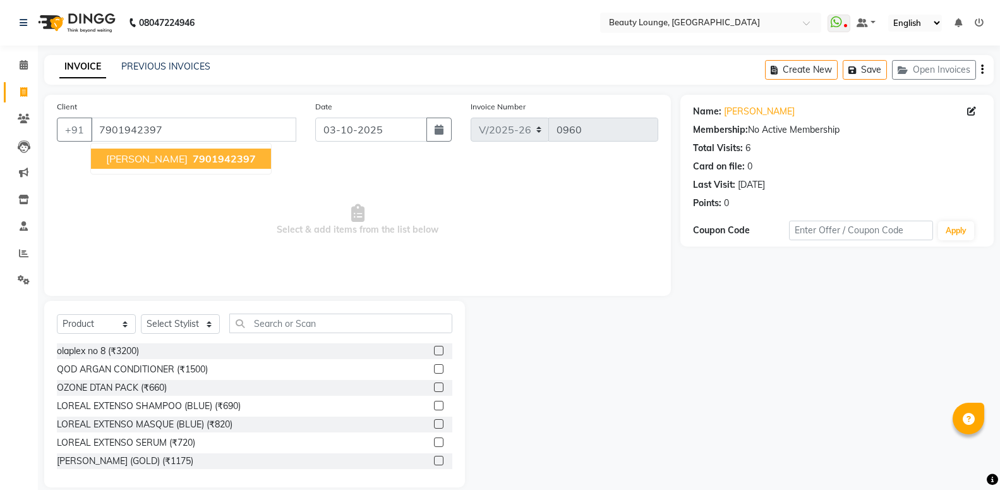
click at [193, 157] on span "7901942397" at bounding box center [224, 158] width 63 height 13
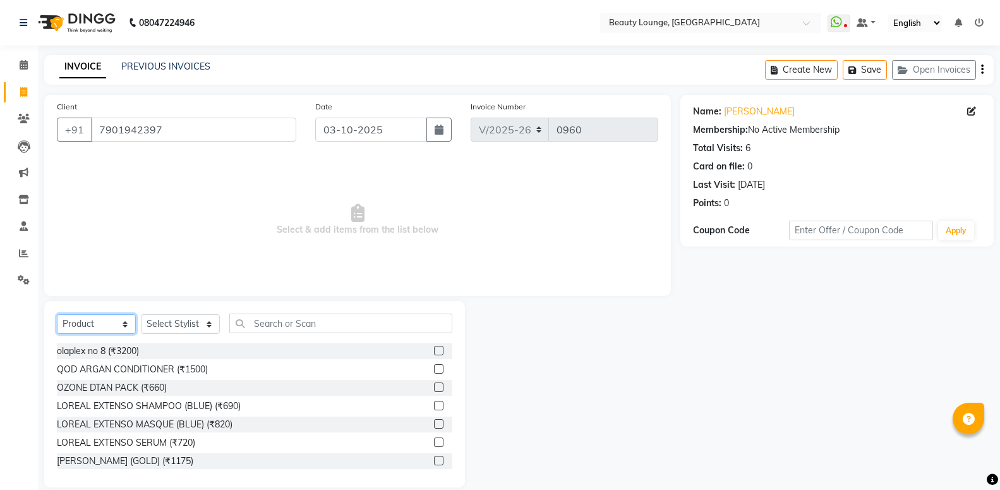
click at [57, 314] on select "Select Service Product Membership Package Voucher Prepaid Gift Card" at bounding box center [96, 324] width 79 height 20
select select "service"
click option "Service" at bounding box center [0, 0] width 0 height 0
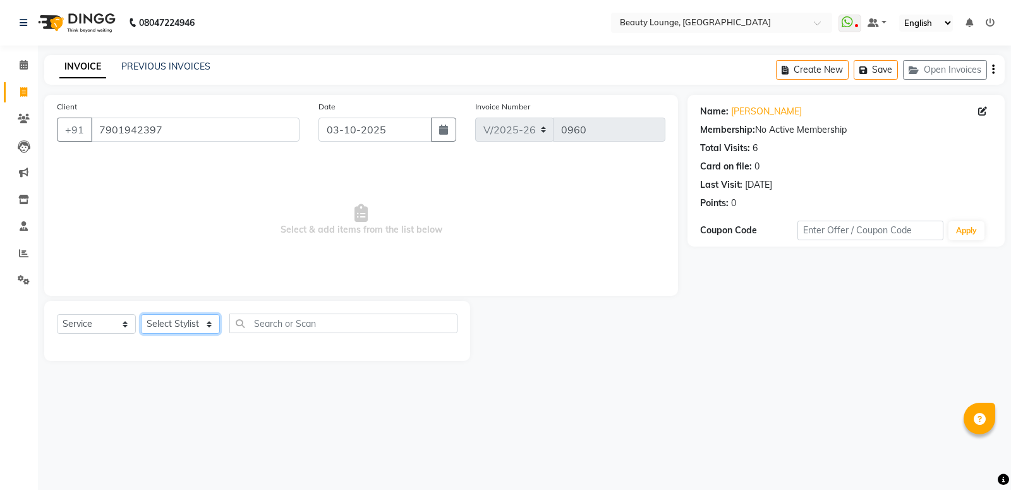
click at [141, 314] on select "Select Stylist [PERSON_NAME] [PERSON_NAME] golu [PERSON_NAME] [PERSON_NAME] [PE…" at bounding box center [180, 324] width 79 height 20
select select "76785"
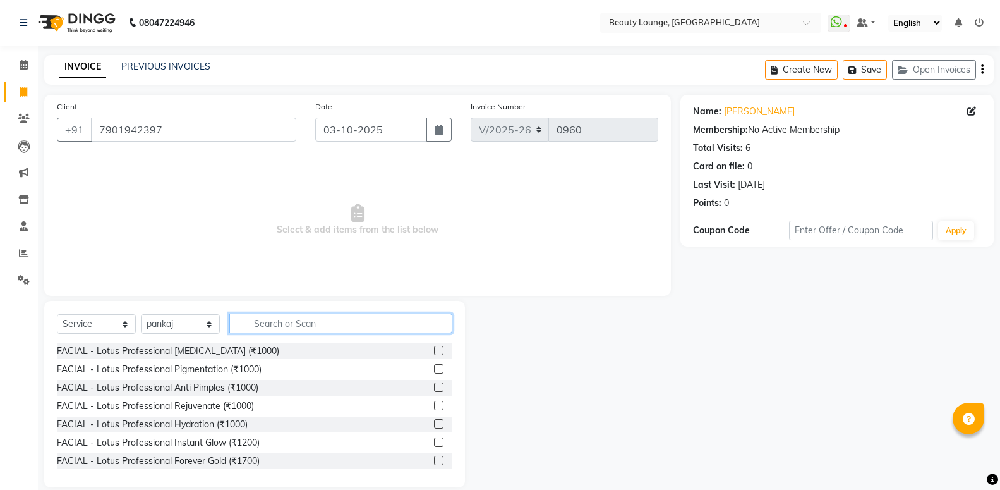
click at [267, 327] on input "text" at bounding box center [340, 323] width 223 height 20
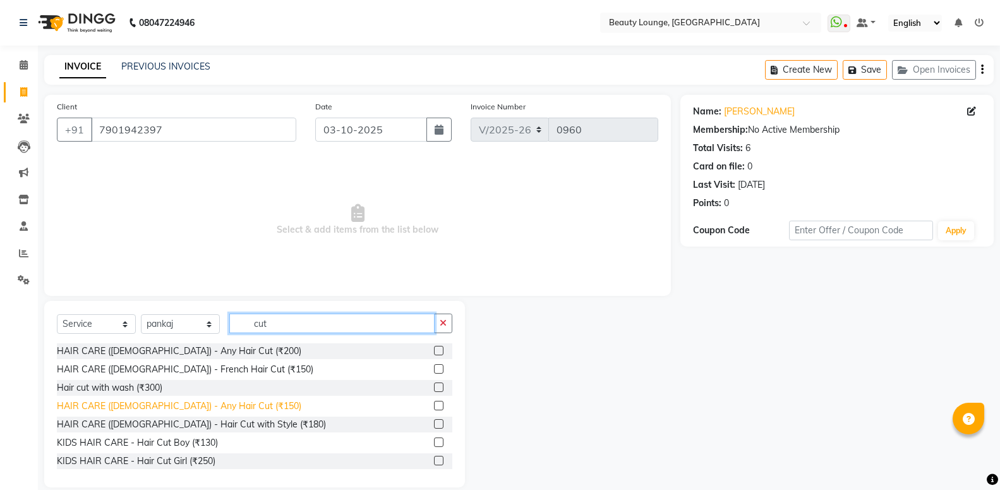
type input "cut"
click at [152, 408] on div "HAIR CARE ([DEMOGRAPHIC_DATA]) - Any Hair Cut (₹150)" at bounding box center [179, 405] width 244 height 13
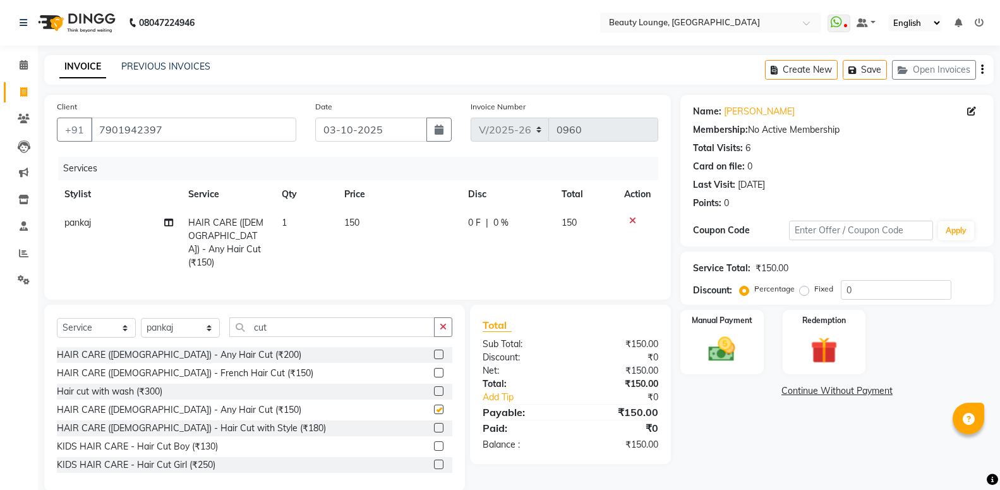
checkbox input "false"
click at [349, 219] on span "150" at bounding box center [351, 222] width 15 height 11
select select "76785"
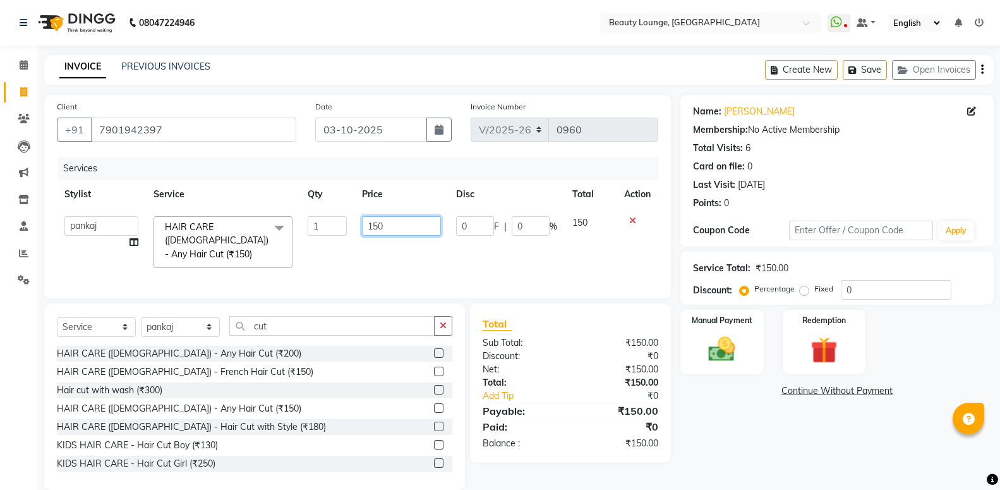
drag, startPoint x: 397, startPoint y: 229, endPoint x: 220, endPoint y: 184, distance: 182.9
click at [362, 216] on input "150" at bounding box center [401, 226] width 79 height 20
type input "200"
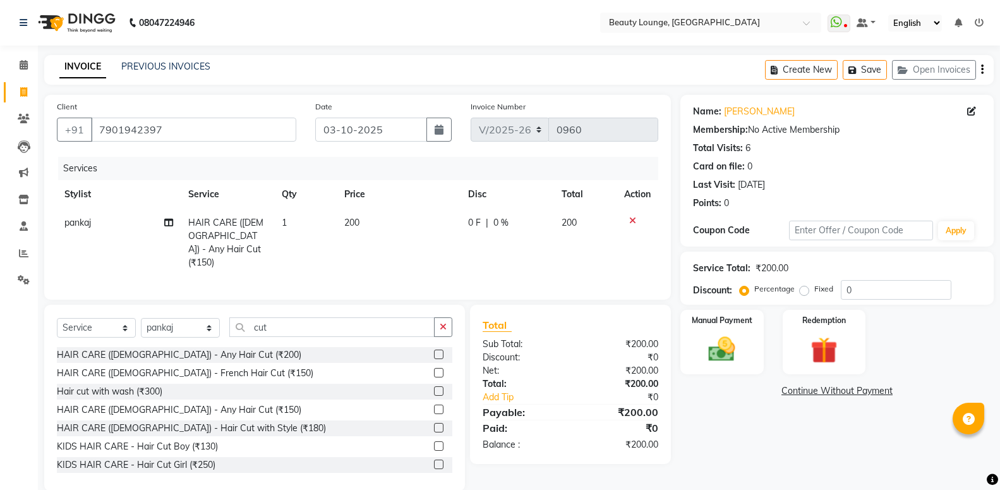
click at [394, 258] on td "200" at bounding box center [399, 242] width 124 height 68
select select "76785"
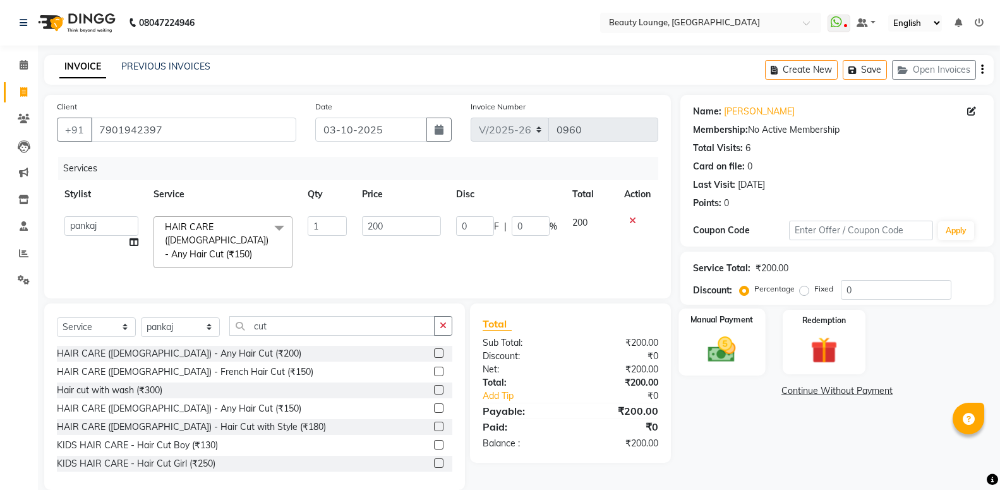
click at [723, 358] on img at bounding box center [721, 349] width 45 height 32
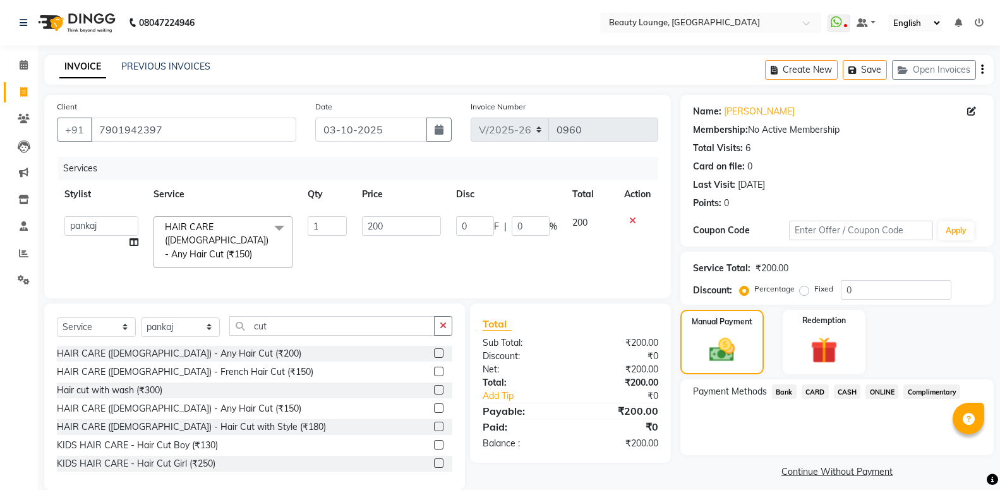
click at [875, 392] on span "ONLINE" at bounding box center [881, 391] width 33 height 15
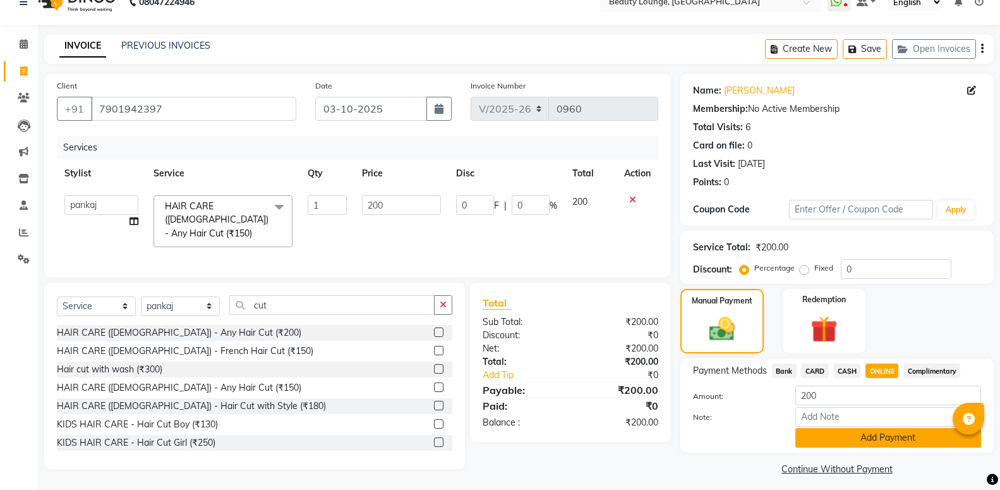
scroll to position [28, 0]
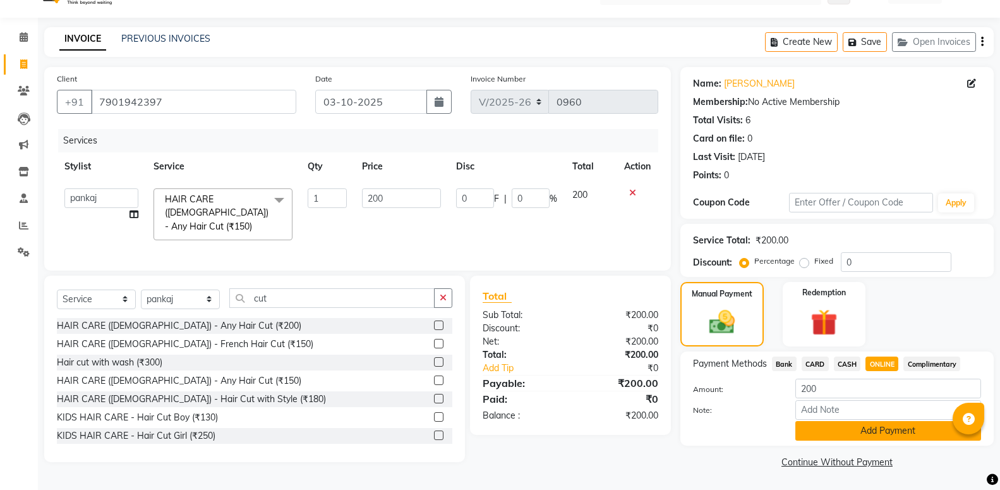
click at [900, 431] on button "Add Payment" at bounding box center [888, 431] width 186 height 20
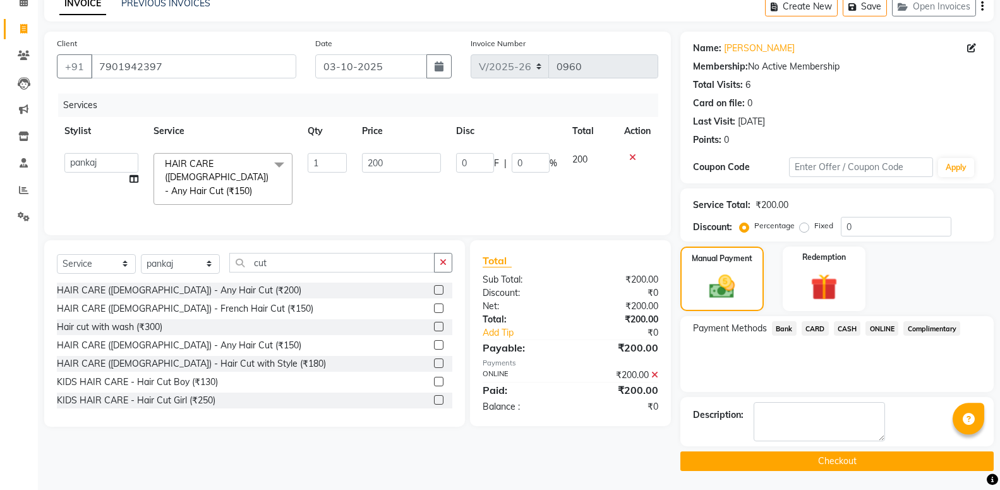
scroll to position [78, 0]
click at [911, 459] on button "Checkout" at bounding box center [836, 461] width 313 height 20
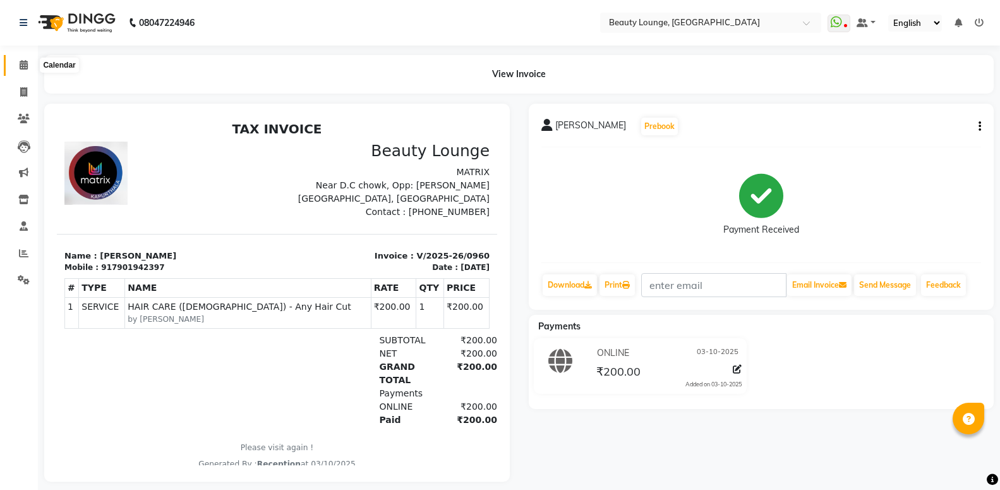
click at [28, 66] on span at bounding box center [24, 65] width 22 height 15
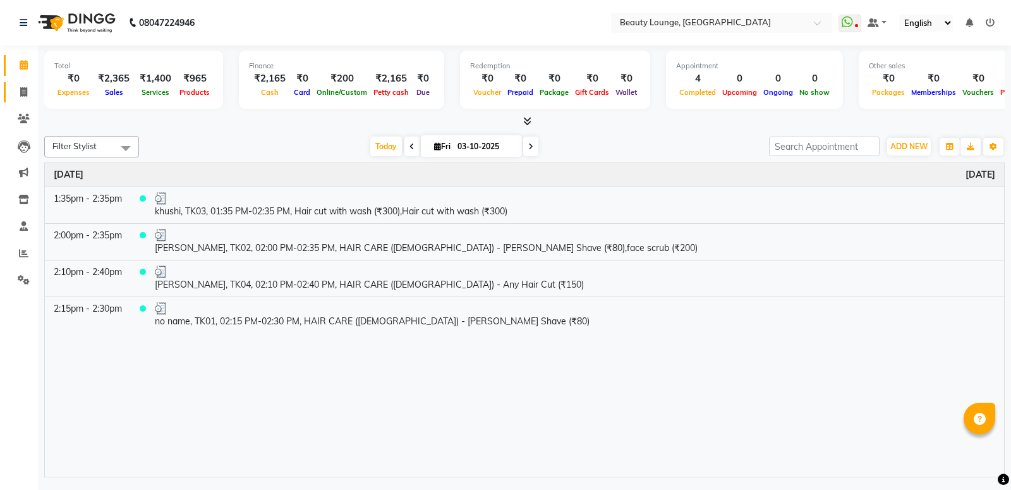
click at [15, 91] on span at bounding box center [24, 92] width 22 height 15
select select "service"
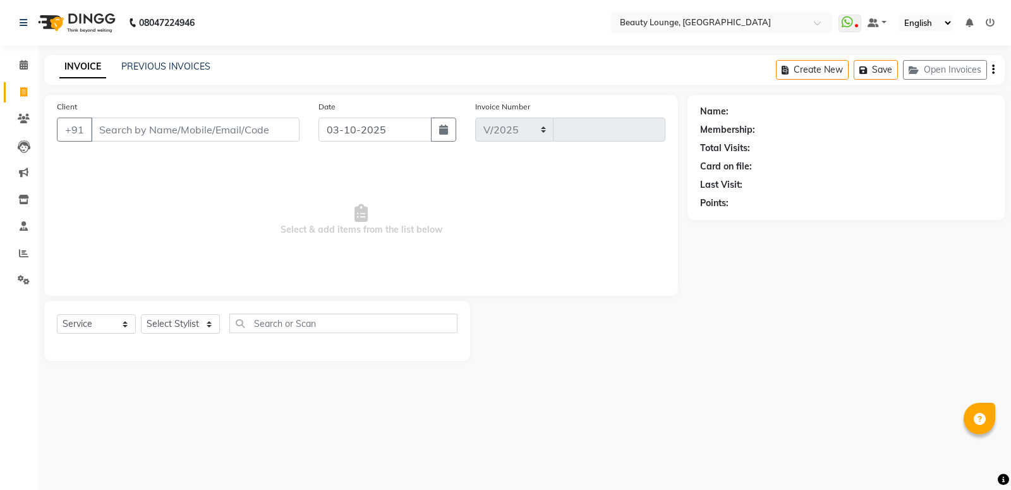
select select "649"
type input "0961"
select select "product"
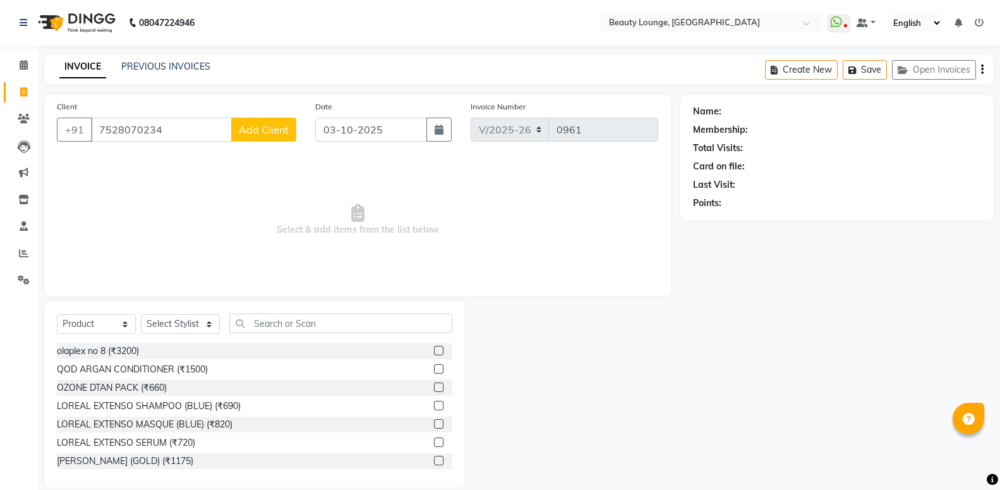
type input "7528070234"
click at [259, 131] on span "Add Client" at bounding box center [264, 129] width 50 height 13
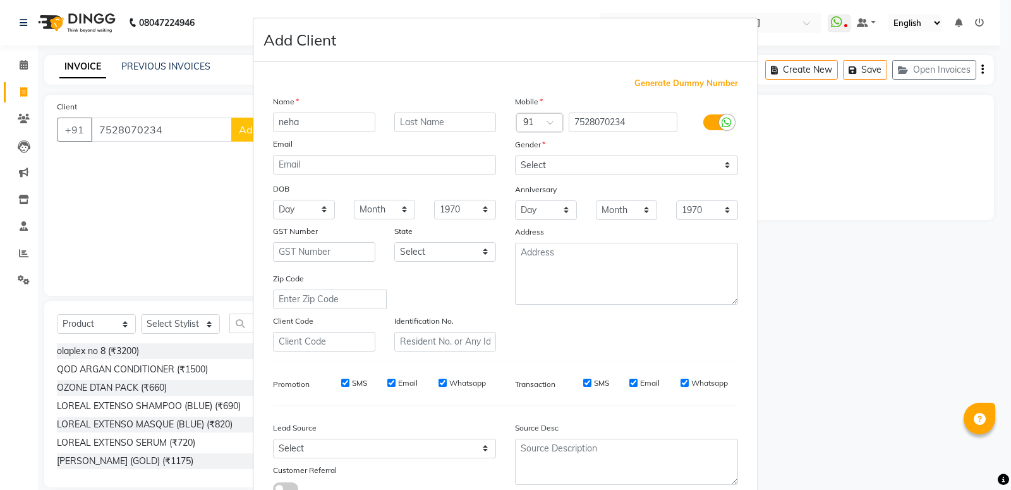
type input "neha"
click at [515, 155] on select "Select [DEMOGRAPHIC_DATA] [DEMOGRAPHIC_DATA] Other Prefer Not To Say" at bounding box center [626, 165] width 223 height 20
select select "[DEMOGRAPHIC_DATA]"
click option "[DEMOGRAPHIC_DATA]" at bounding box center [0, 0] width 0 height 0
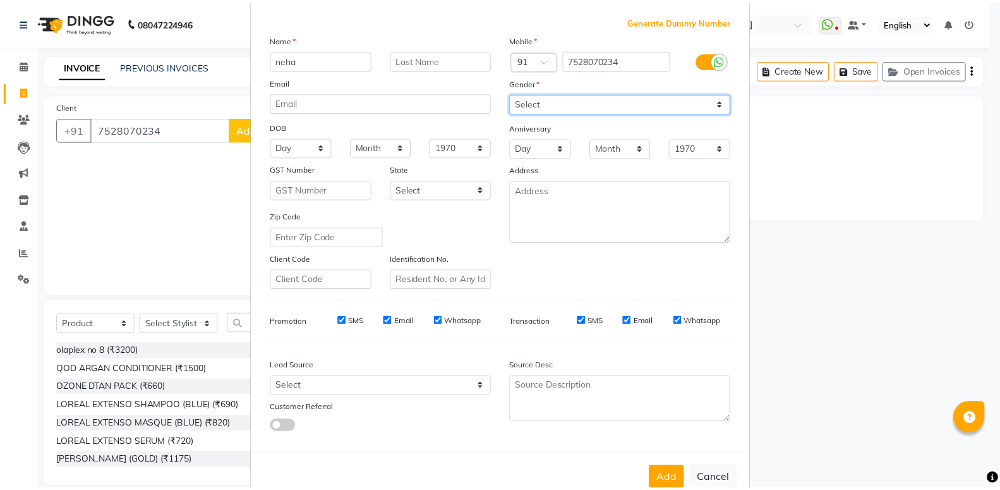
scroll to position [94, 0]
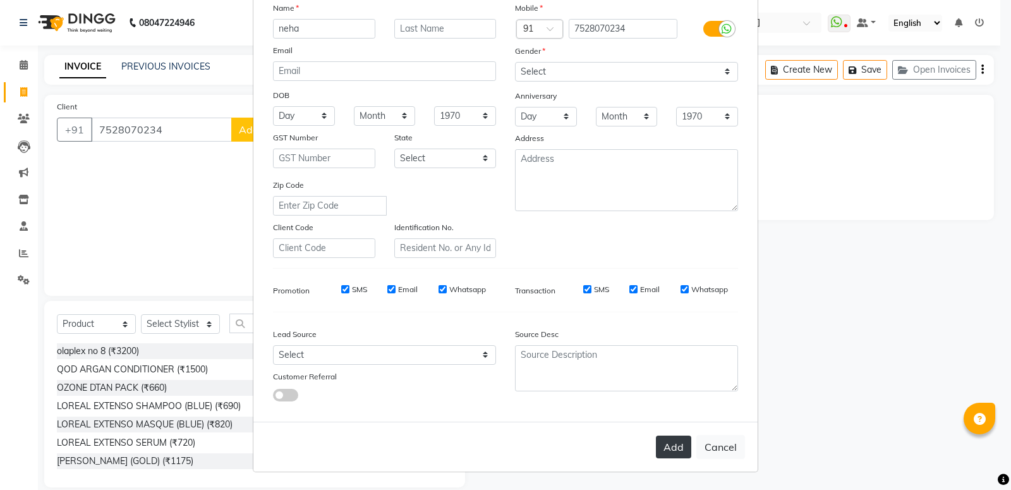
click at [673, 450] on button "Add" at bounding box center [673, 446] width 35 height 23
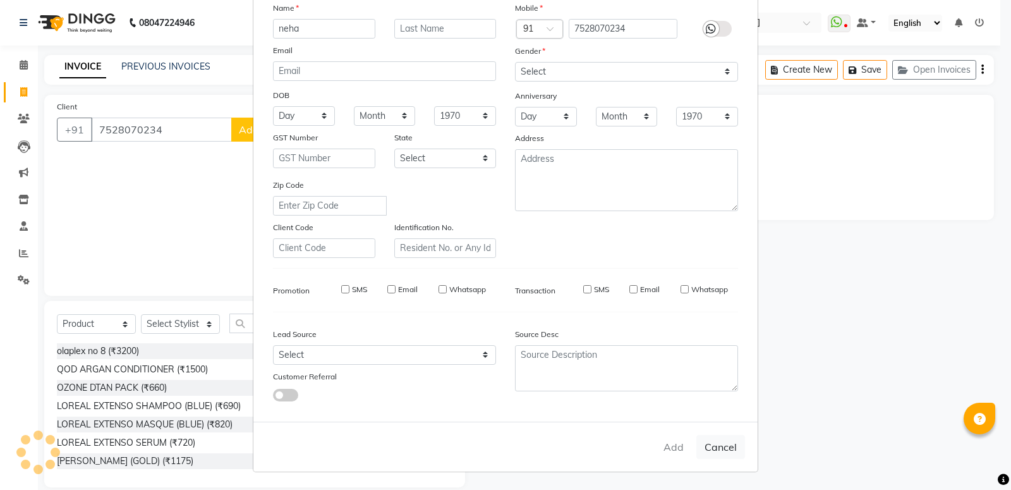
select select
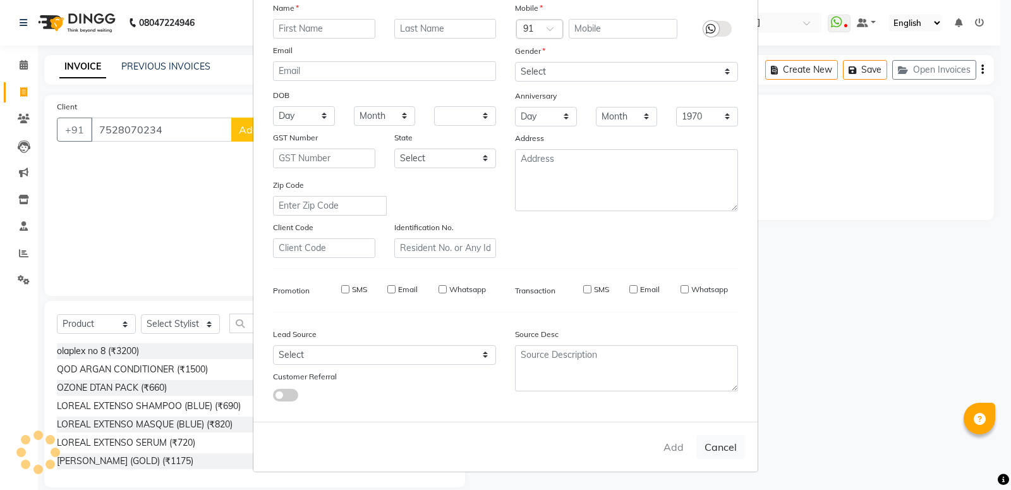
select select
checkbox input "false"
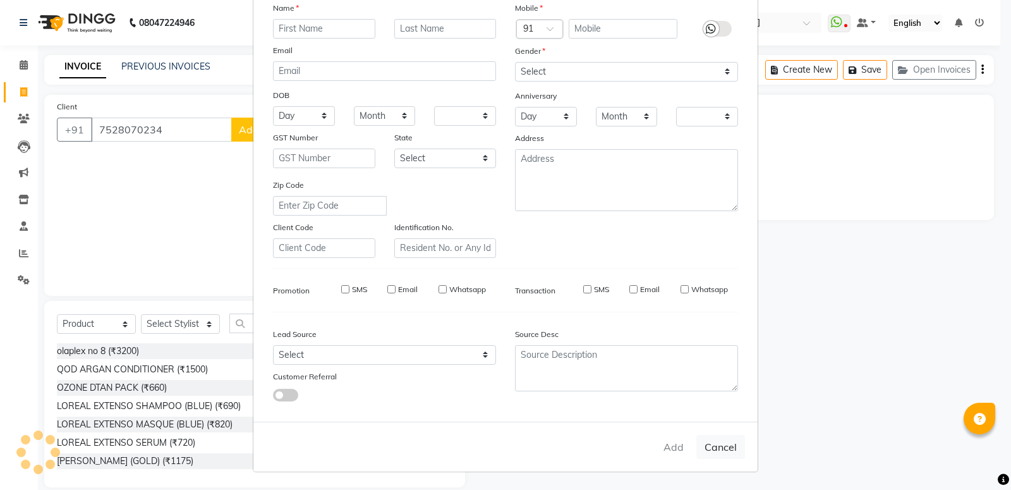
checkbox input "false"
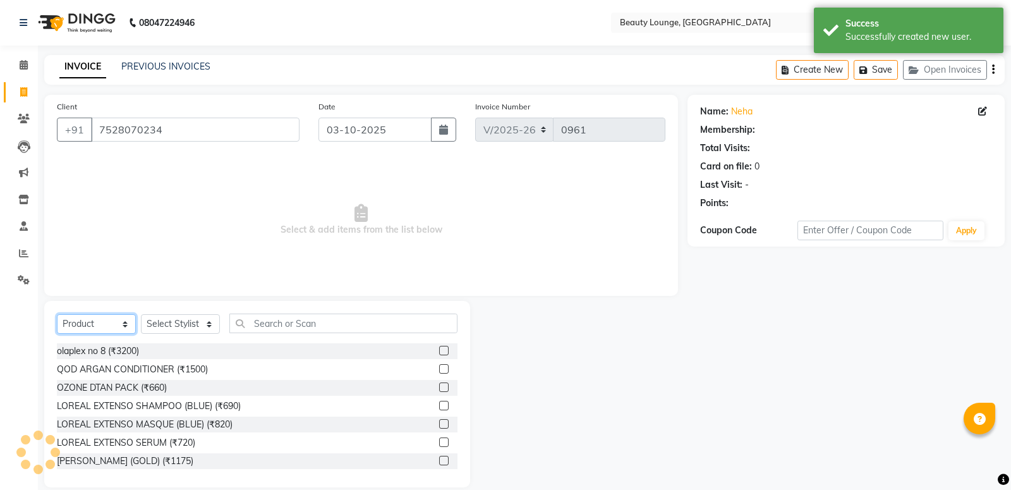
click at [57, 314] on select "Select Service Product Membership Package Voucher Prepaid Gift Card" at bounding box center [96, 324] width 79 height 20
select select "service"
click option "Service" at bounding box center [0, 0] width 0 height 0
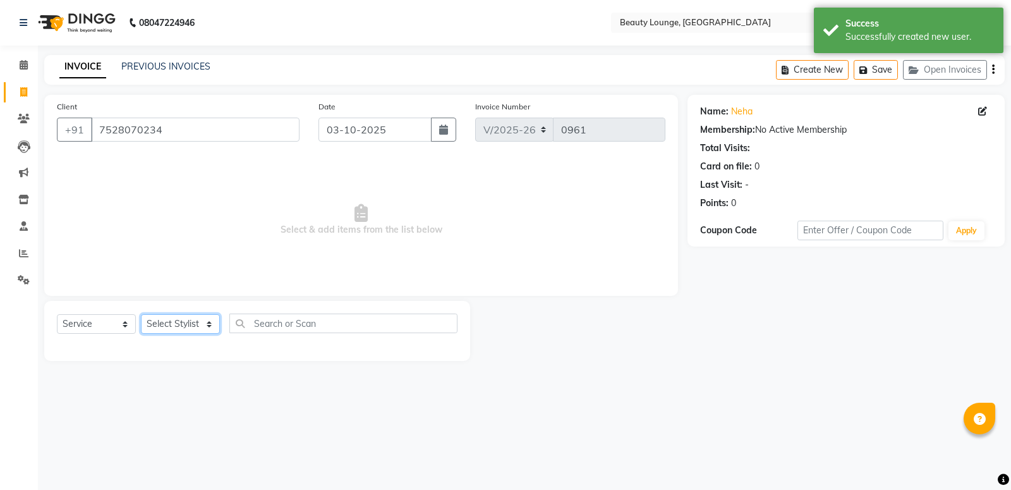
click at [141, 314] on select "Select Stylist [PERSON_NAME] [PERSON_NAME] golu [PERSON_NAME] [PERSON_NAME] [PE…" at bounding box center [180, 324] width 79 height 20
select select "90508"
click option "[PERSON_NAME]" at bounding box center [0, 0] width 0 height 0
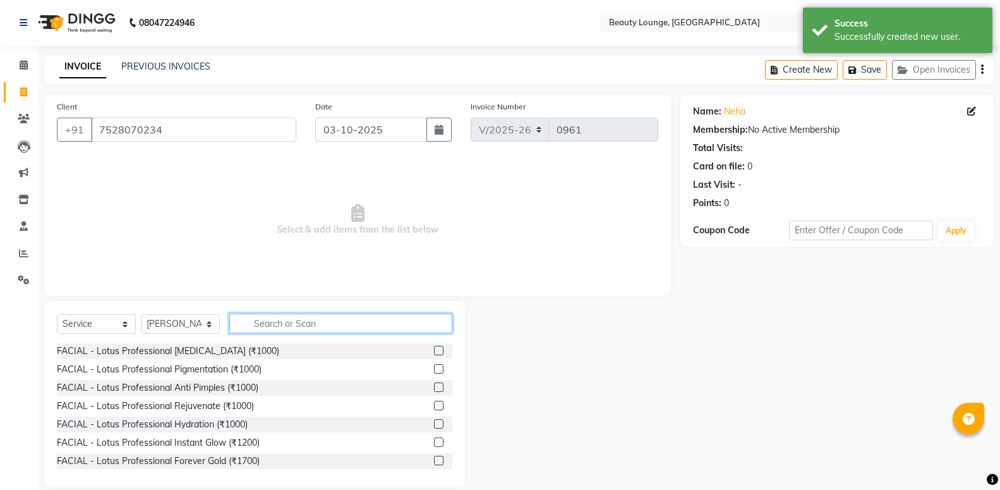
click at [294, 327] on input "text" at bounding box center [340, 323] width 223 height 20
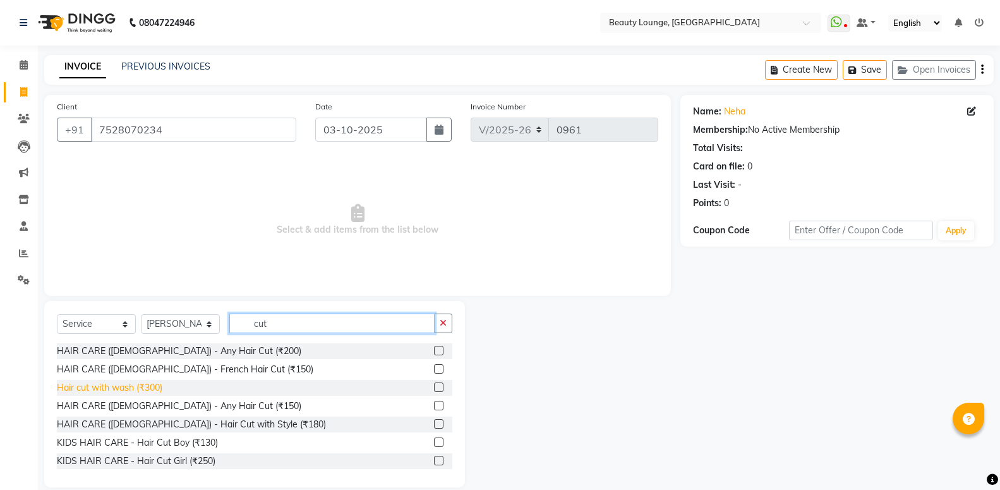
type input "cut"
click at [149, 390] on div "Hair cut with wash (₹300)" at bounding box center [109, 387] width 105 height 13
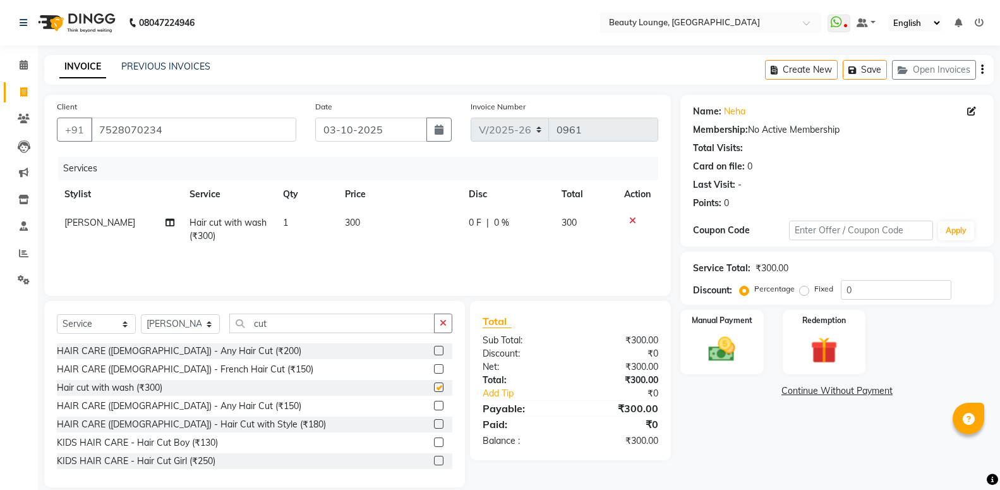
checkbox input "false"
click at [358, 222] on span "300" at bounding box center [352, 222] width 15 height 11
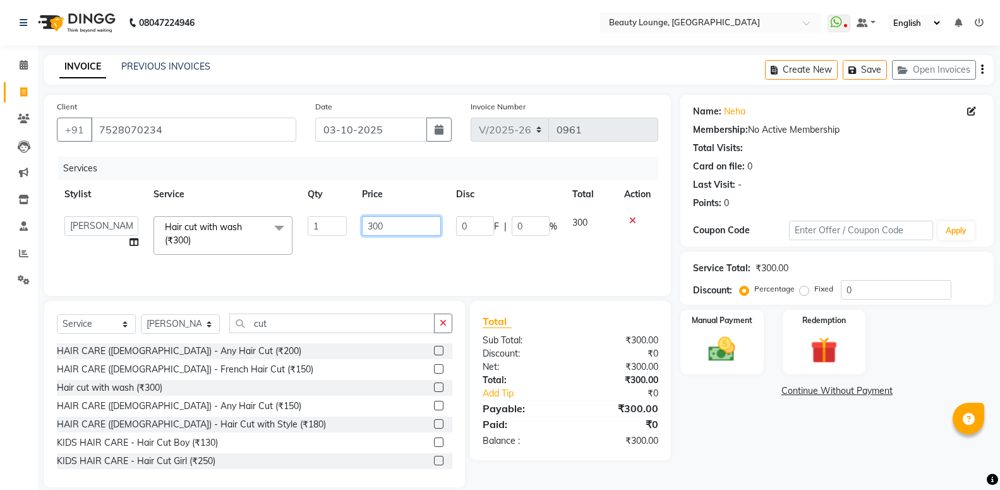
drag, startPoint x: 404, startPoint y: 232, endPoint x: 213, endPoint y: 205, distance: 193.3
click at [362, 216] on input "300" at bounding box center [401, 226] width 79 height 20
type input "400"
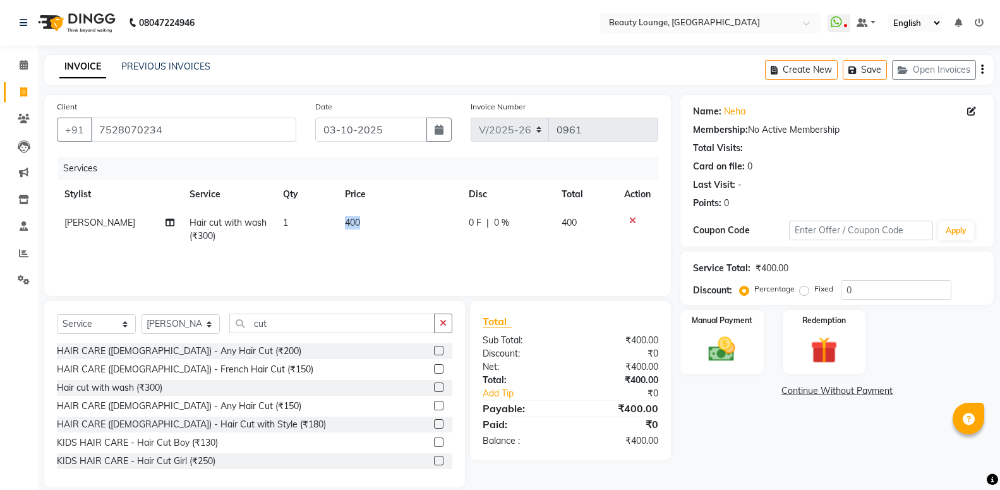
click at [375, 255] on div "Services Stylist Service Qty Price Disc Total Action [PERSON_NAME] Hair cut wit…" at bounding box center [357, 220] width 601 height 126
click at [141, 314] on select "Select Stylist [PERSON_NAME] [PERSON_NAME] golu [PERSON_NAME] [PERSON_NAME] [PE…" at bounding box center [180, 324] width 79 height 20
select select "10794"
click option "[PERSON_NAME]" at bounding box center [0, 0] width 0 height 0
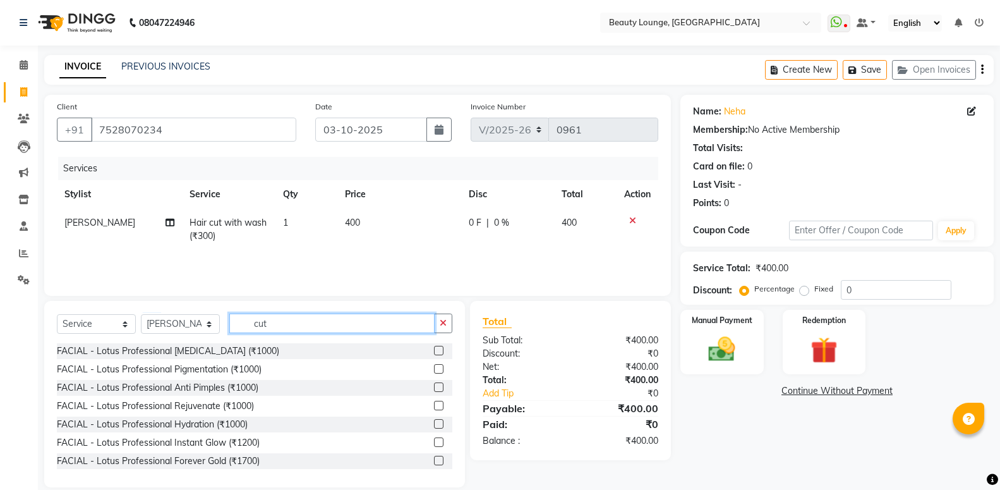
drag, startPoint x: 291, startPoint y: 327, endPoint x: 123, endPoint y: 296, distance: 171.5
click at [229, 313] on input "cut" at bounding box center [331, 323] width 205 height 20
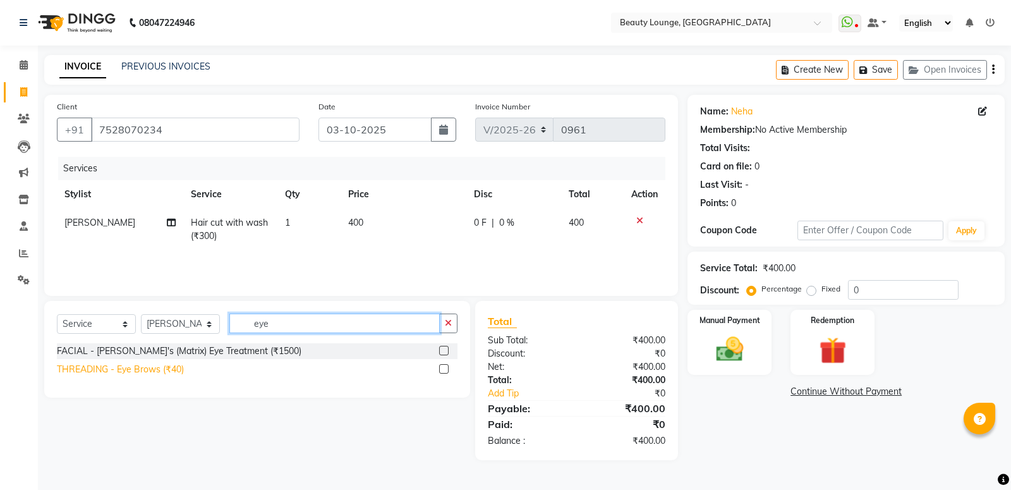
type input "eye"
click at [157, 368] on div "THREADING - Eye Brows (₹40)" at bounding box center [120, 369] width 127 height 13
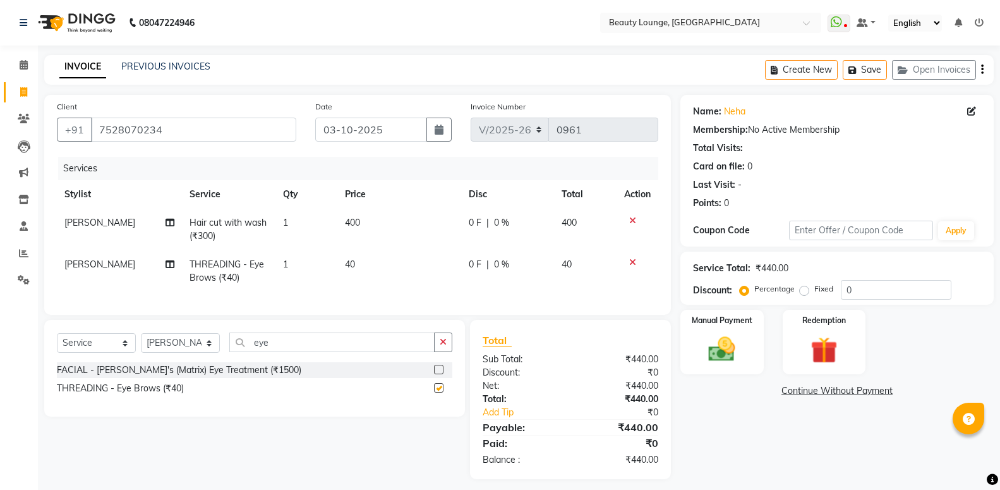
checkbox input "false"
click at [351, 259] on span "40" at bounding box center [350, 263] width 10 height 11
select select "10794"
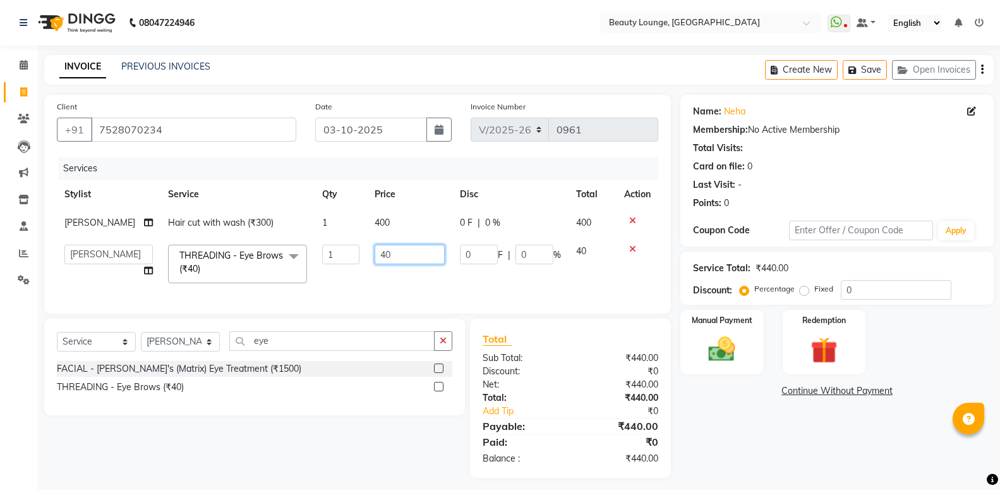
drag, startPoint x: 384, startPoint y: 255, endPoint x: 227, endPoint y: 188, distance: 170.6
click at [375, 244] on input "40" at bounding box center [410, 254] width 70 height 20
type input "50"
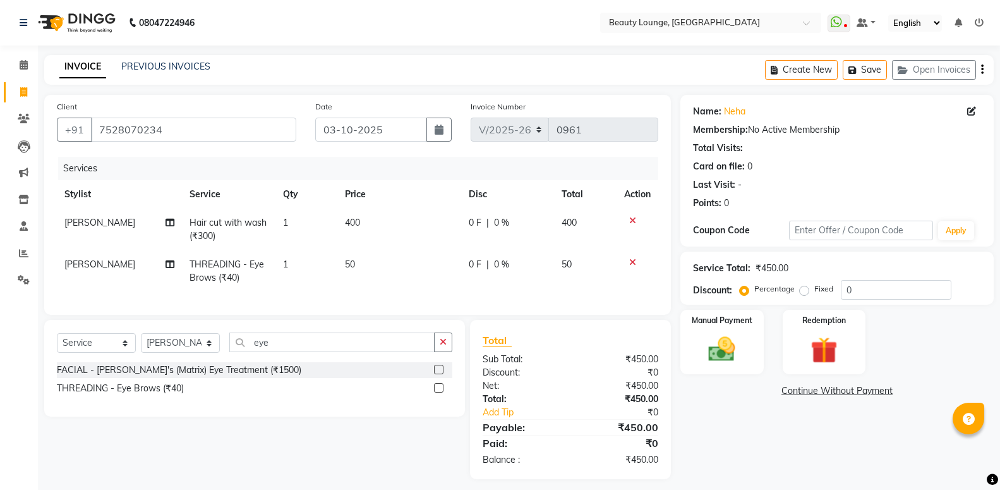
click at [400, 272] on td "50" at bounding box center [399, 271] width 124 height 42
select select "10794"
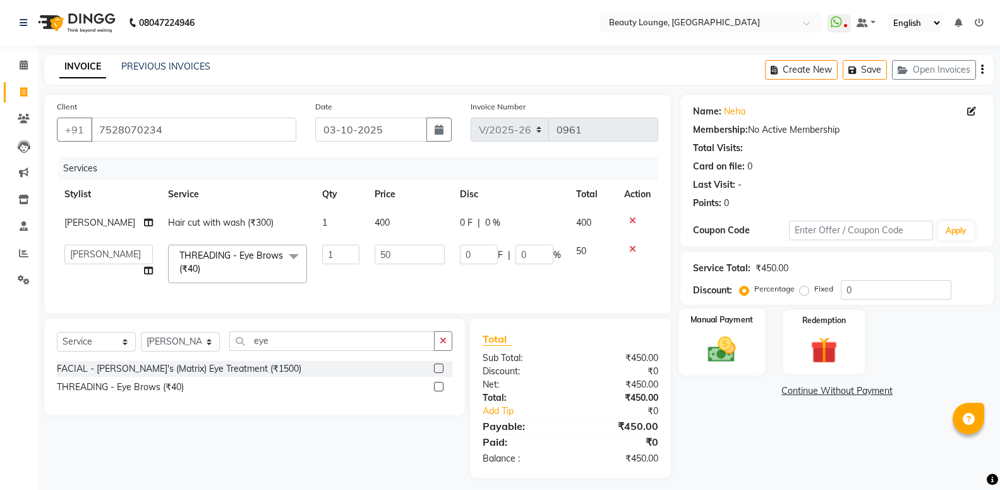
click at [716, 335] on img at bounding box center [721, 349] width 45 height 32
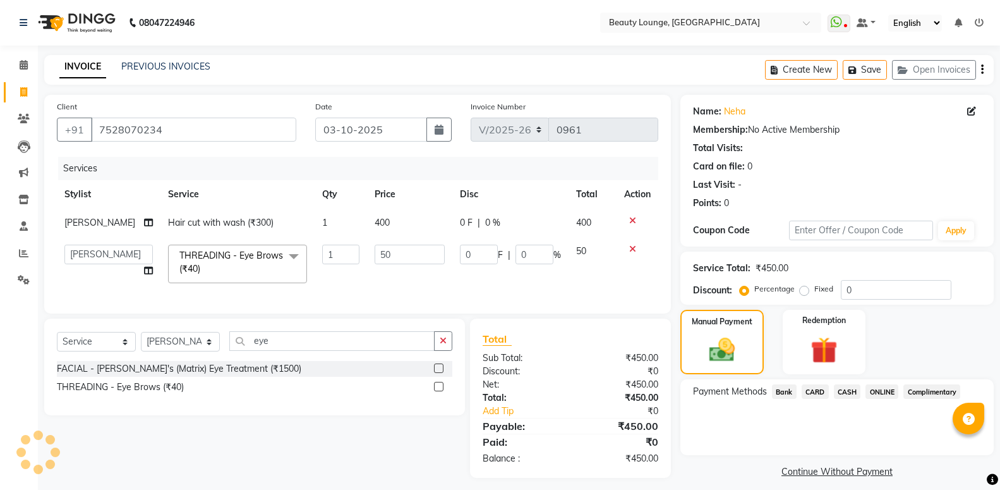
click at [848, 390] on span "CASH" at bounding box center [847, 391] width 27 height 15
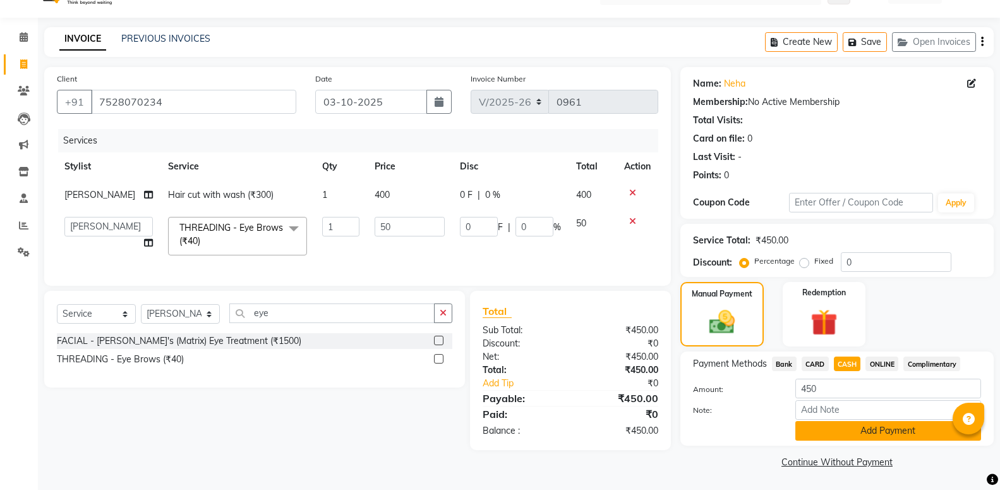
click at [855, 433] on button "Add Payment" at bounding box center [888, 431] width 186 height 20
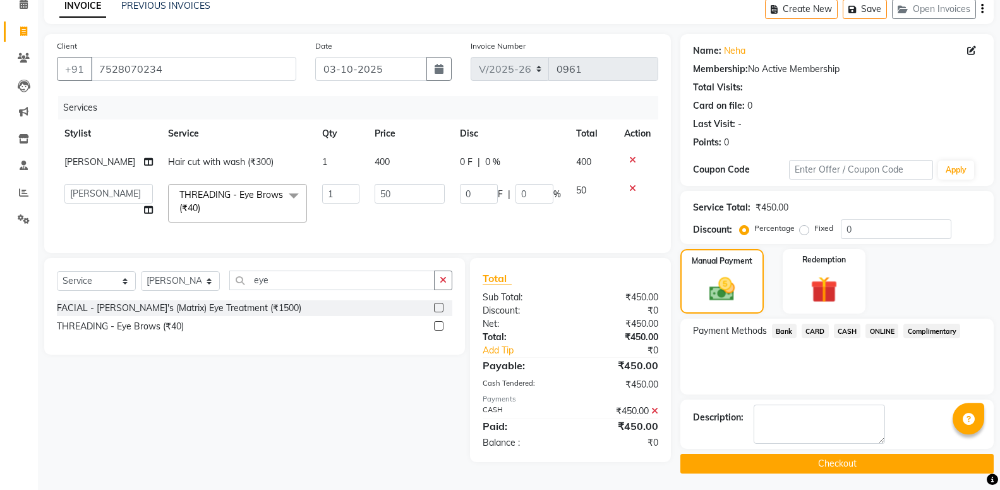
scroll to position [78, 0]
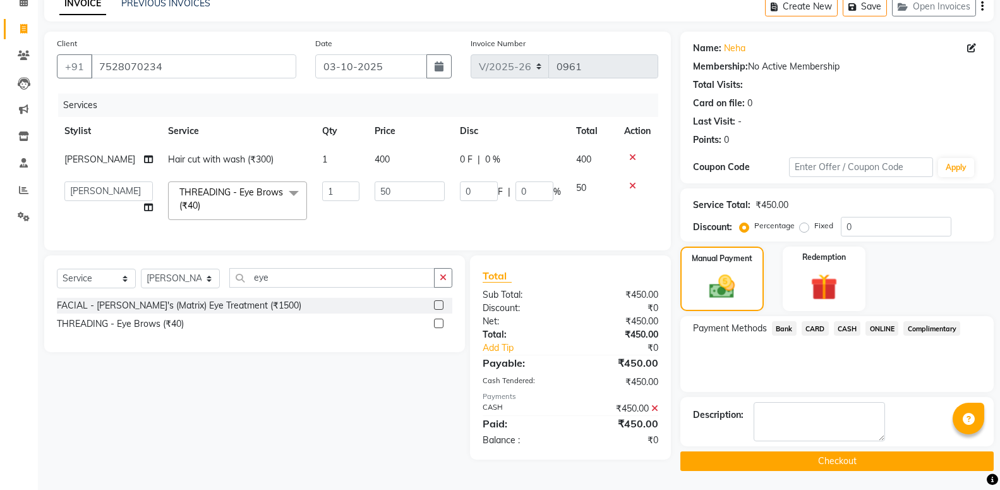
click at [852, 462] on button "Checkout" at bounding box center [836, 461] width 313 height 20
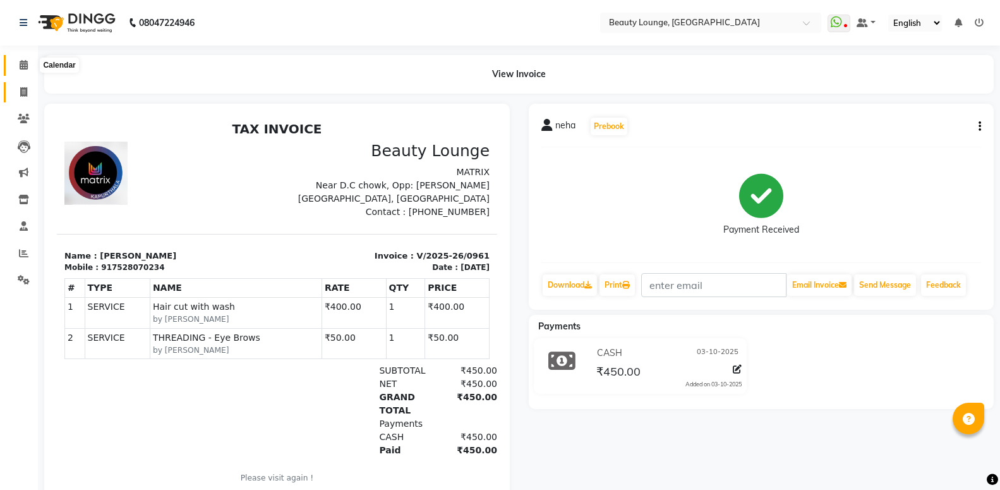
drag, startPoint x: 27, startPoint y: 61, endPoint x: 32, endPoint y: 95, distance: 34.4
click at [27, 60] on span at bounding box center [24, 65] width 22 height 15
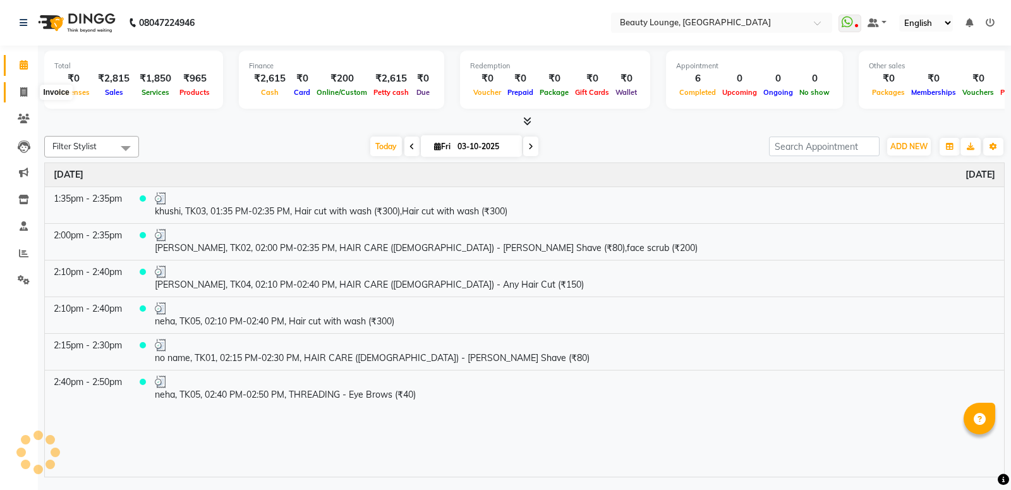
click at [22, 89] on icon at bounding box center [23, 91] width 7 height 9
select select "649"
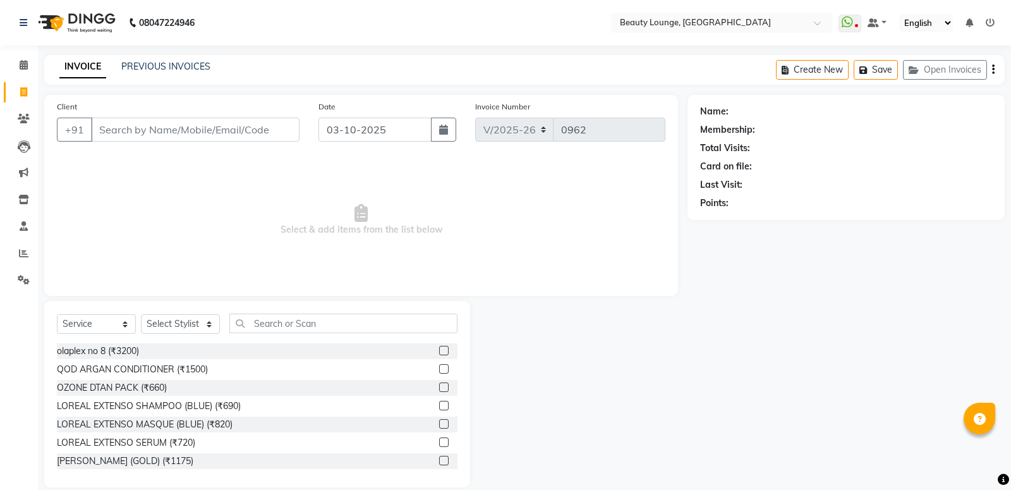
select select "product"
type input "9878096021"
click at [241, 131] on span "Add Client" at bounding box center [264, 129] width 50 height 13
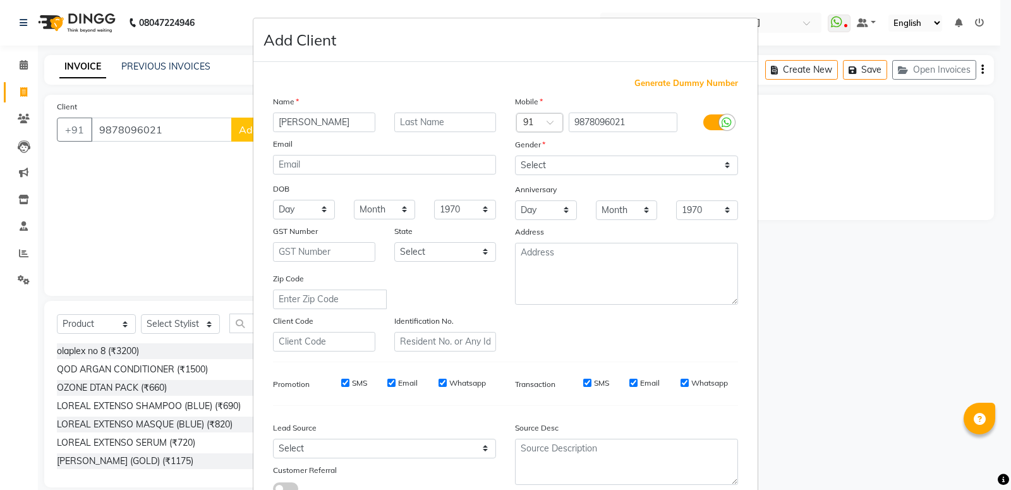
type input "[PERSON_NAME]"
click at [515, 155] on select "Select [DEMOGRAPHIC_DATA] [DEMOGRAPHIC_DATA] Other Prefer Not To Say" at bounding box center [626, 165] width 223 height 20
select select "[DEMOGRAPHIC_DATA]"
click option "[DEMOGRAPHIC_DATA]" at bounding box center [0, 0] width 0 height 0
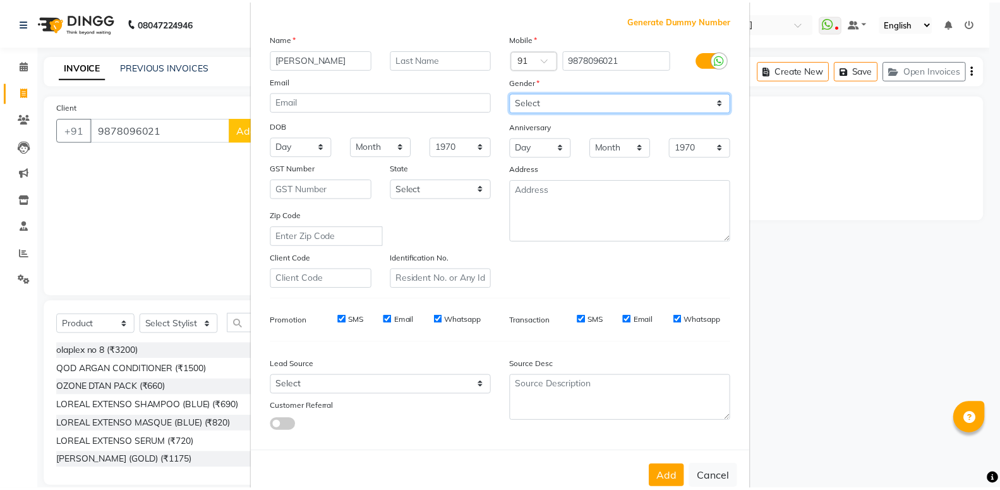
scroll to position [94, 0]
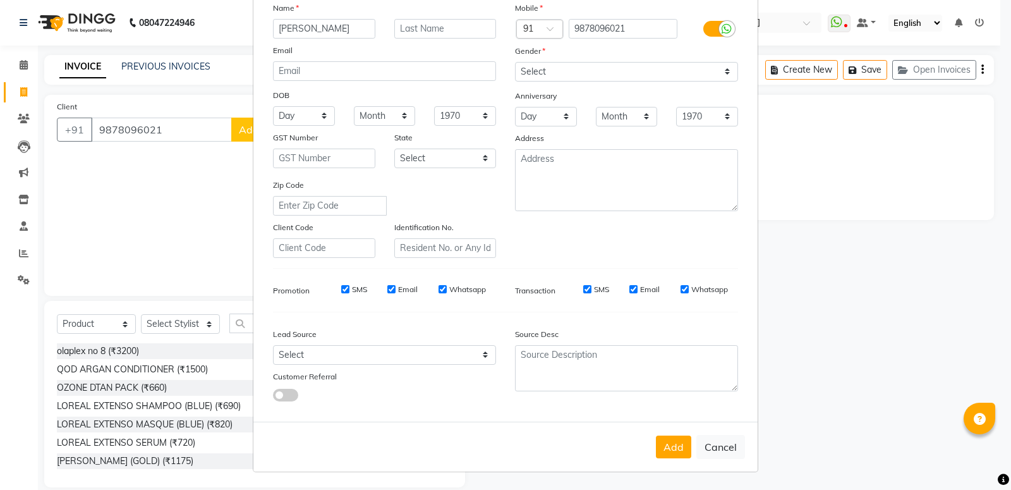
drag, startPoint x: 671, startPoint y: 446, endPoint x: 640, endPoint y: 438, distance: 31.4
click at [670, 443] on button "Add" at bounding box center [673, 446] width 35 height 23
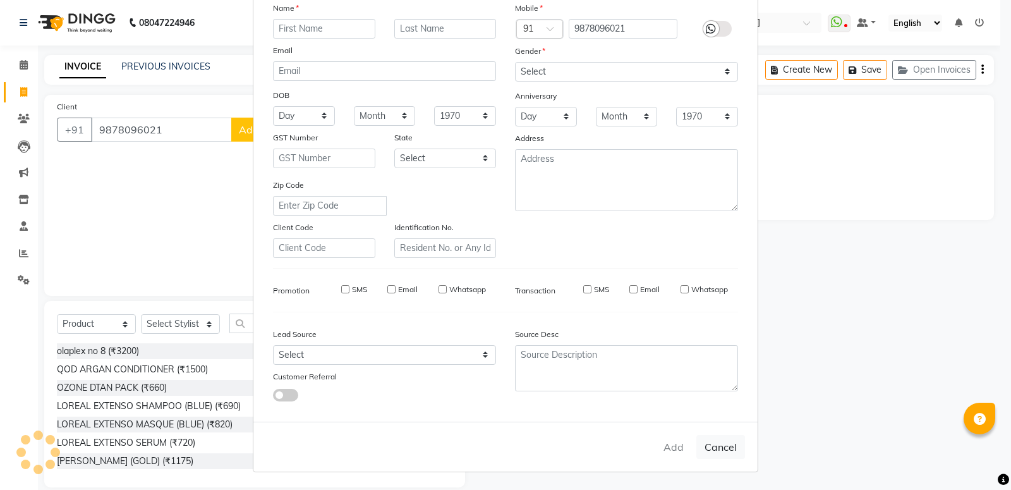
select select
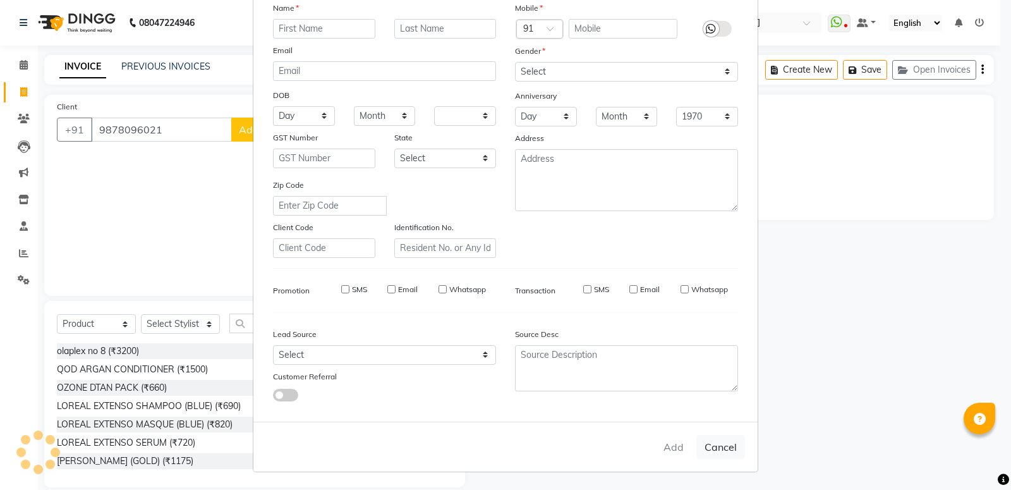
select select
checkbox input "false"
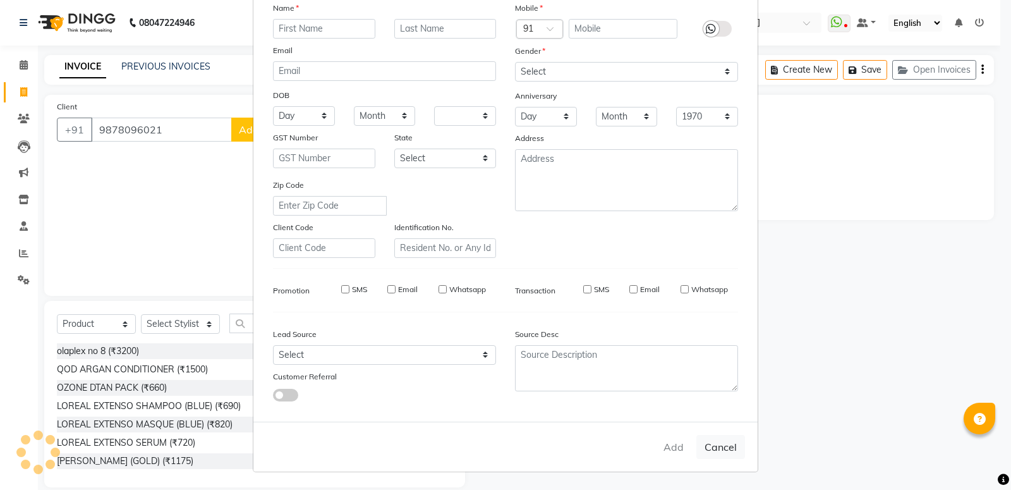
checkbox input "false"
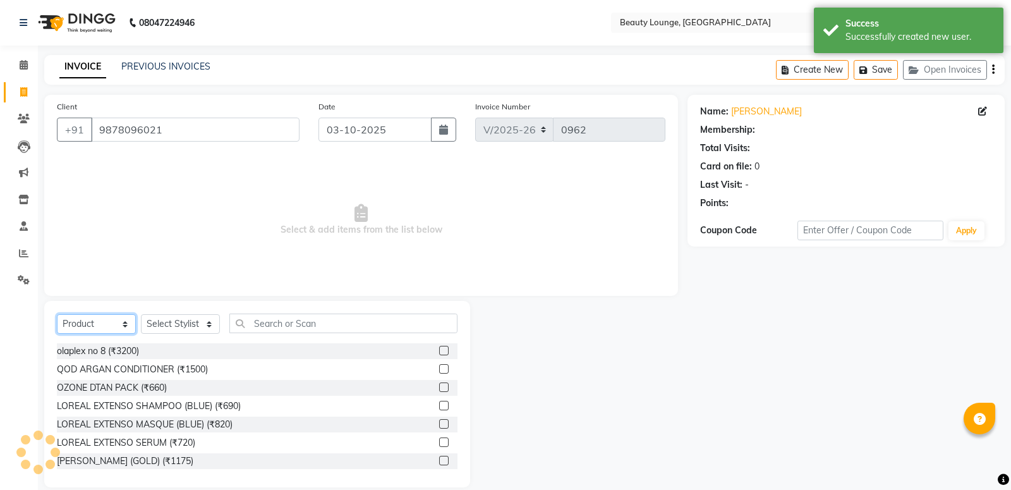
click at [57, 314] on select "Select Service Product Membership Package Voucher Prepaid Gift Card" at bounding box center [96, 324] width 79 height 20
select select "service"
click option "Service" at bounding box center [0, 0] width 0 height 0
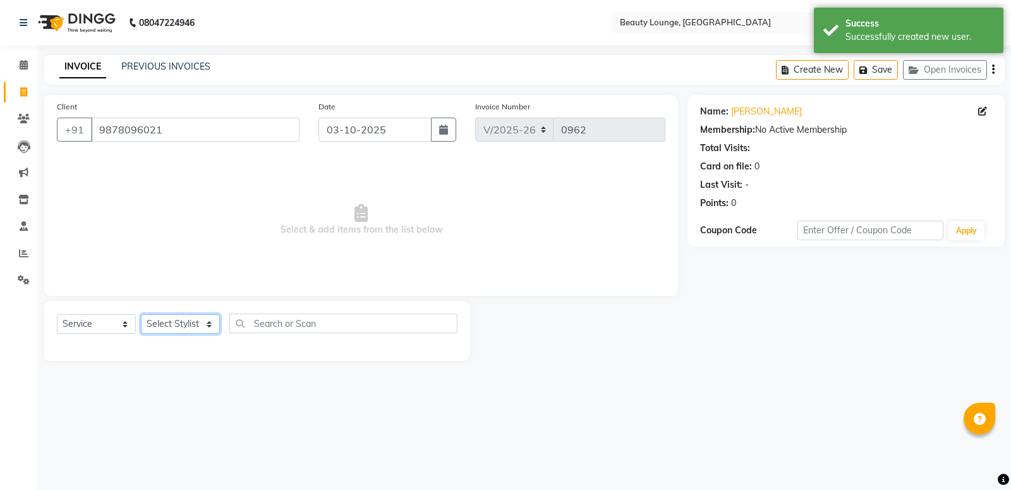
click at [141, 314] on select "Select Stylist [PERSON_NAME] [PERSON_NAME] golu [PERSON_NAME] [PERSON_NAME] [PE…" at bounding box center [180, 324] width 79 height 20
select select "61372"
click option "[PERSON_NAME]" at bounding box center [0, 0] width 0 height 0
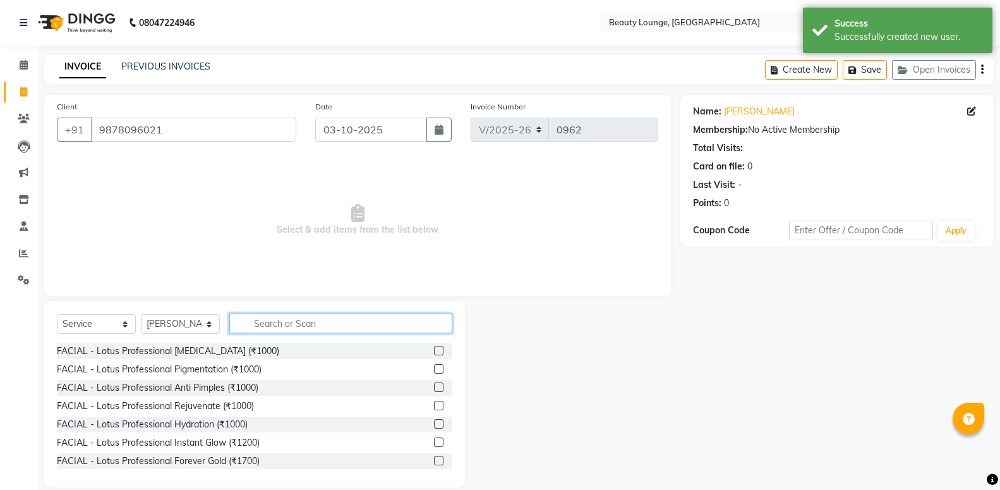
click at [272, 325] on input "text" at bounding box center [340, 323] width 223 height 20
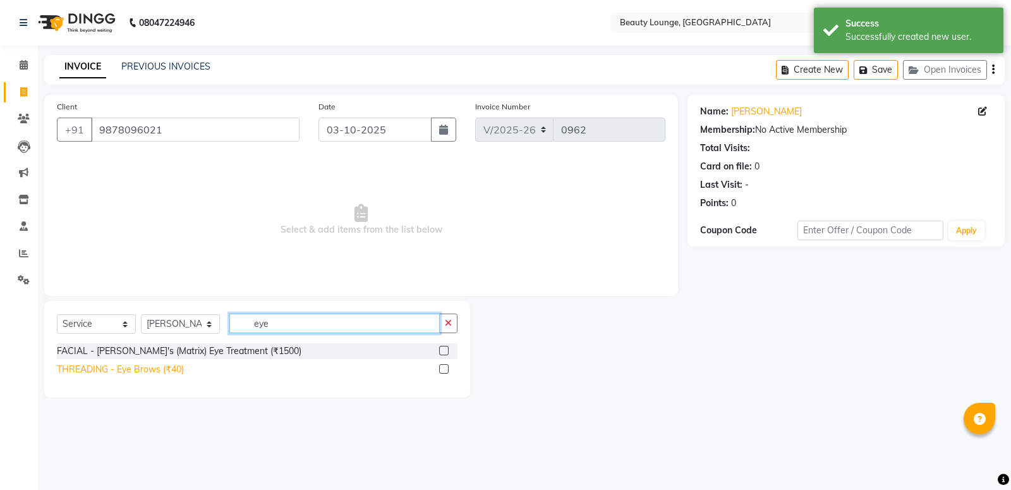
type input "eye"
click at [153, 368] on div "THREADING - Eye Brows (₹40)" at bounding box center [120, 369] width 127 height 13
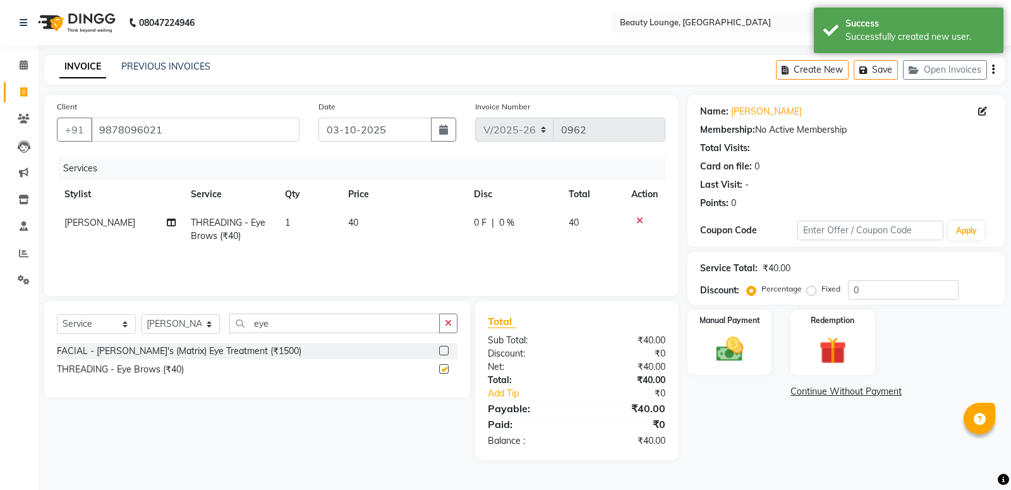
checkbox input "false"
click at [349, 224] on td "40" at bounding box center [403, 229] width 126 height 42
select select "61372"
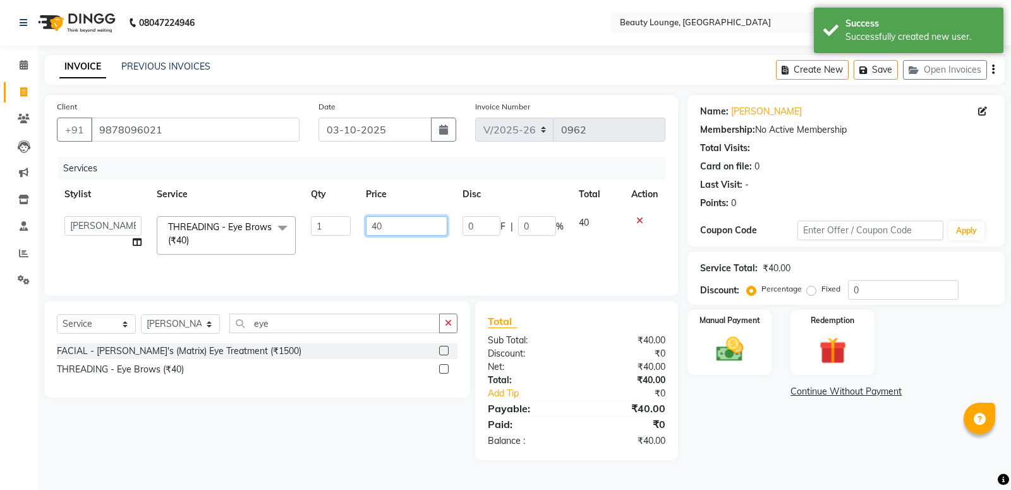
drag, startPoint x: 384, startPoint y: 223, endPoint x: 268, endPoint y: 196, distance: 118.6
click at [366, 216] on input "40" at bounding box center [406, 226] width 81 height 20
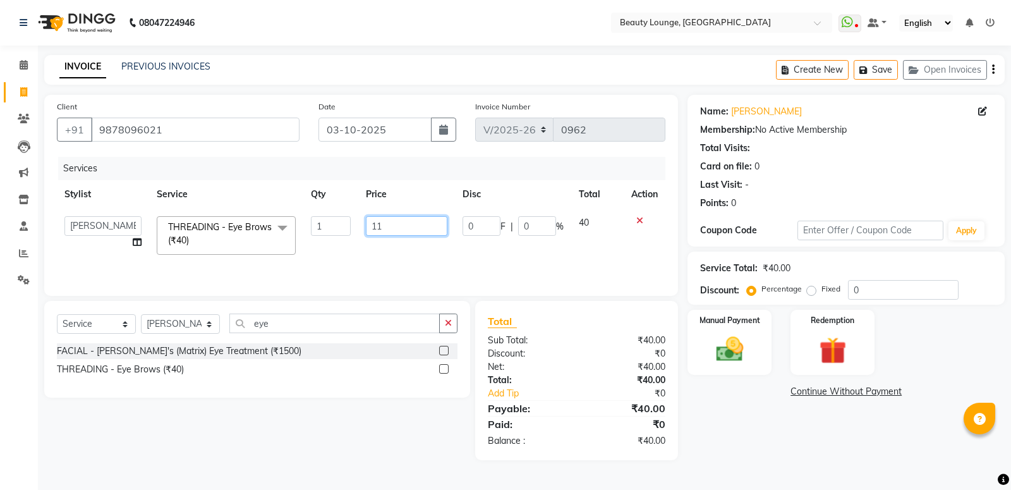
type input "110"
drag, startPoint x: 502, startPoint y: 265, endPoint x: 505, endPoint y: 259, distance: 7.1
click at [505, 260] on div "Services Stylist Service Qty Price Disc Total Action [PERSON_NAME] [PERSON_NAME…" at bounding box center [361, 220] width 608 height 126
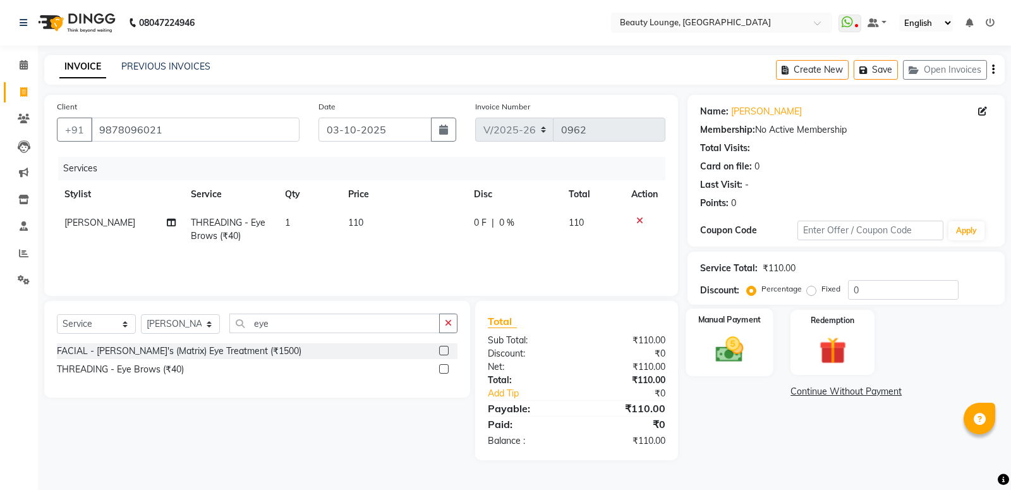
click at [726, 349] on img at bounding box center [729, 349] width 45 height 32
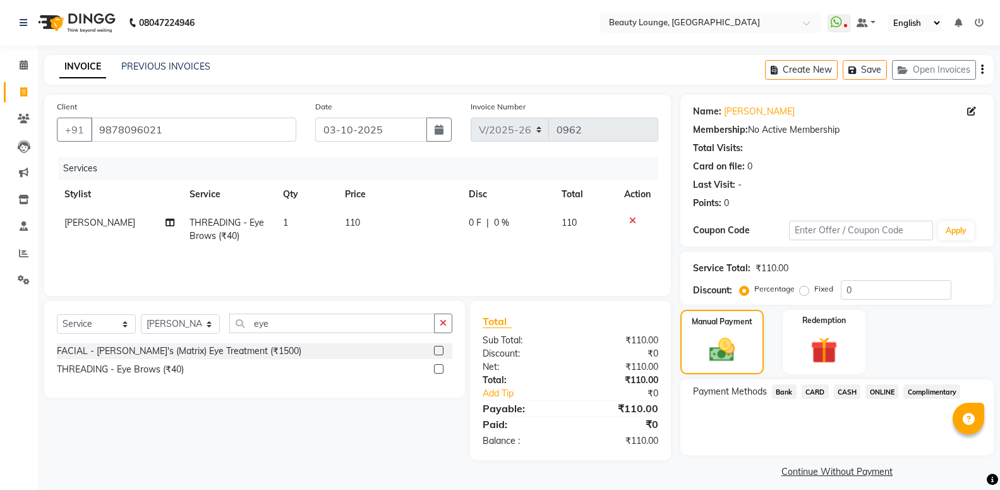
click at [851, 393] on span "CASH" at bounding box center [847, 391] width 27 height 15
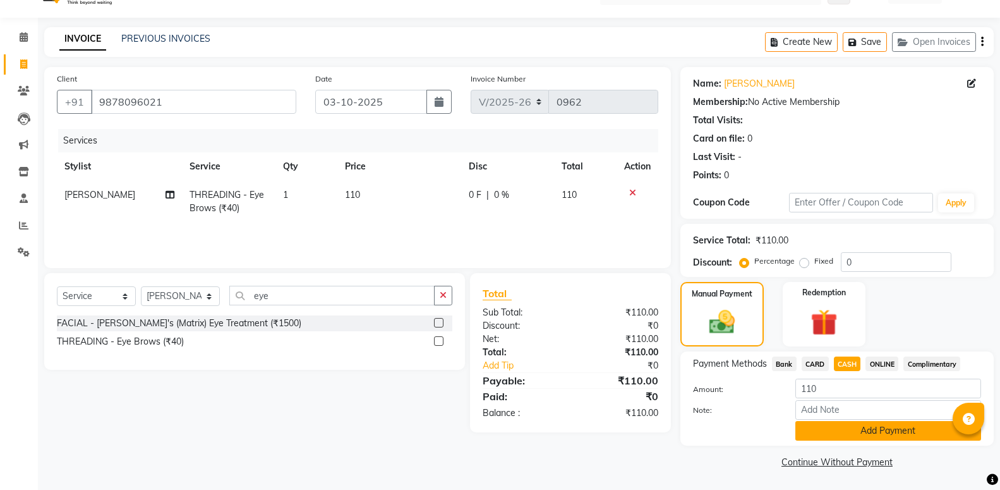
click at [870, 426] on button "Add Payment" at bounding box center [888, 431] width 186 height 20
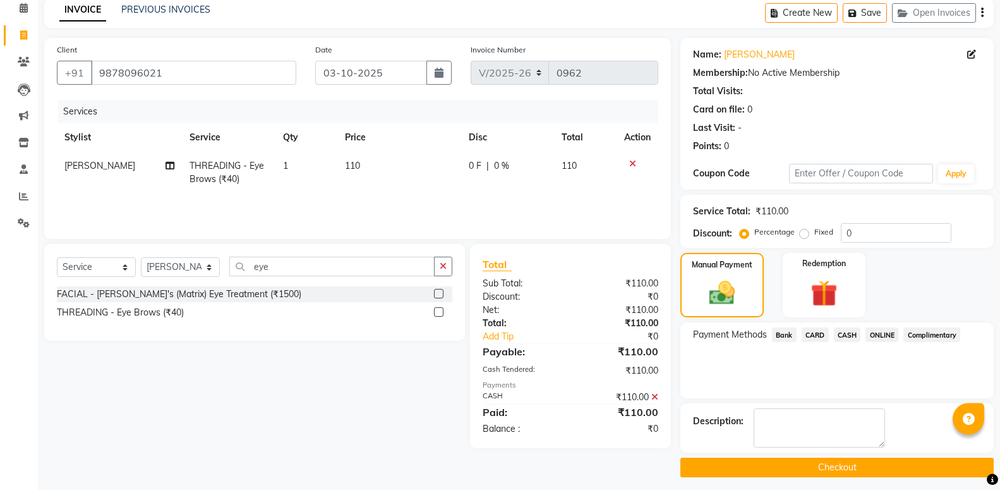
scroll to position [78, 0]
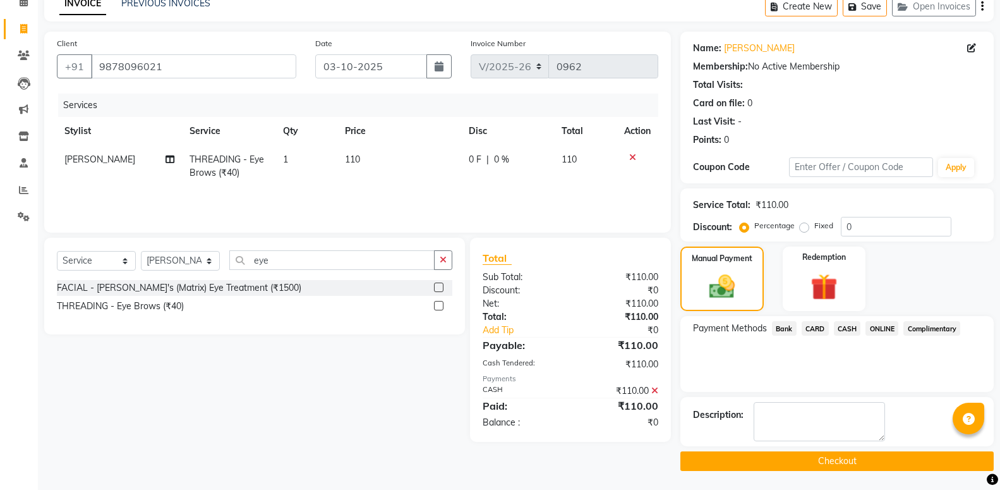
click at [860, 464] on button "Checkout" at bounding box center [836, 461] width 313 height 20
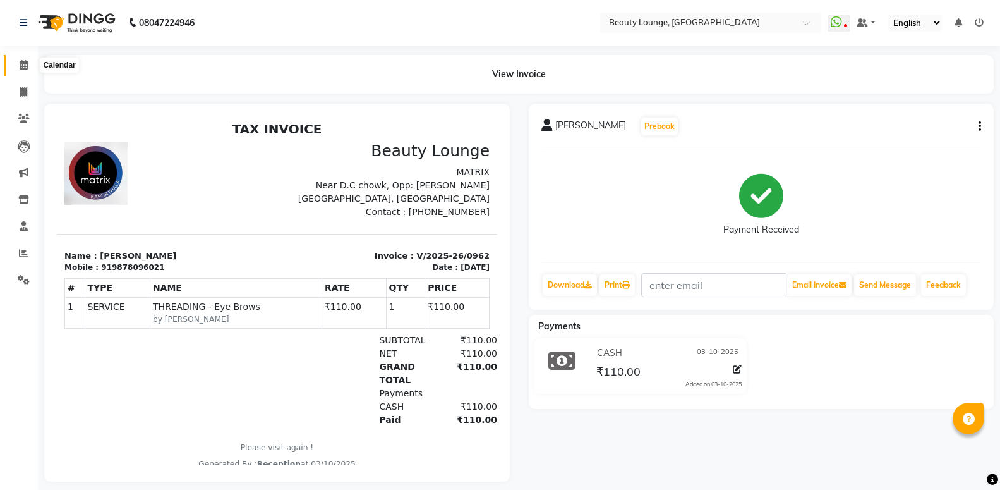
click at [28, 63] on icon at bounding box center [24, 64] width 8 height 9
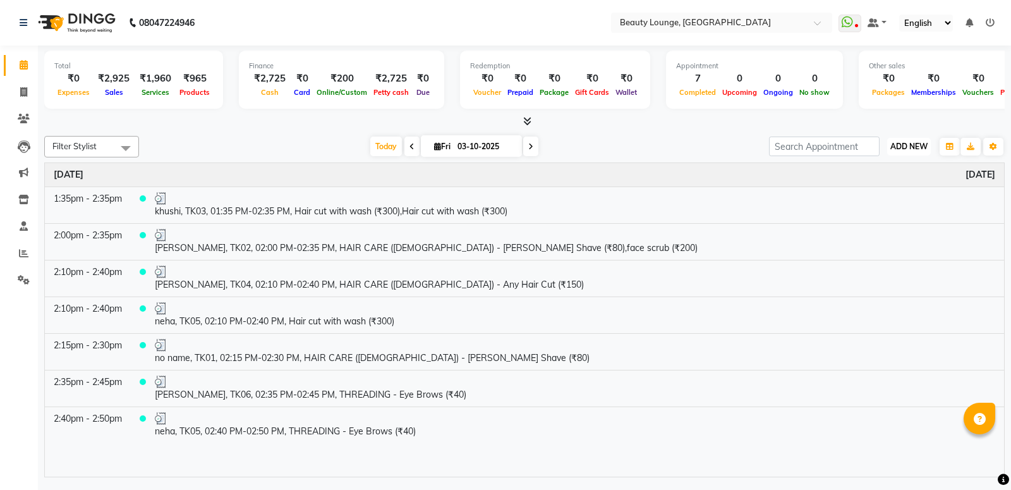
click at [906, 145] on span "ADD NEW" at bounding box center [908, 145] width 37 height 9
click at [882, 204] on link "Add Expense" at bounding box center [880, 203] width 100 height 16
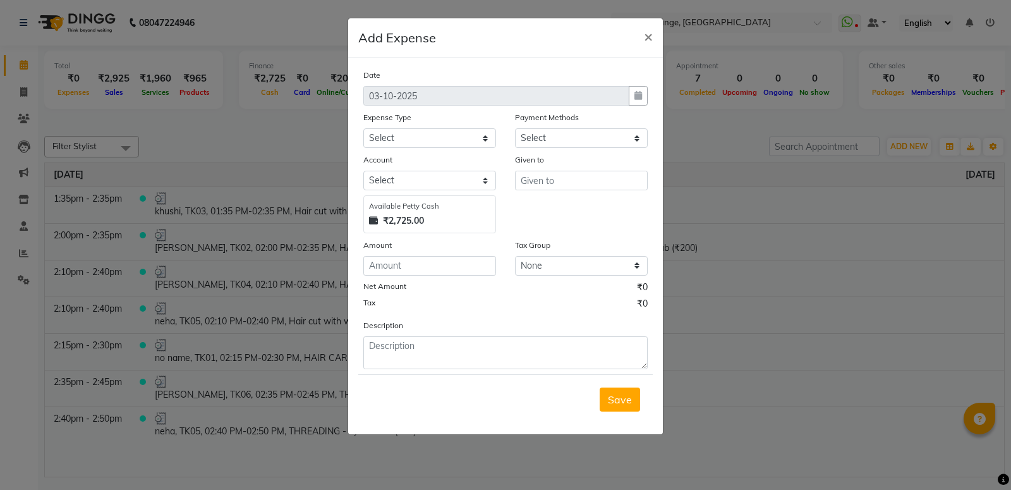
select select "1"
select select "2528"
click at [363, 128] on select "Select Advance Salary Bank charges Car maintenance Cash transfer to bank Cash t…" at bounding box center [429, 138] width 133 height 20
select select "26"
click option "Fuel" at bounding box center [0, 0] width 0 height 0
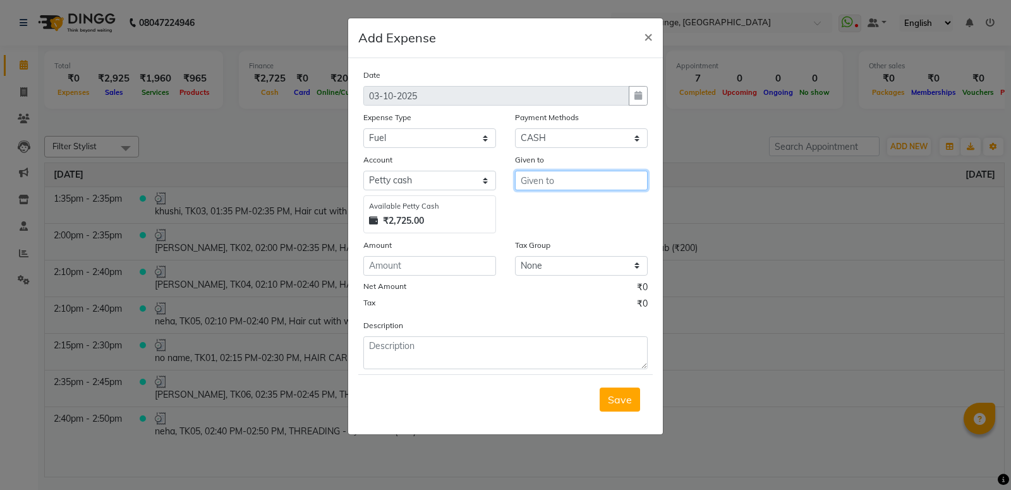
click at [544, 186] on input "text" at bounding box center [581, 181] width 133 height 20
click at [555, 207] on ngb-highlight "Rec eption" at bounding box center [554, 207] width 47 height 13
type input "Reception"
click at [435, 262] on input "number" at bounding box center [429, 266] width 133 height 20
type input "5"
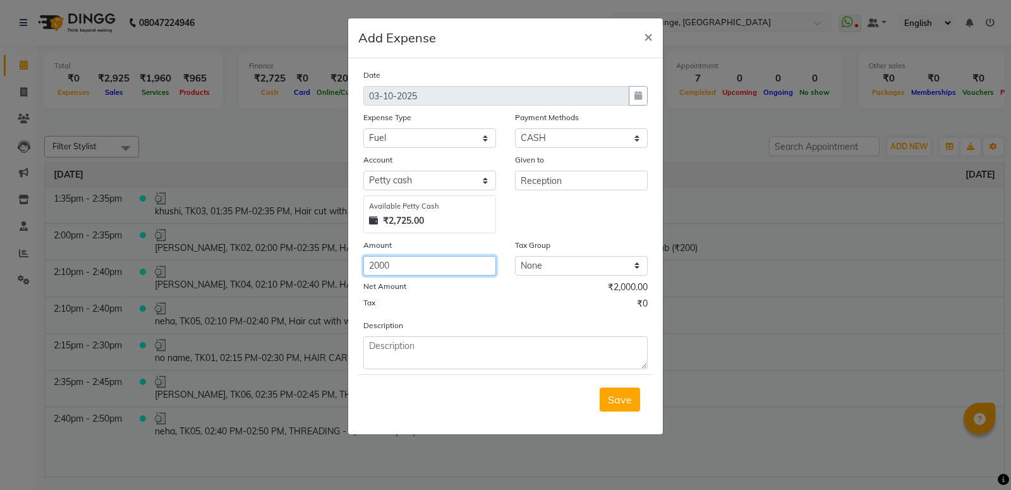
type input "2000"
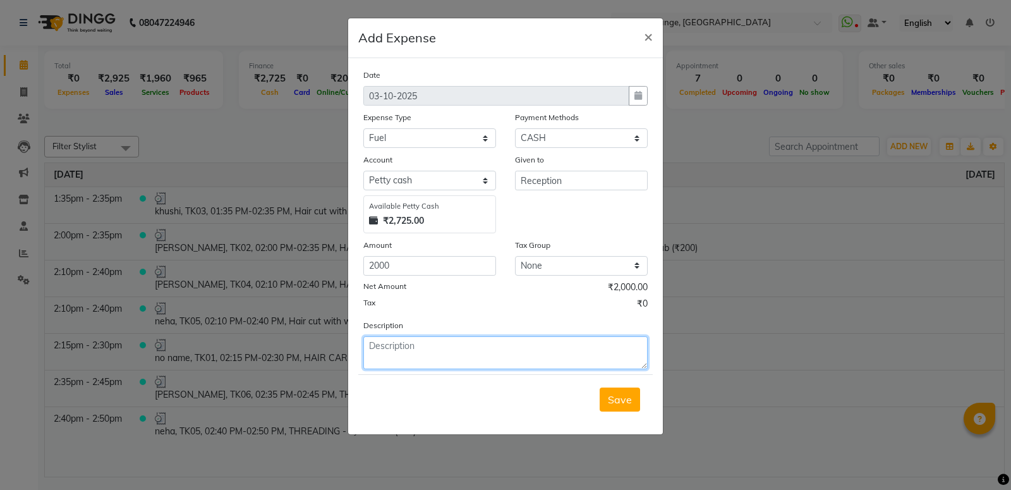
click at [435, 366] on textarea at bounding box center [505, 352] width 284 height 33
type textarea "diesel"
click at [625, 406] on span "Save" at bounding box center [620, 399] width 24 height 13
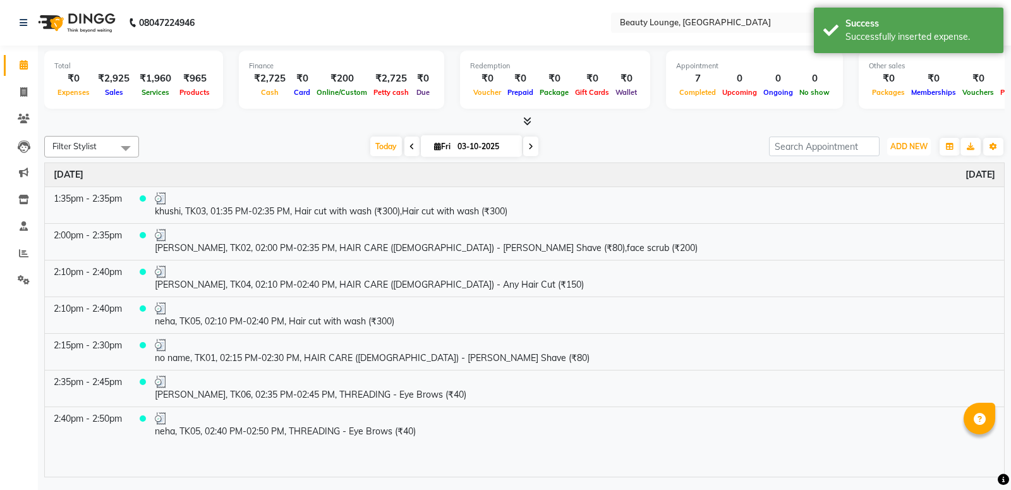
drag, startPoint x: 910, startPoint y: 146, endPoint x: 912, endPoint y: 165, distance: 19.7
click at [910, 148] on span "ADD NEW" at bounding box center [908, 145] width 37 height 9
click at [882, 205] on link "Add Expense" at bounding box center [880, 203] width 100 height 16
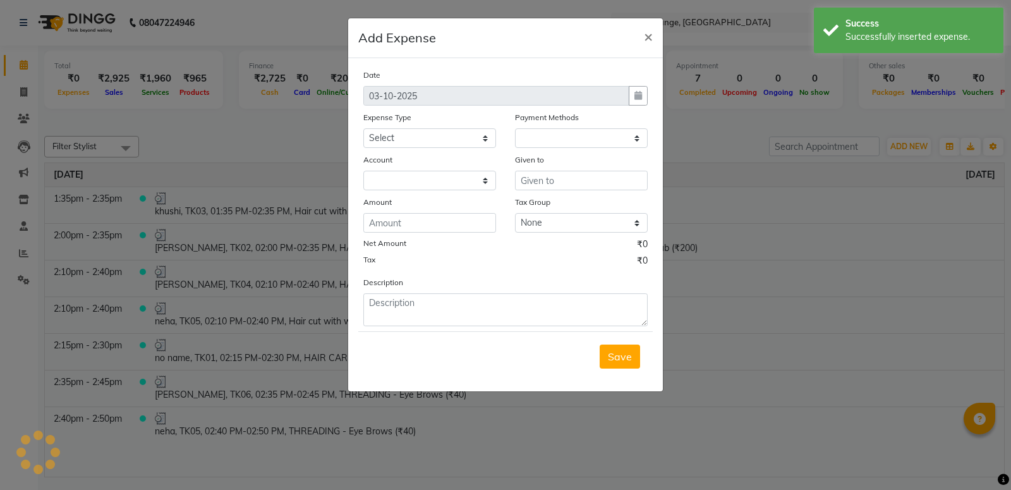
select select "1"
select select "2528"
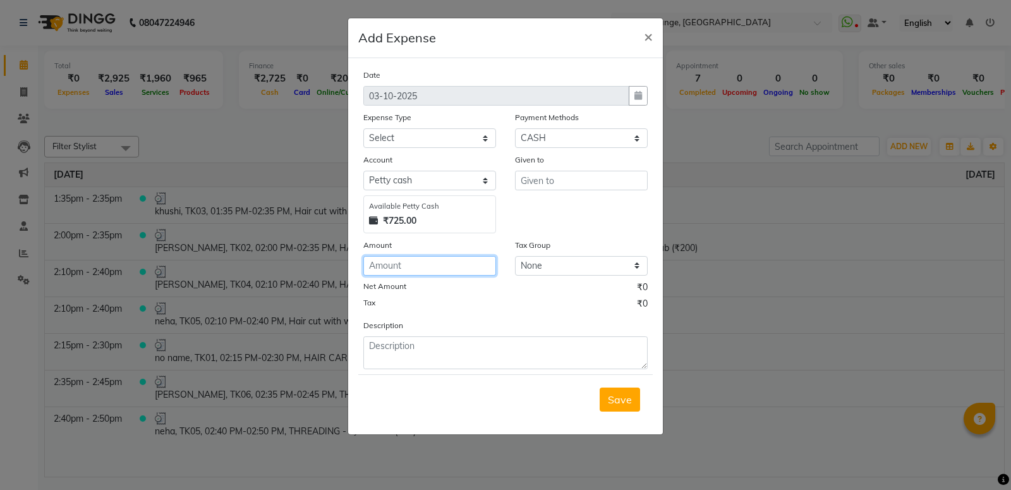
click at [434, 261] on input "number" at bounding box center [429, 266] width 133 height 20
type input "154"
click at [363, 128] on select "Select Advance Salary Bank charges Car maintenance Cash transfer to bank Cash t…" at bounding box center [429, 138] width 133 height 20
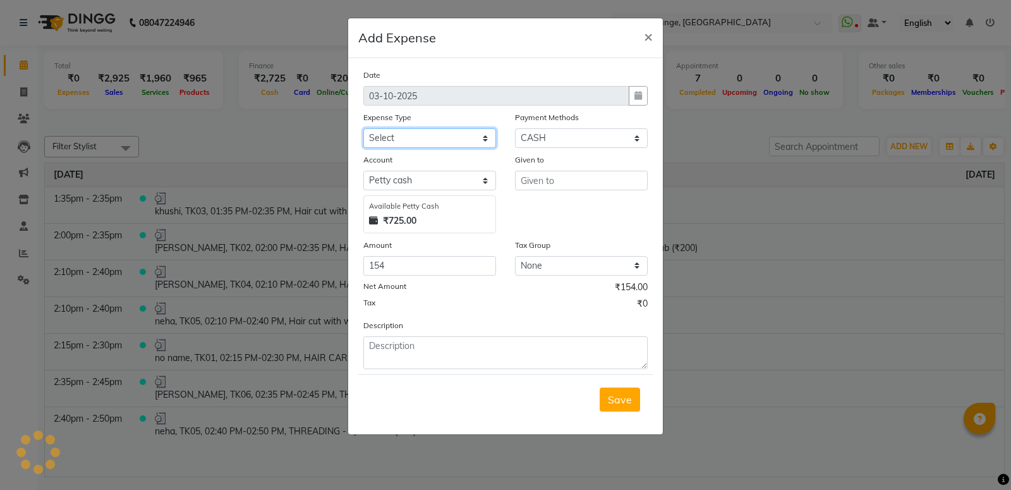
select select "18"
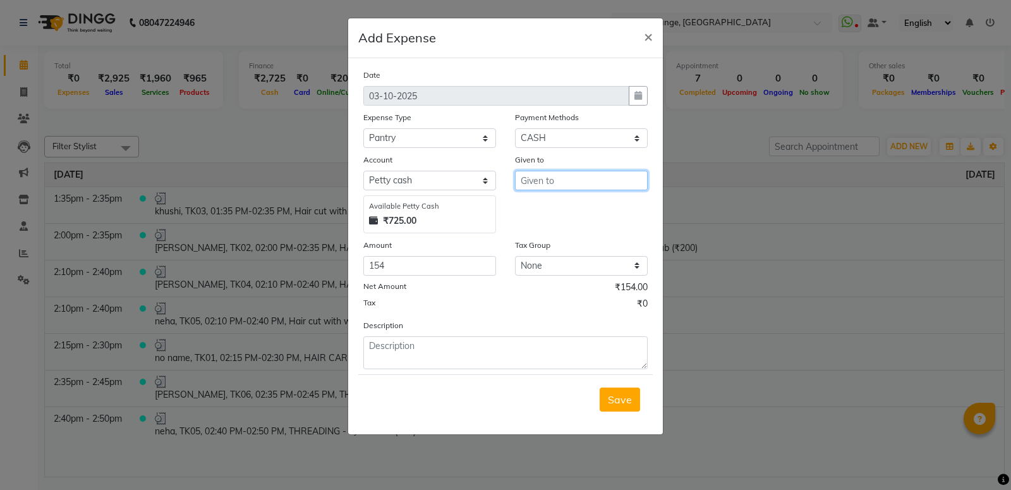
click at [575, 178] on input "text" at bounding box center [581, 181] width 133 height 20
click at [594, 209] on button "Rece ption" at bounding box center [565, 207] width 100 height 20
type input "Reception"
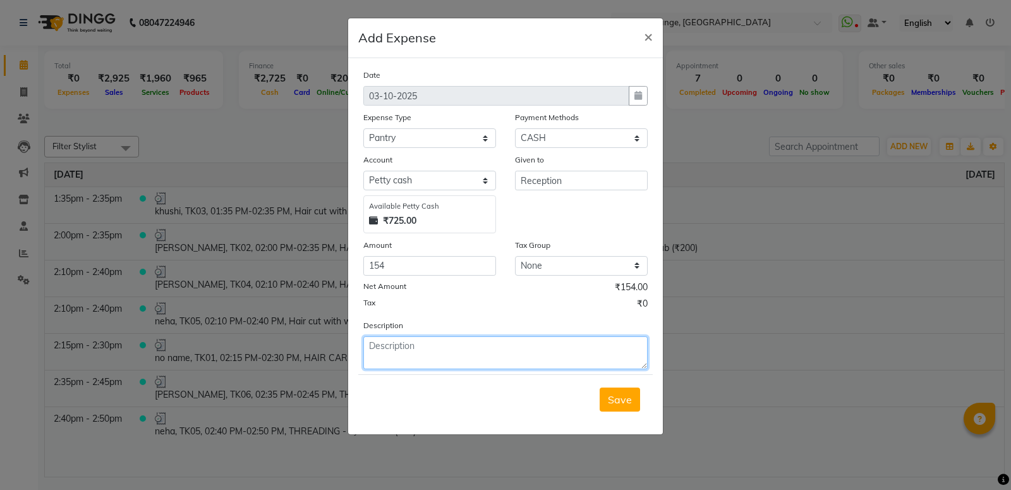
click at [424, 356] on textarea at bounding box center [505, 352] width 284 height 33
type textarea "p"
type textarea "donation milk flower [PERSON_NAME]"
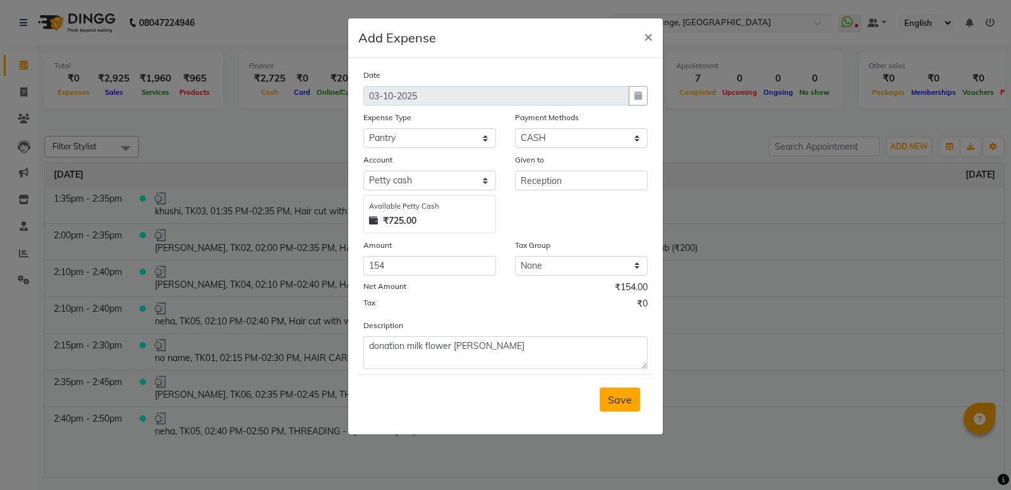
drag, startPoint x: 626, startPoint y: 405, endPoint x: 517, endPoint y: 304, distance: 148.4
click at [626, 404] on span "Save" at bounding box center [620, 399] width 24 height 13
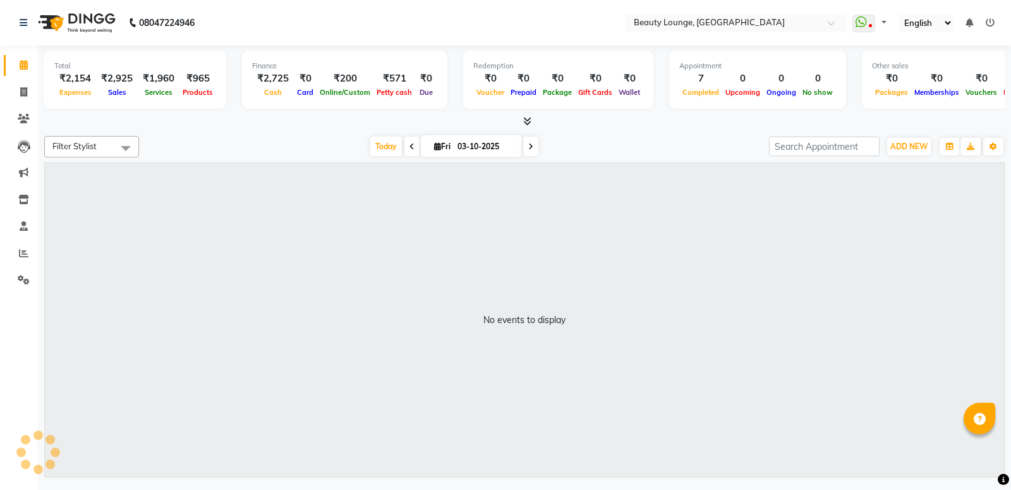
select select "en"
